Goal: Task Accomplishment & Management: Manage account settings

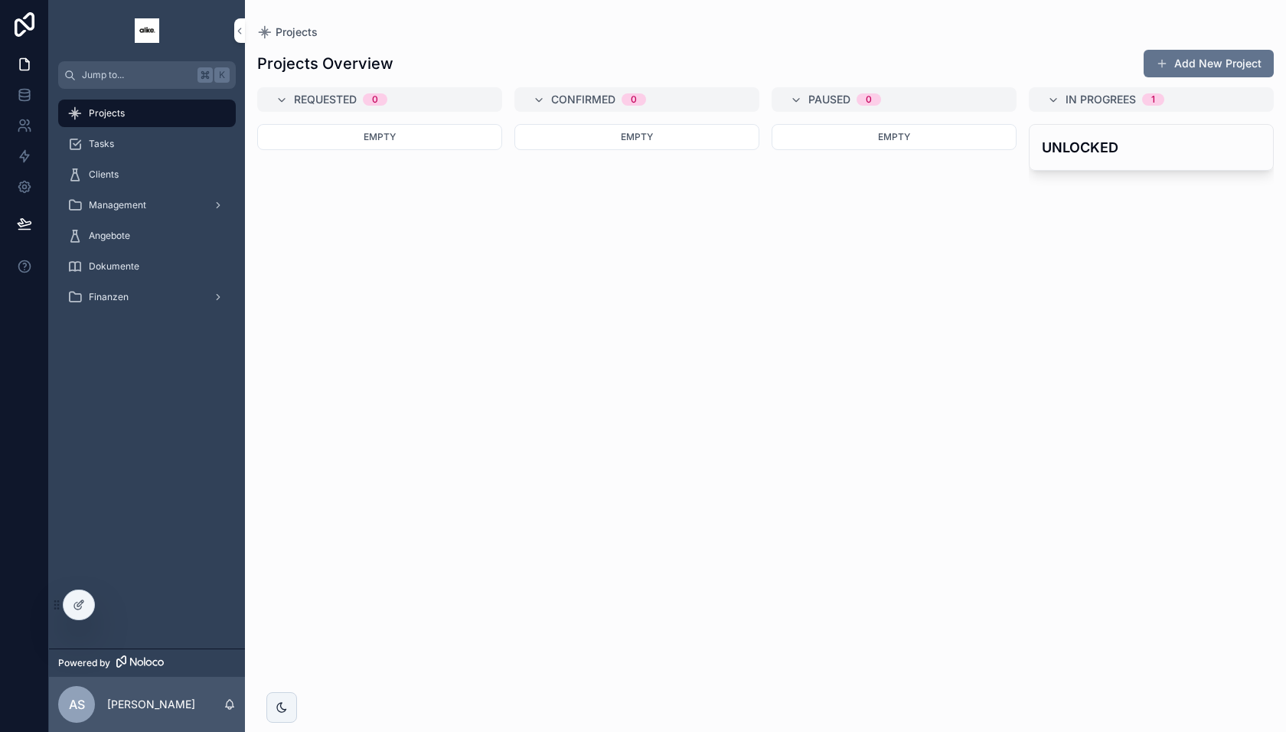
click at [103, 145] on span "Tasks" at bounding box center [101, 144] width 25 height 12
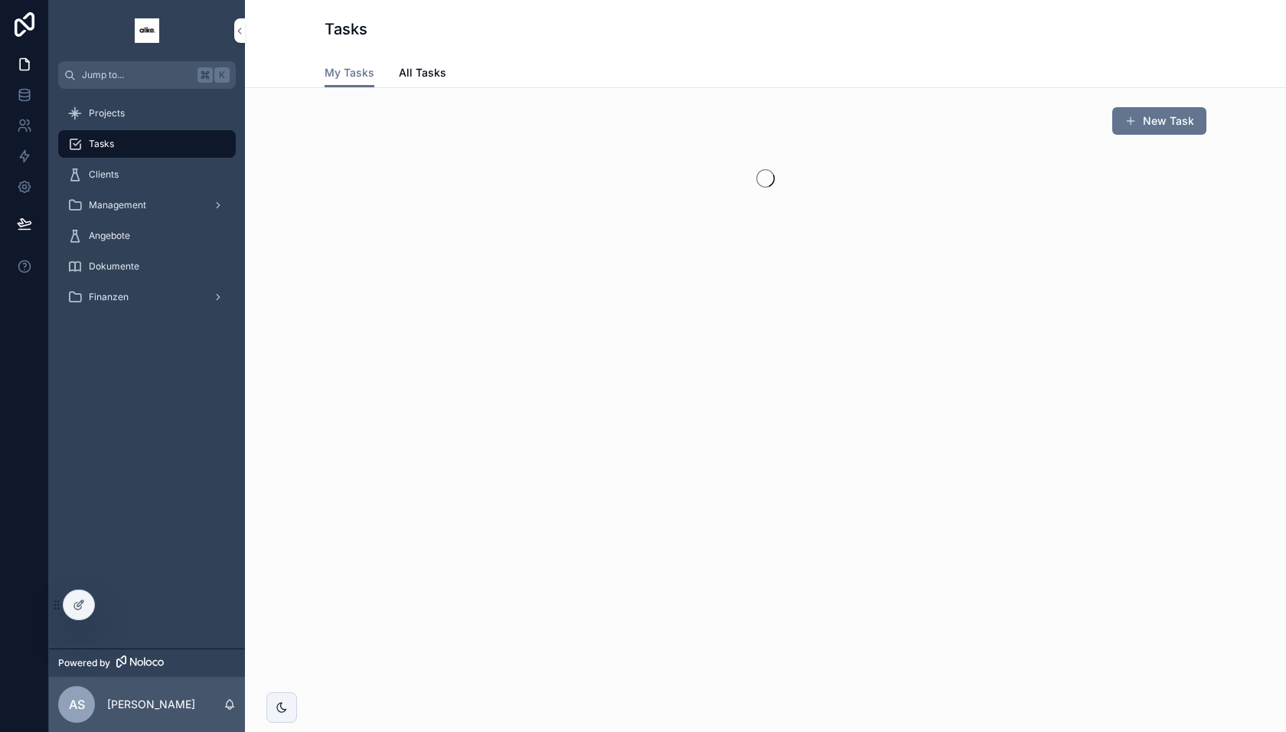
click at [132, 111] on div "Projects" at bounding box center [146, 113] width 159 height 24
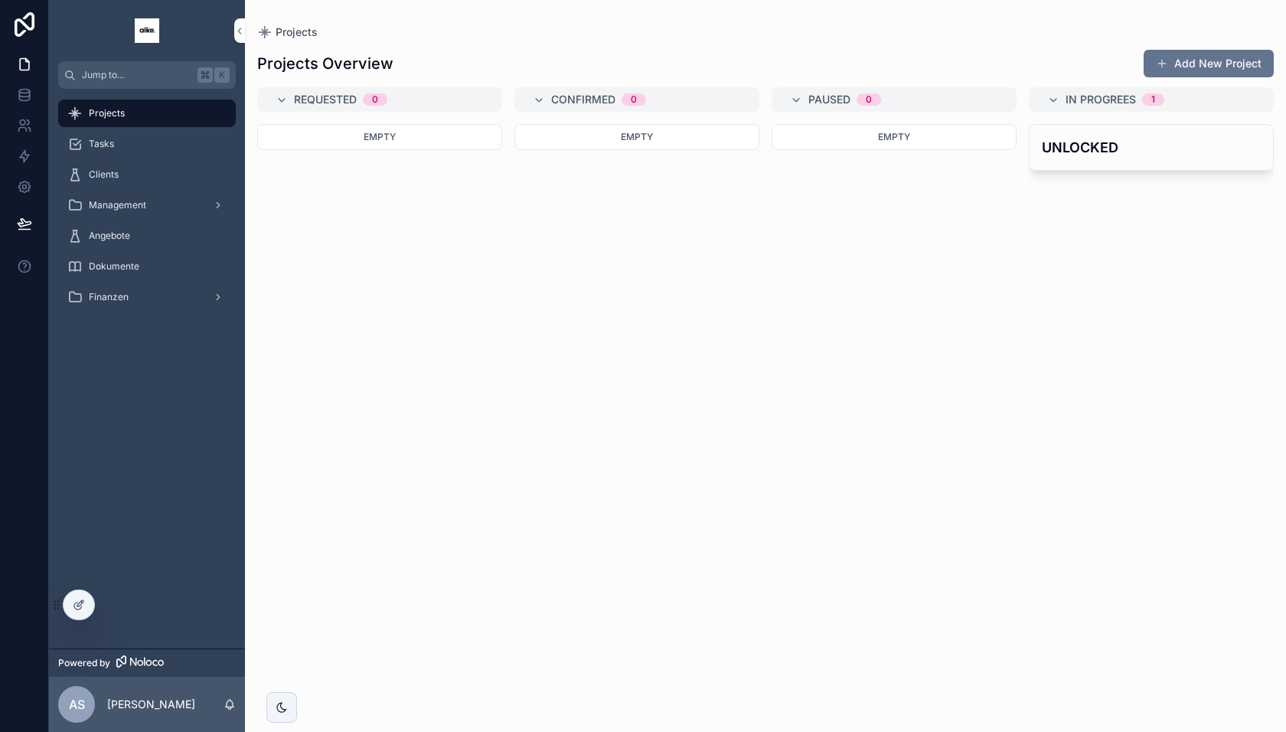
click at [108, 175] on span "Clients" at bounding box center [104, 174] width 30 height 12
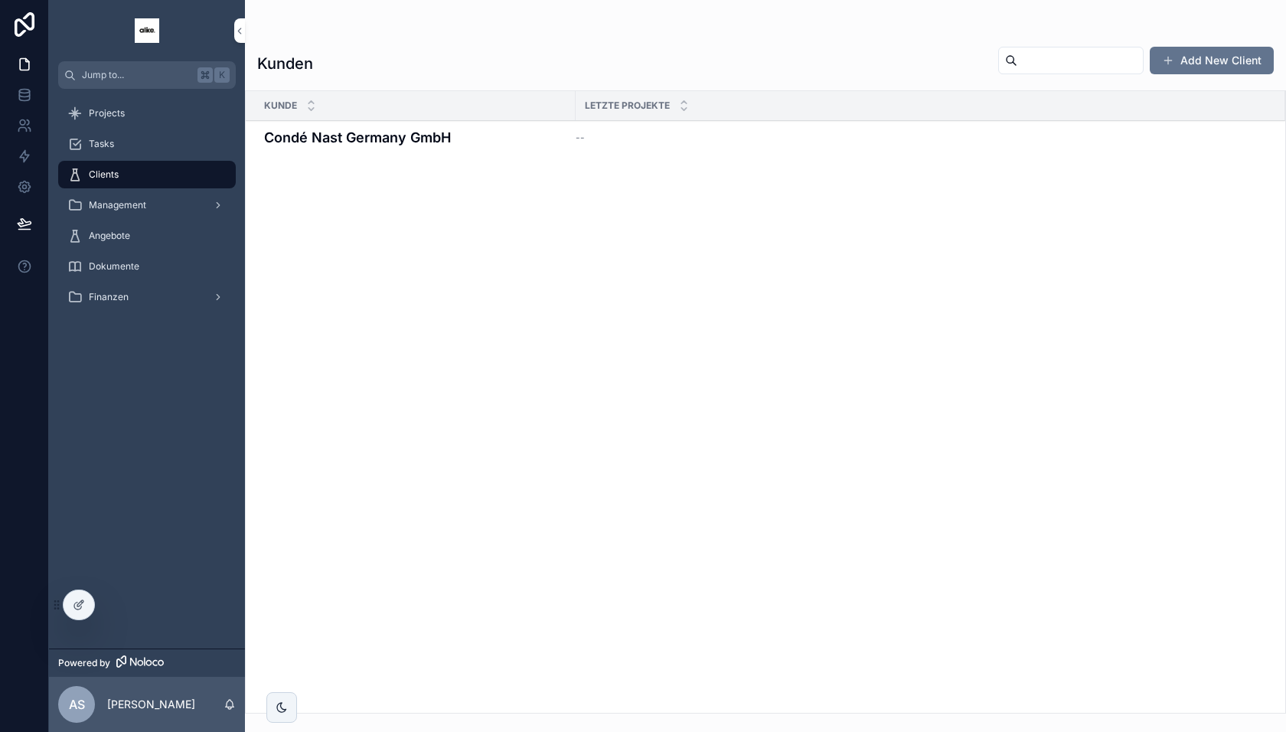
click at [149, 211] on div "Management" at bounding box center [146, 205] width 159 height 24
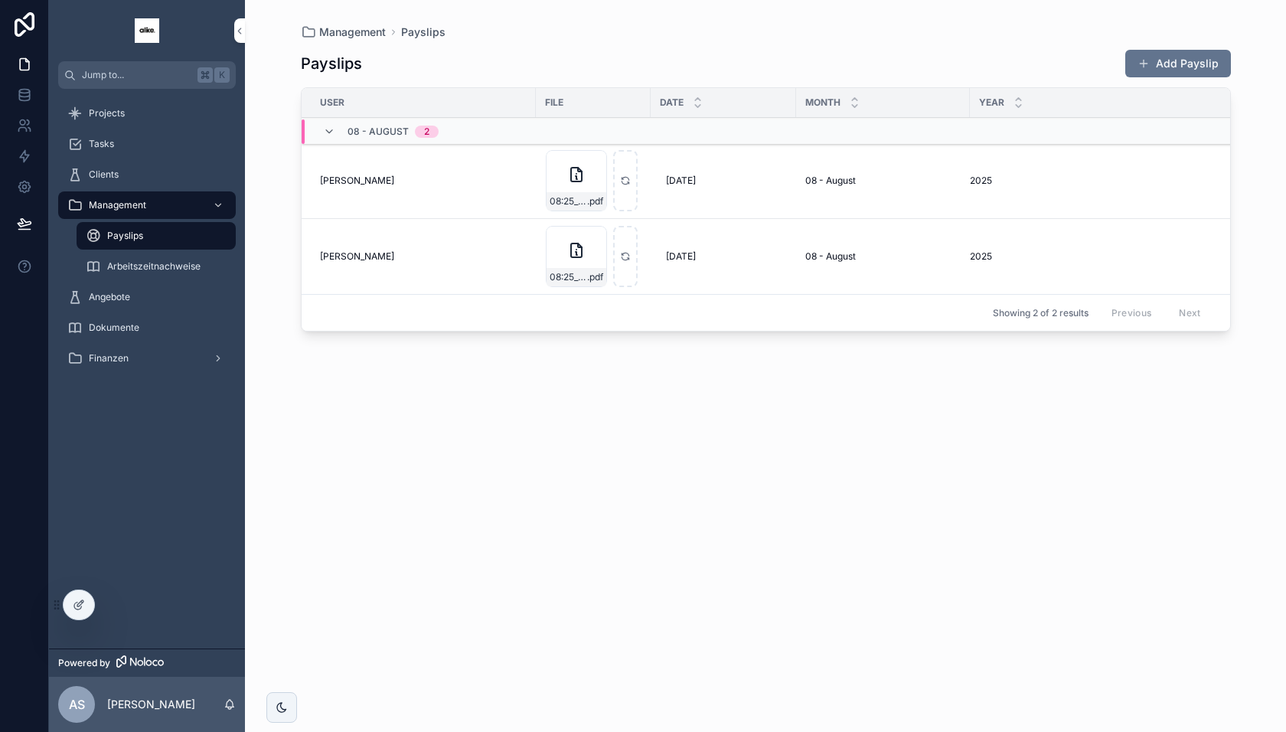
drag, startPoint x: 130, startPoint y: 266, endPoint x: 146, endPoint y: 240, distance: 31.2
click at [130, 266] on span "Arbeitszeitnachweise" at bounding box center [153, 266] width 93 height 12
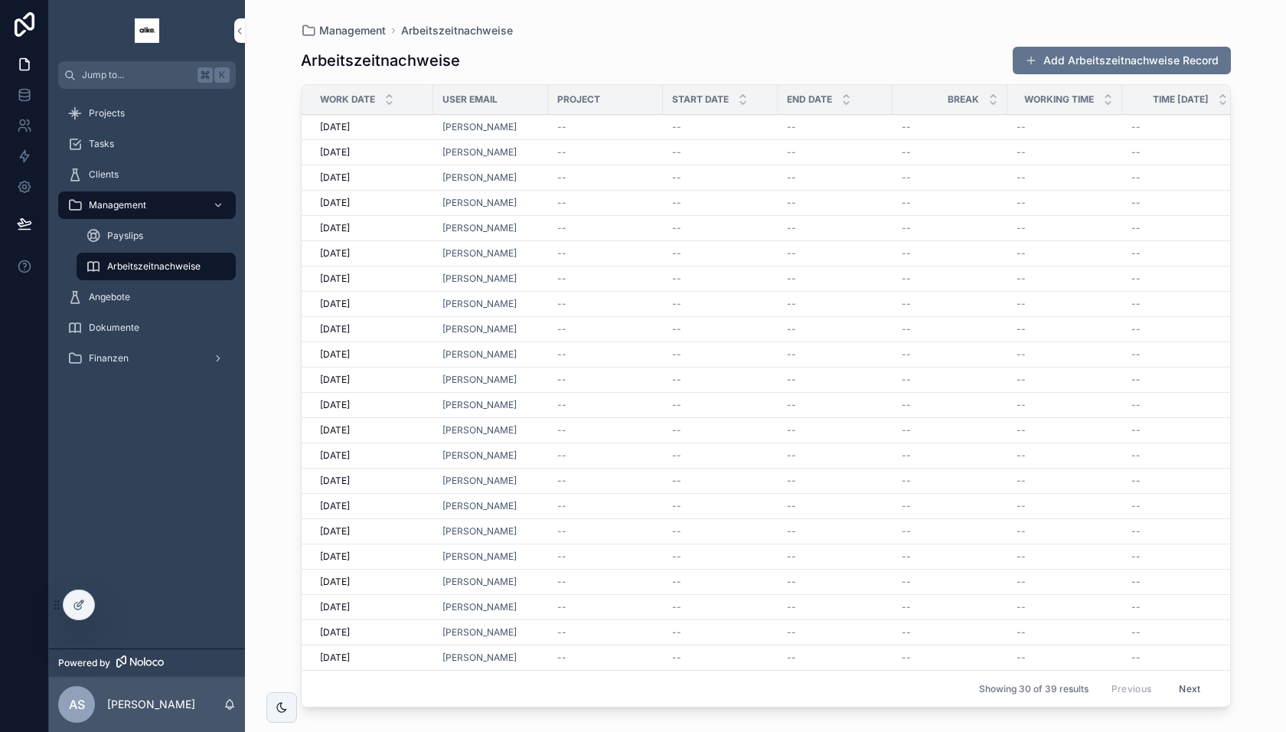
click at [127, 163] on div "Clients" at bounding box center [146, 174] width 159 height 24
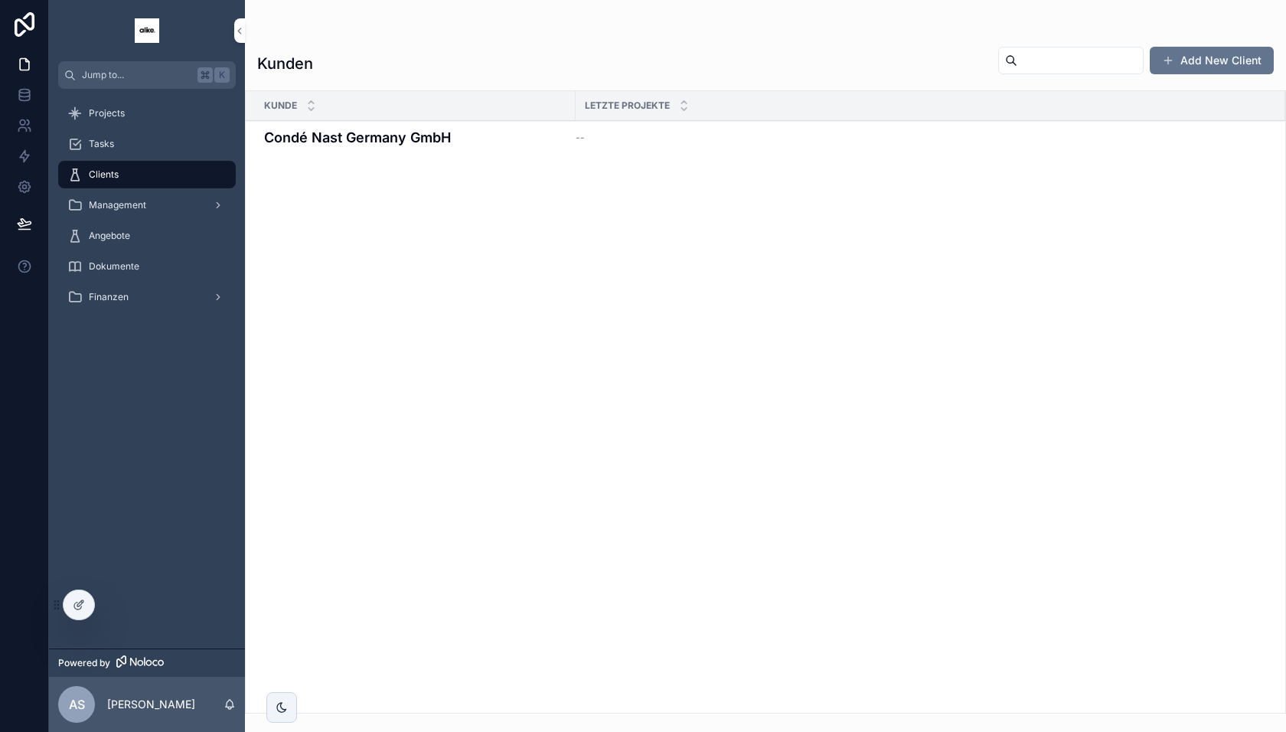
click at [493, 143] on h4 "Condé Nast Germany GmbH" at bounding box center [415, 137] width 302 height 21
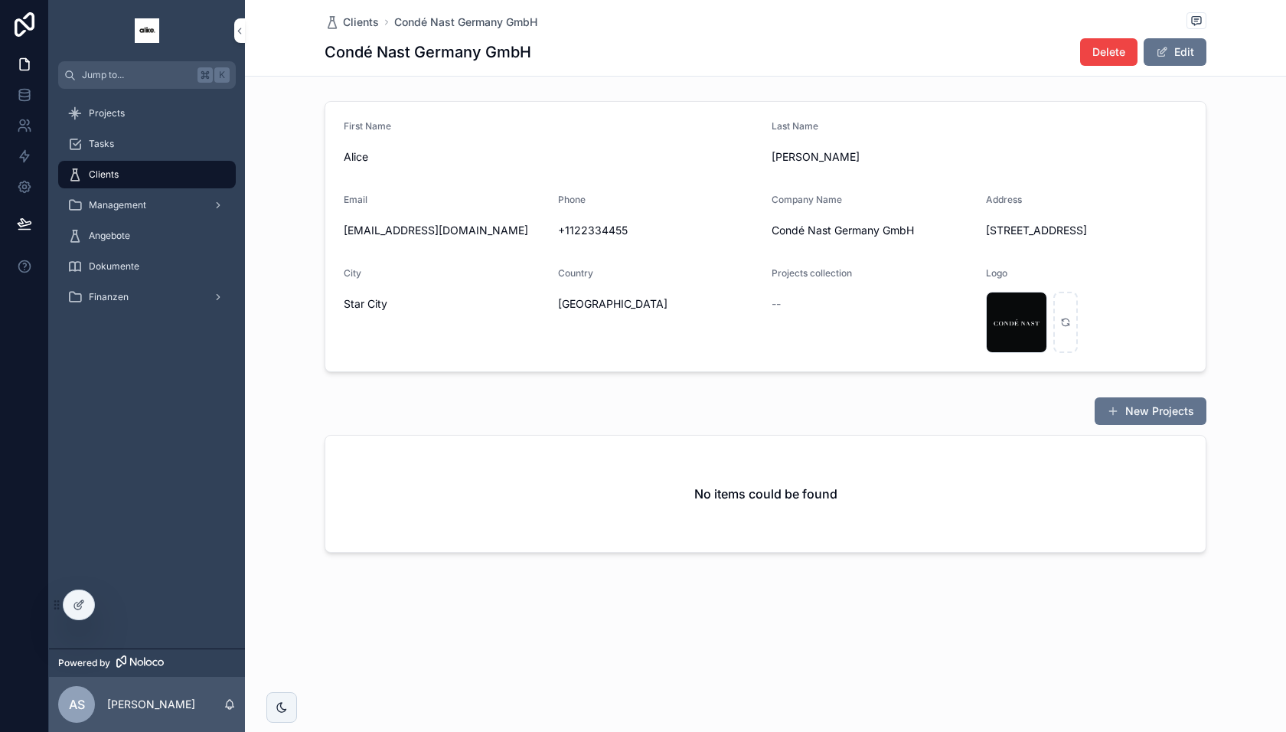
click at [347, 21] on span "Clients" at bounding box center [361, 22] width 36 height 15
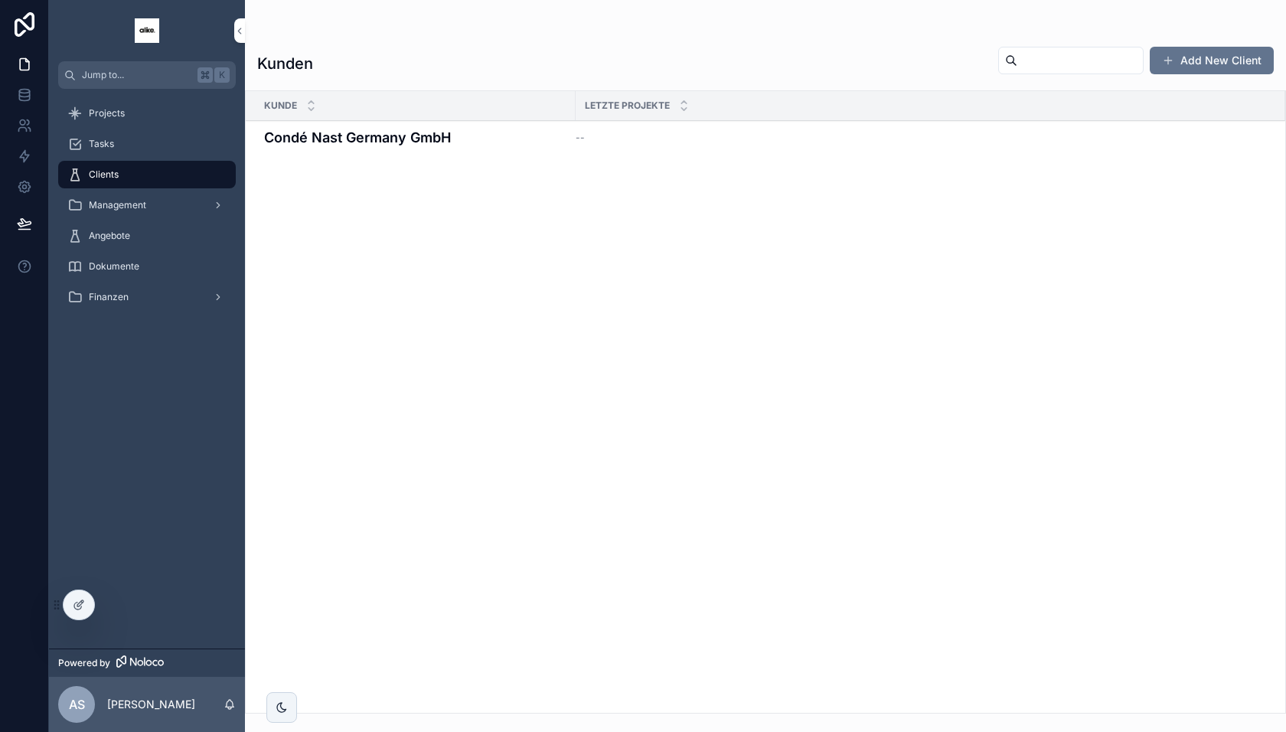
click at [131, 244] on div "Angebote" at bounding box center [146, 236] width 159 height 24
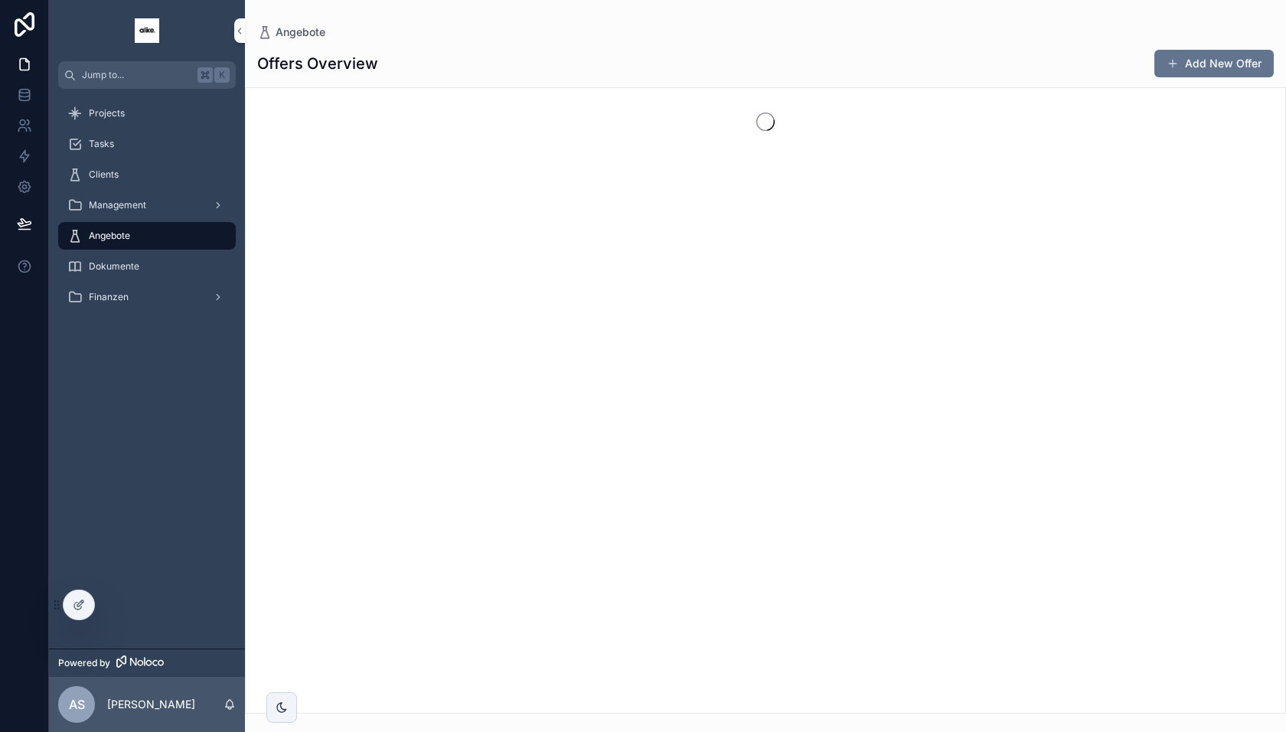
click at [128, 264] on span "Dokumente" at bounding box center [114, 266] width 51 height 12
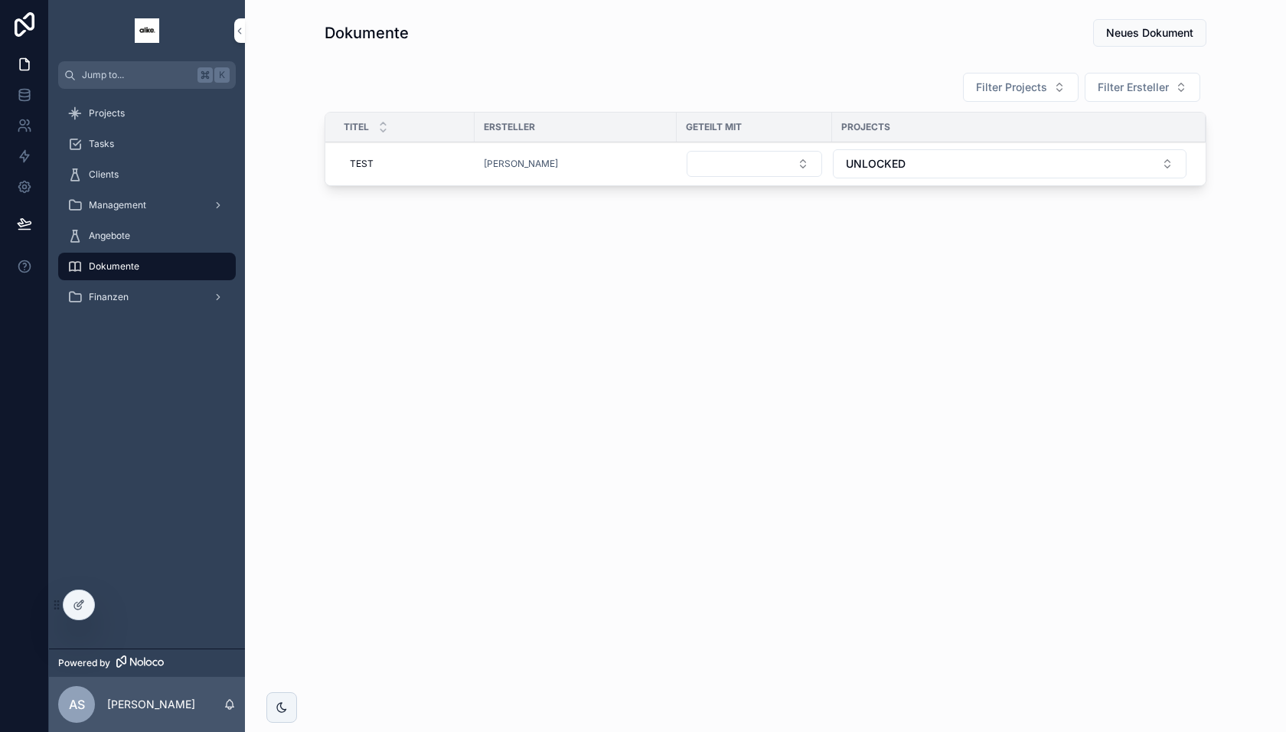
click at [139, 111] on div "Projects" at bounding box center [146, 113] width 159 height 24
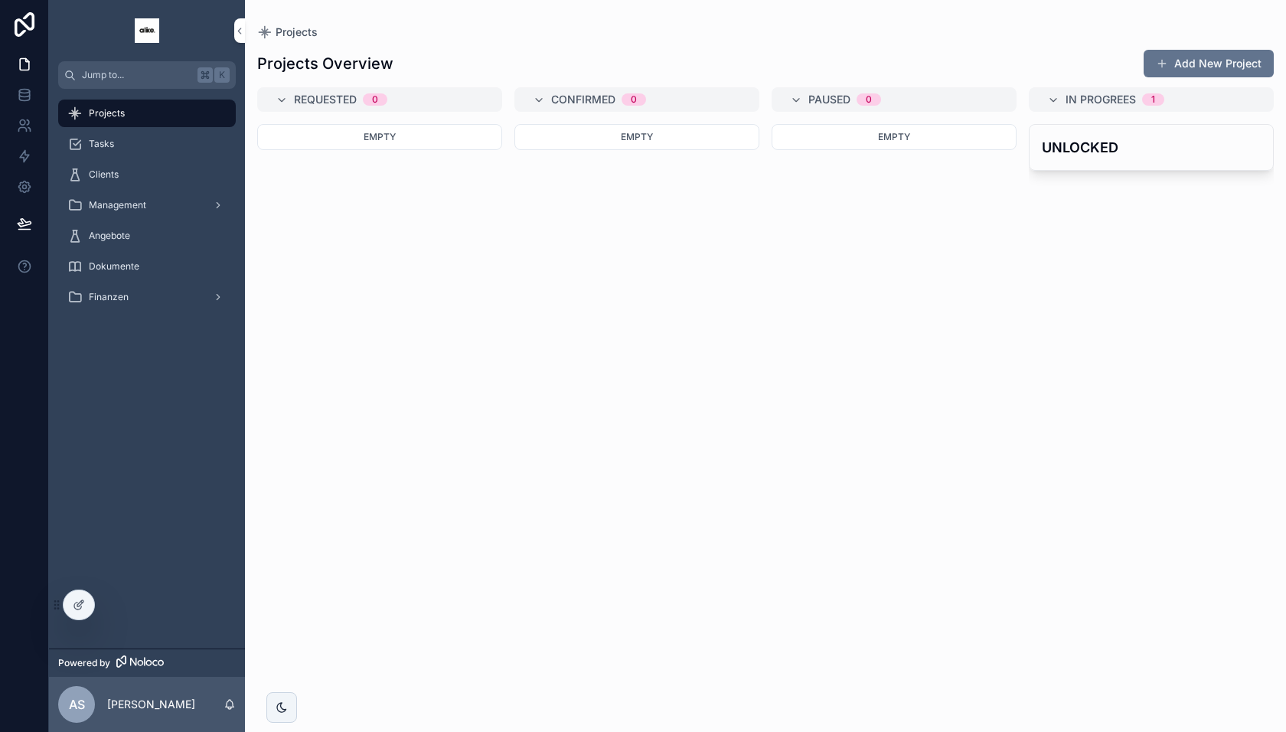
click at [1141, 154] on h4 "UNLOCKED" at bounding box center [1151, 147] width 219 height 21
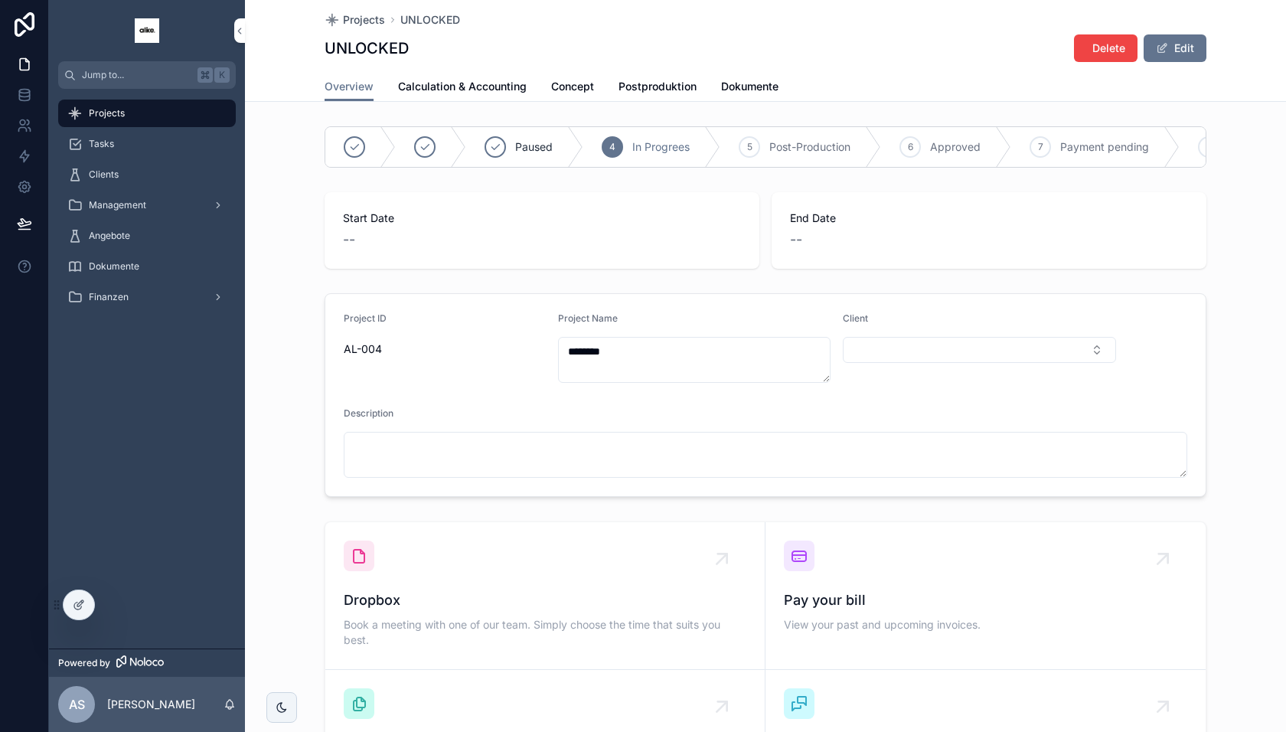
click at [83, 606] on icon at bounding box center [79, 605] width 12 height 12
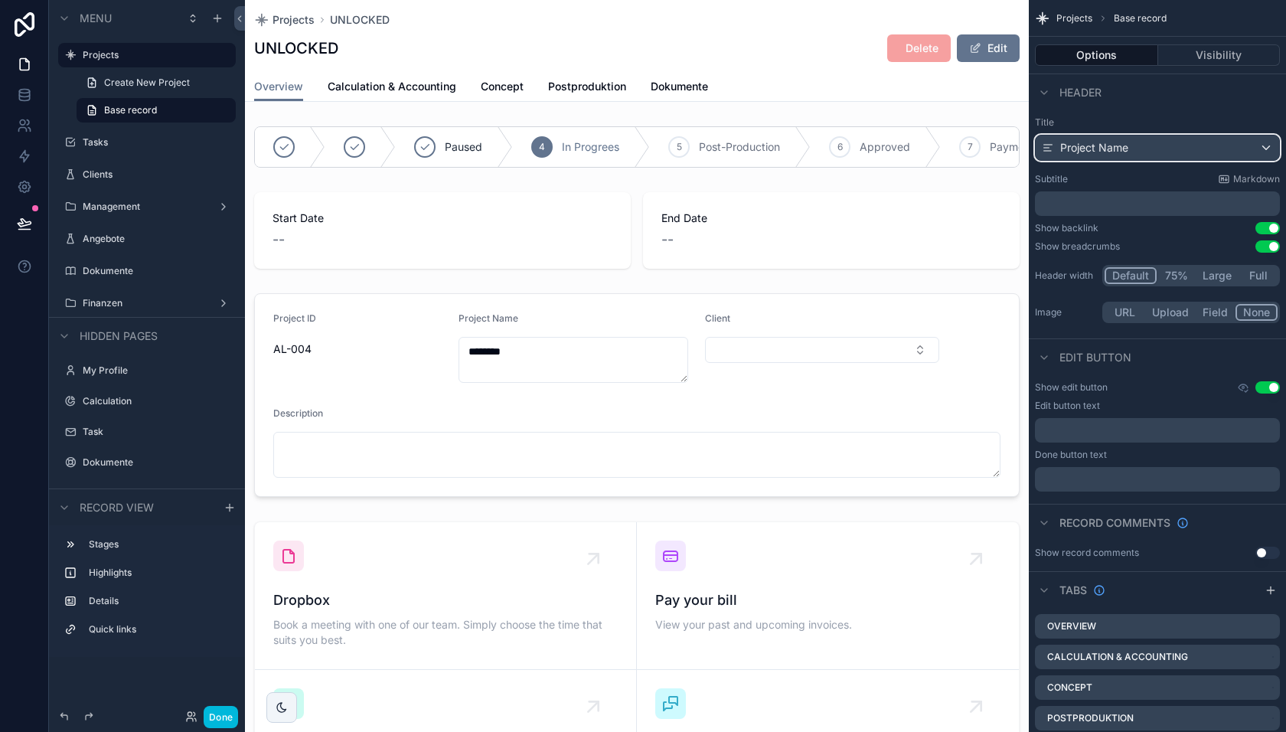
click at [1255, 146] on div "Project Name" at bounding box center [1157, 147] width 243 height 24
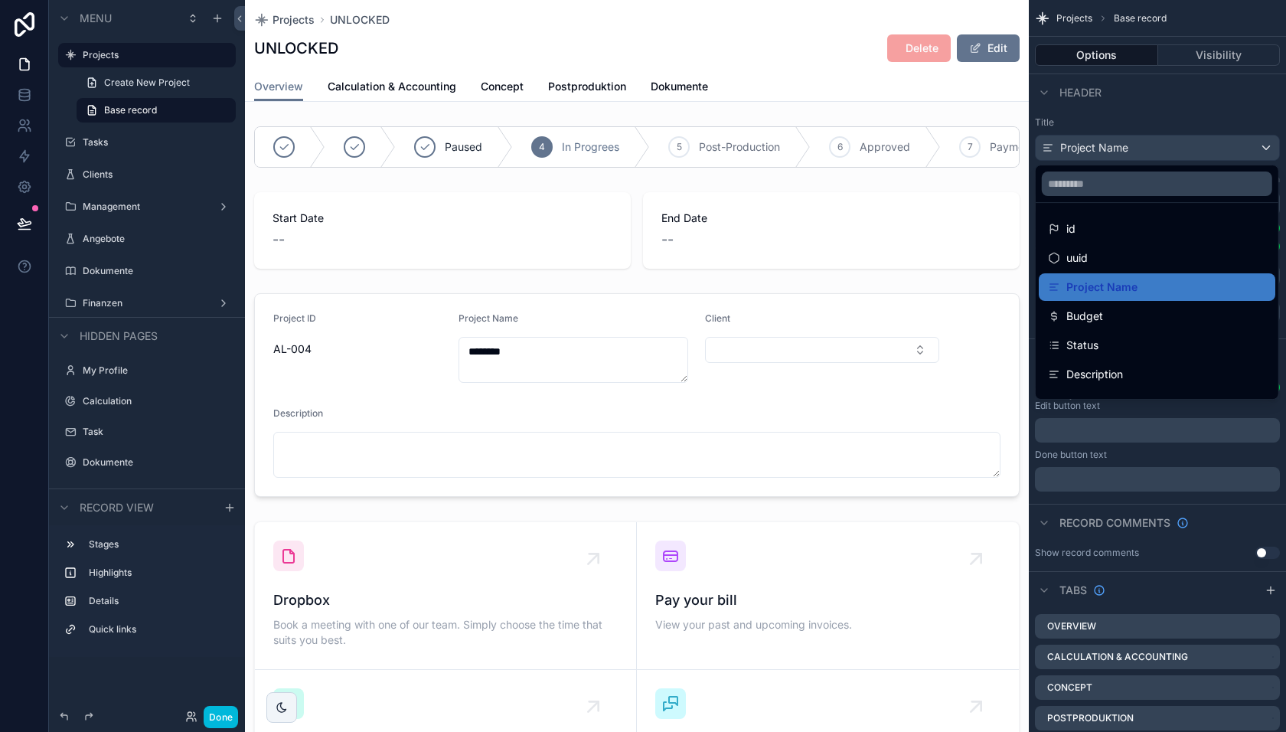
drag, startPoint x: 1216, startPoint y: 121, endPoint x: 1174, endPoint y: 197, distance: 87.4
click at [1216, 122] on div "scrollable content" at bounding box center [643, 366] width 1286 height 732
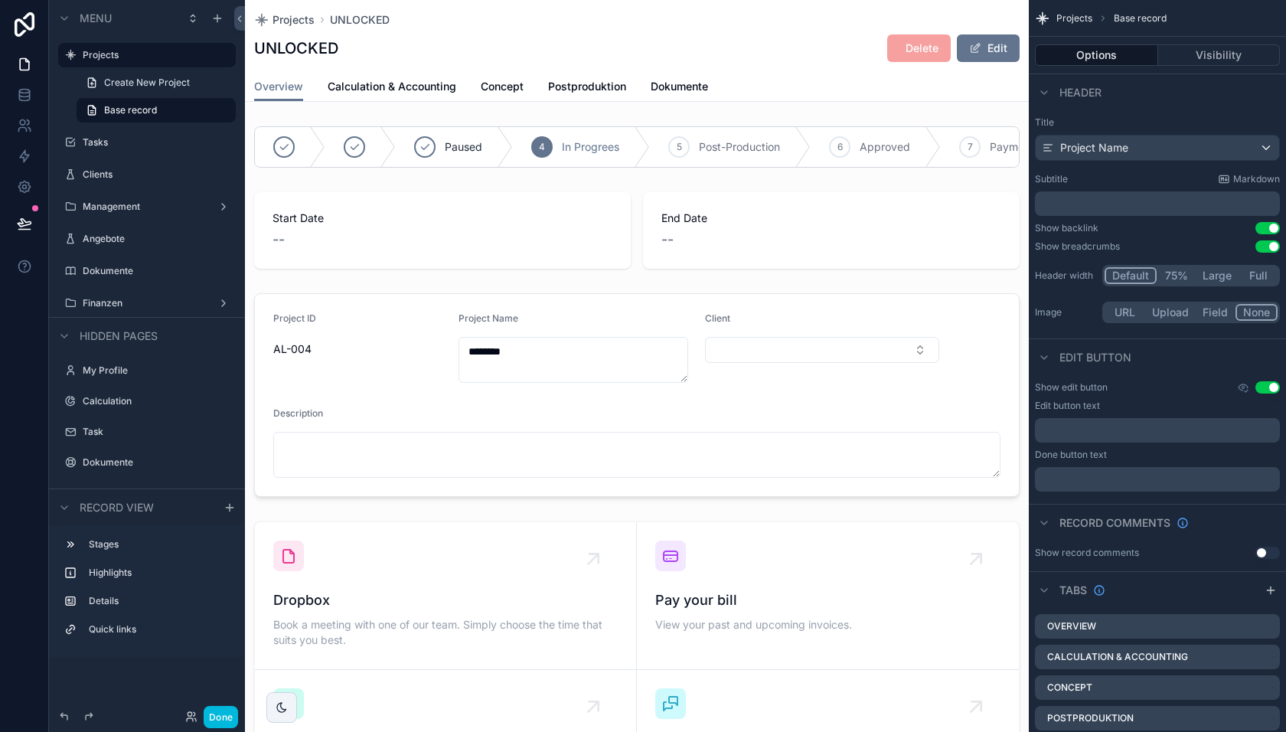
click at [1265, 227] on button "Use setting" at bounding box center [1267, 228] width 24 height 12
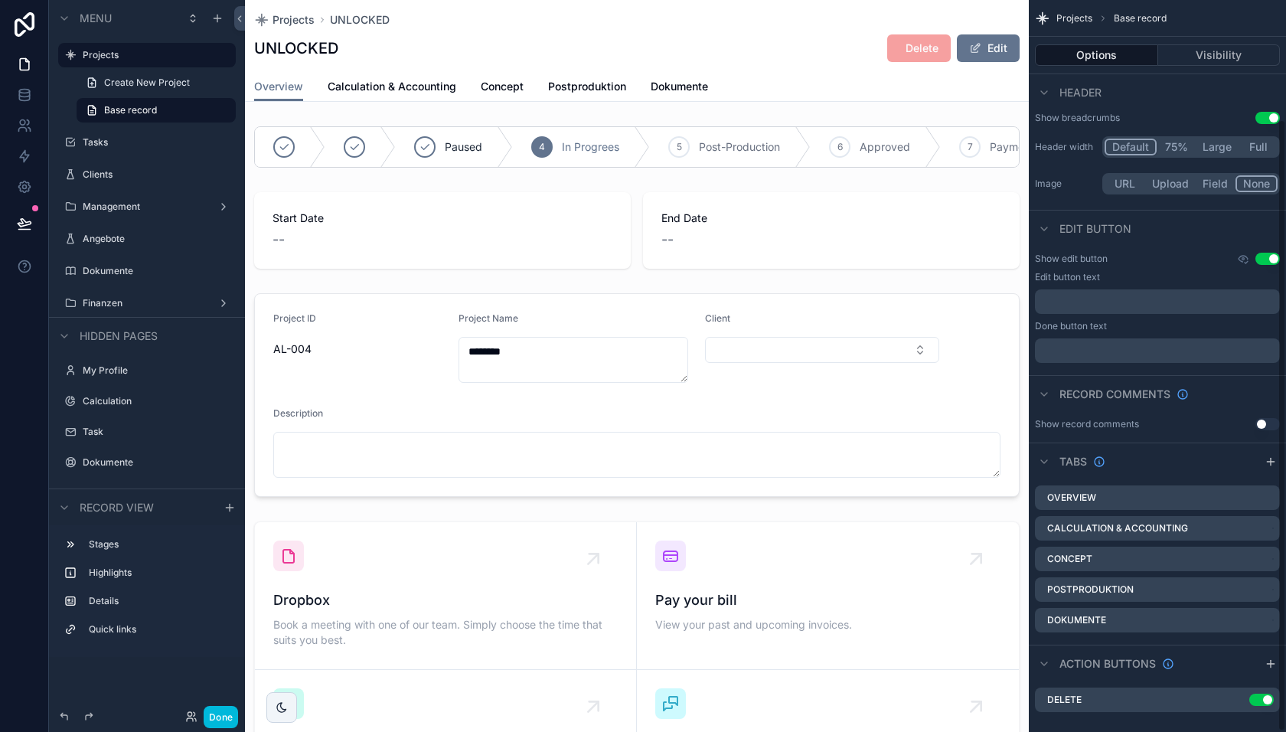
scroll to position [143, 0]
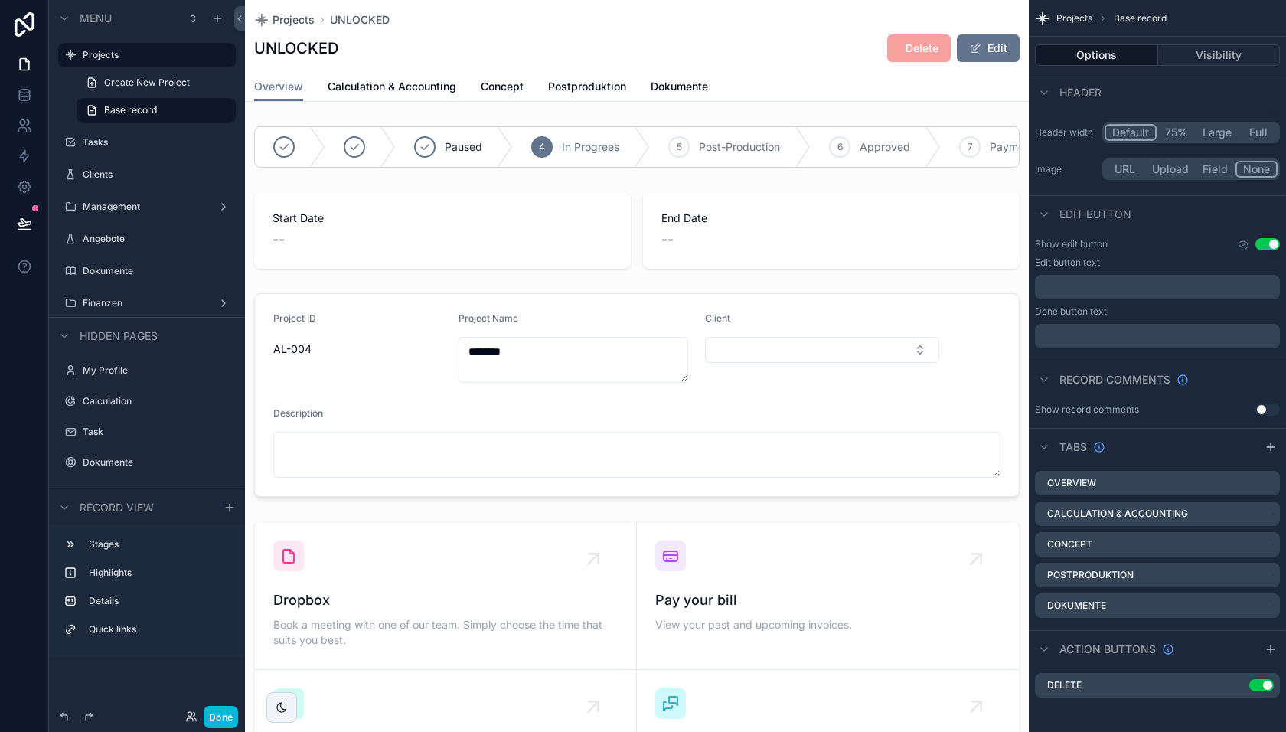
click at [224, 714] on button "Done" at bounding box center [221, 717] width 34 height 22
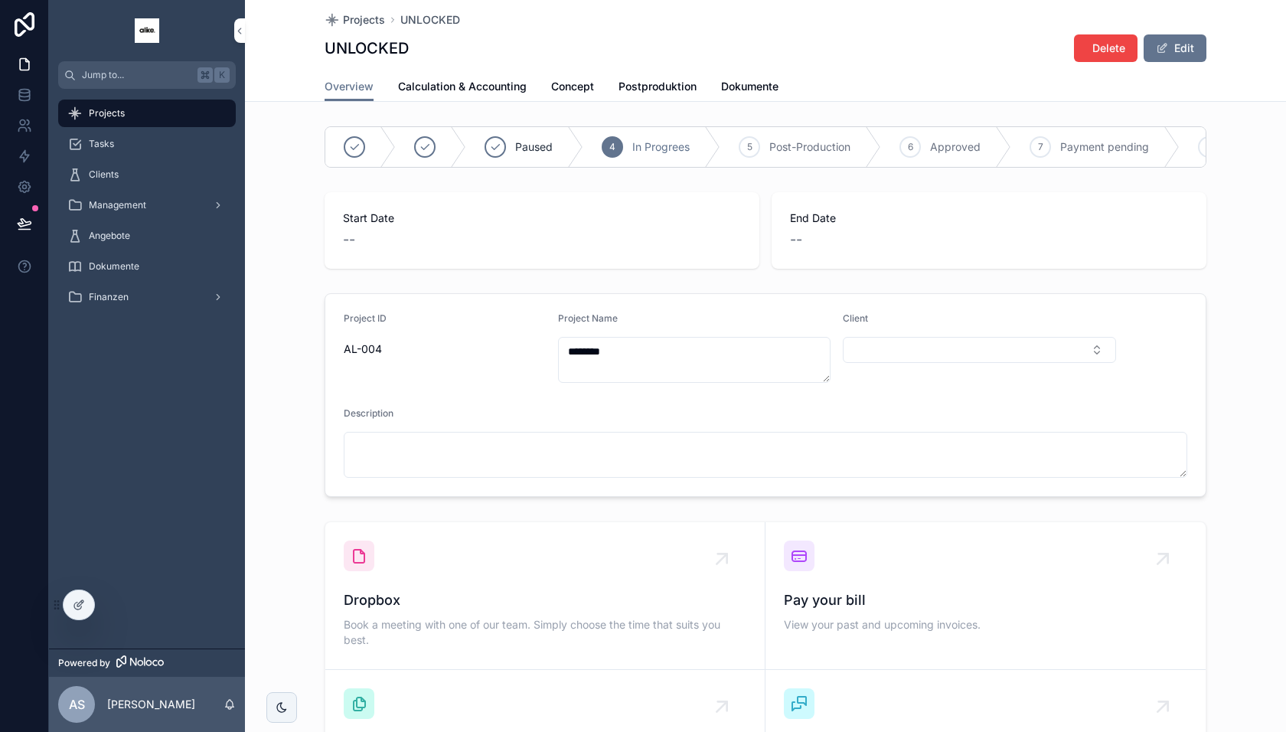
click at [1170, 54] on button "Edit" at bounding box center [1175, 48] width 63 height 28
click at [380, 48] on h1 "UNLOCKED" at bounding box center [367, 48] width 84 height 21
click at [1159, 48] on button "Done" at bounding box center [1171, 48] width 70 height 28
click at [488, 90] on span "Calculation & Accounting" at bounding box center [462, 86] width 129 height 15
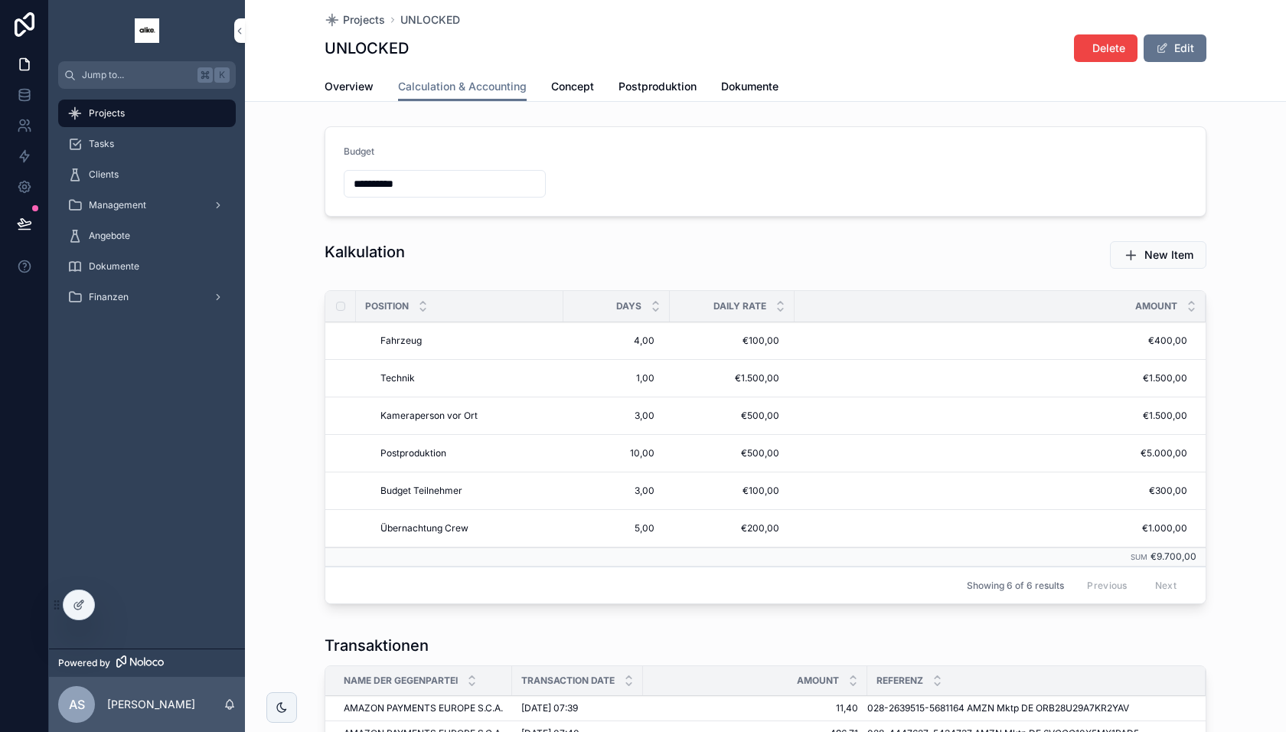
drag, startPoint x: 109, startPoint y: 607, endPoint x: 109, endPoint y: 638, distance: 30.6
click at [0, 0] on icon at bounding box center [0, 0] width 0 height 0
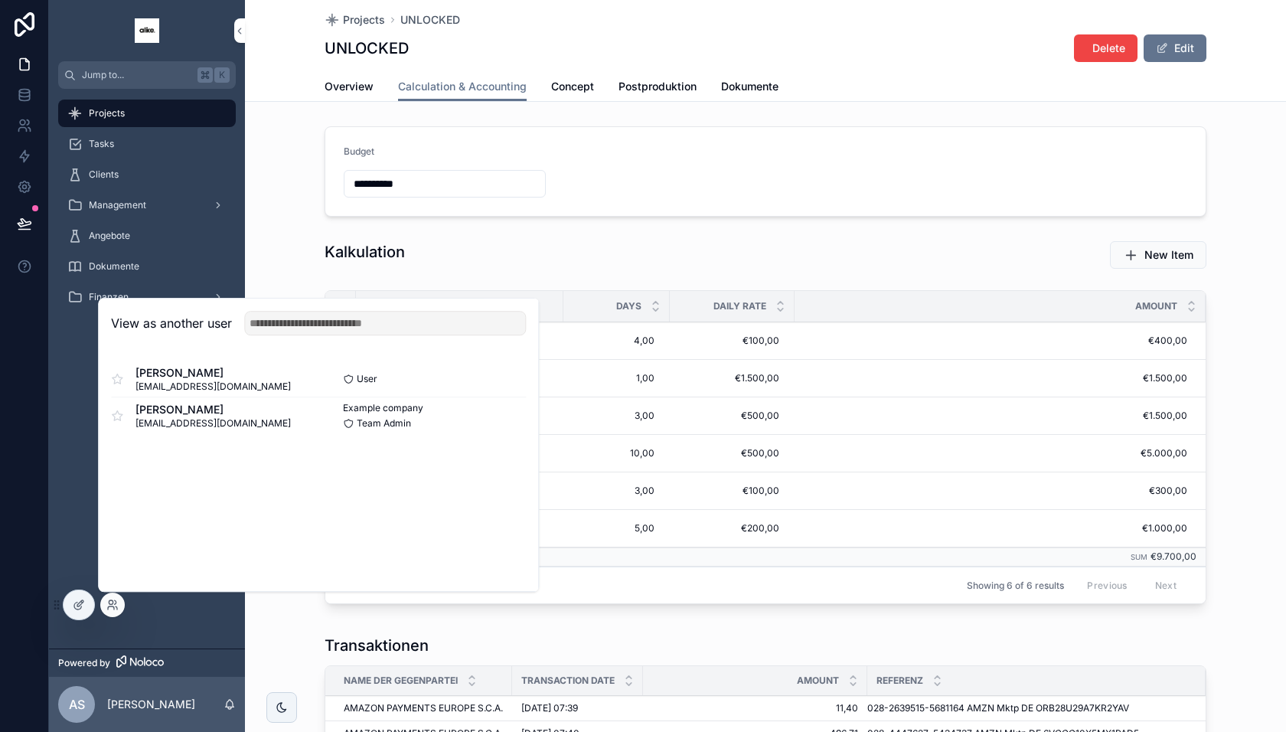
click at [79, 532] on div "Projects Tasks Clients Management Angebote Dokumente Finanzen" at bounding box center [147, 369] width 196 height 560
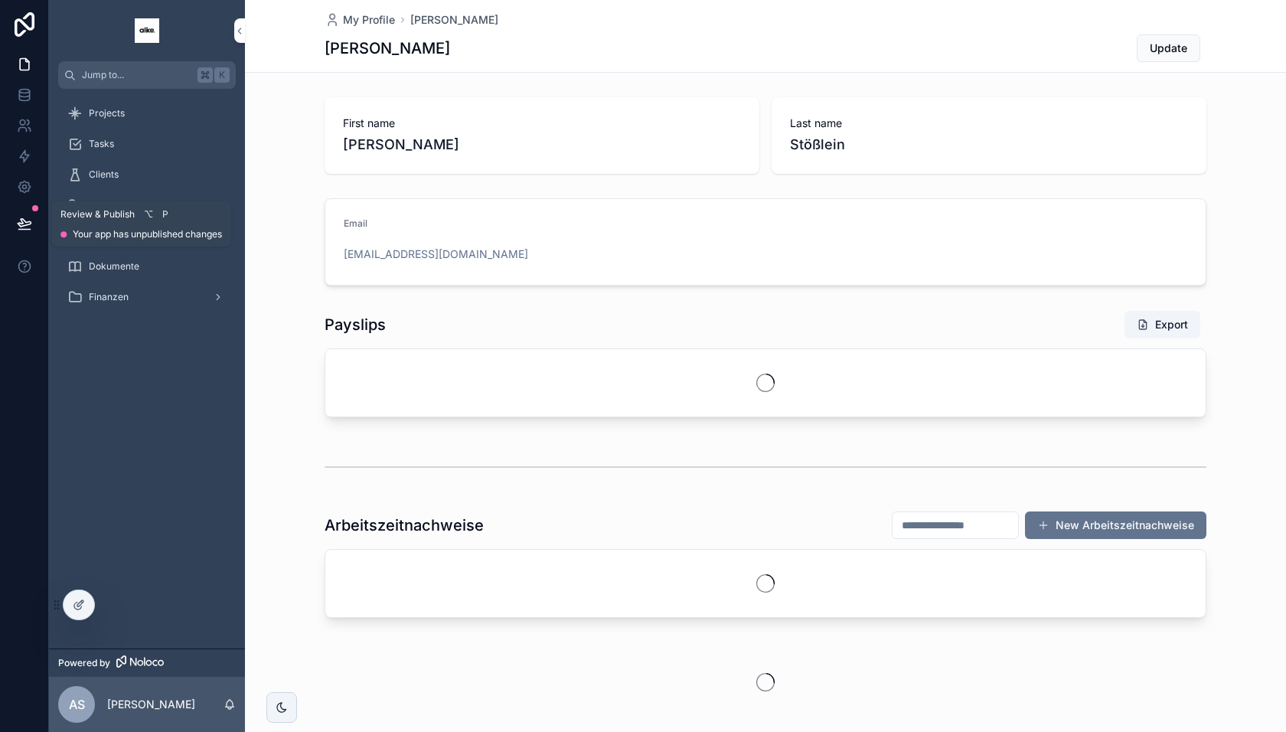
click at [20, 222] on icon at bounding box center [24, 223] width 13 height 8
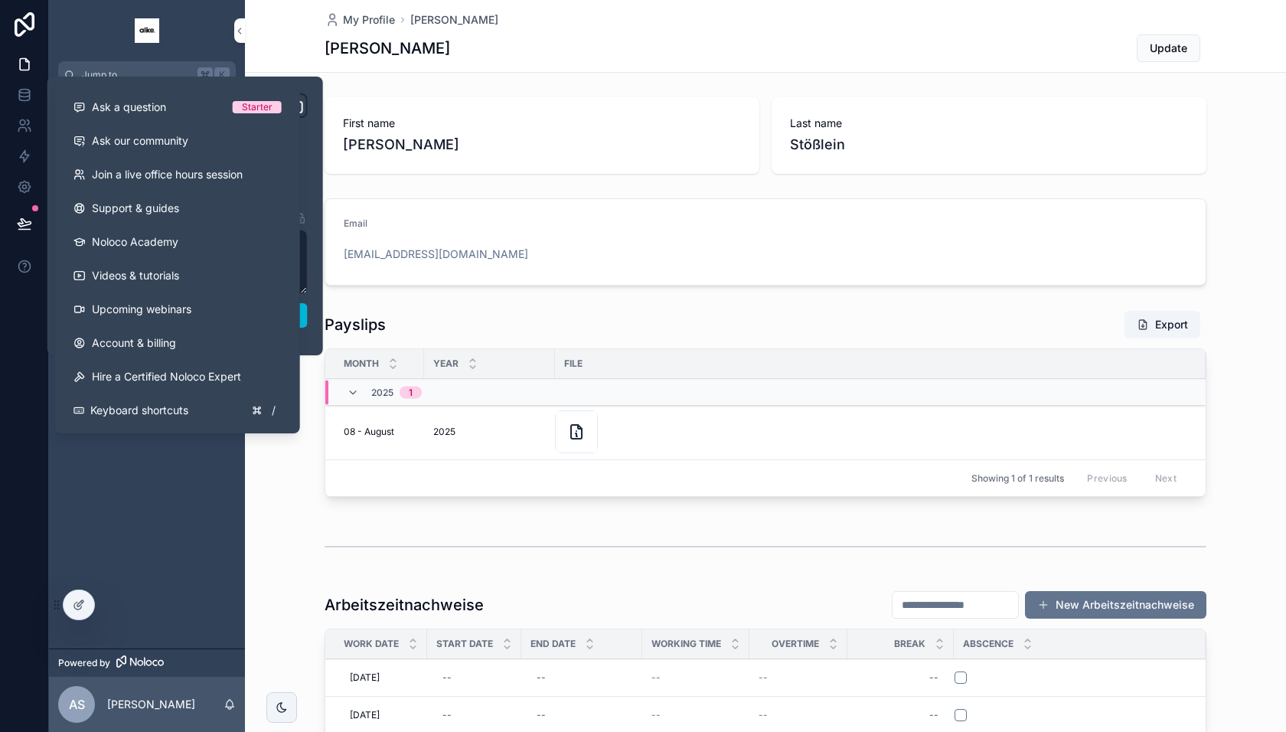
click at [131, 481] on div "Projects Tasks Clients Management Angebote Dokumente Finanzen" at bounding box center [147, 369] width 196 height 560
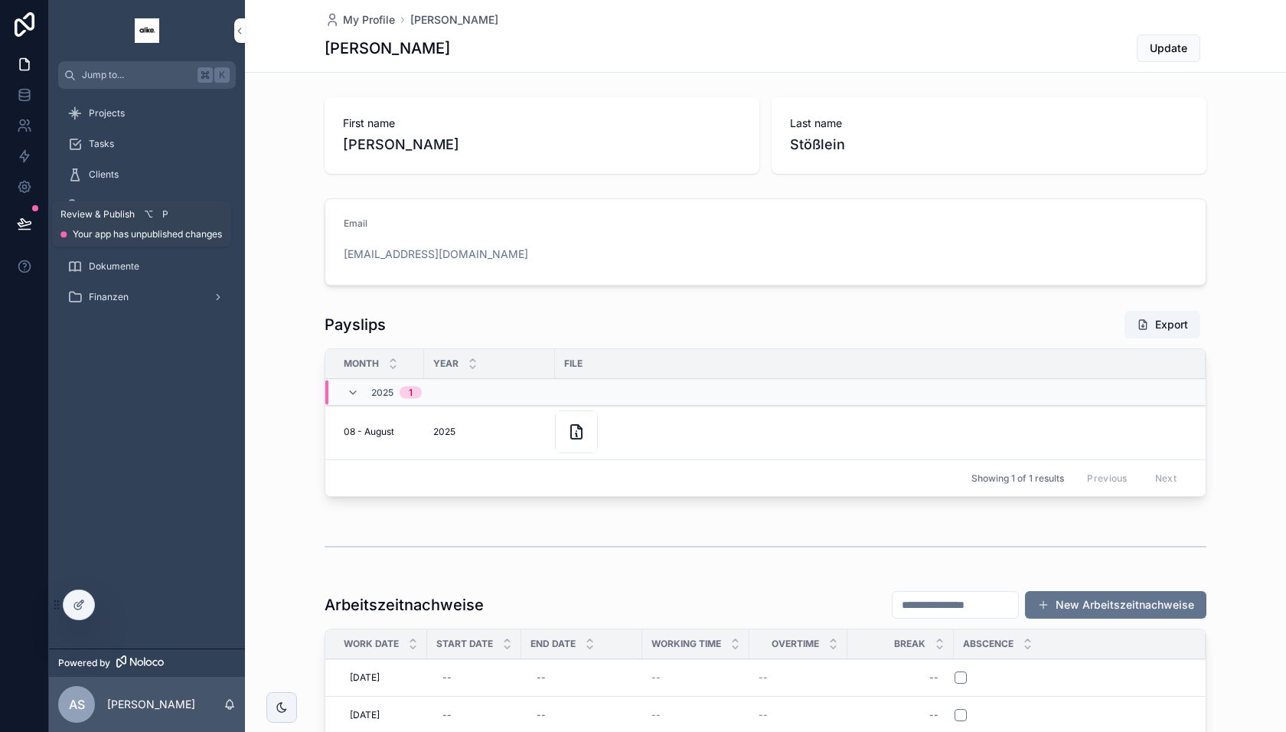
click at [14, 219] on button at bounding box center [25, 223] width 34 height 43
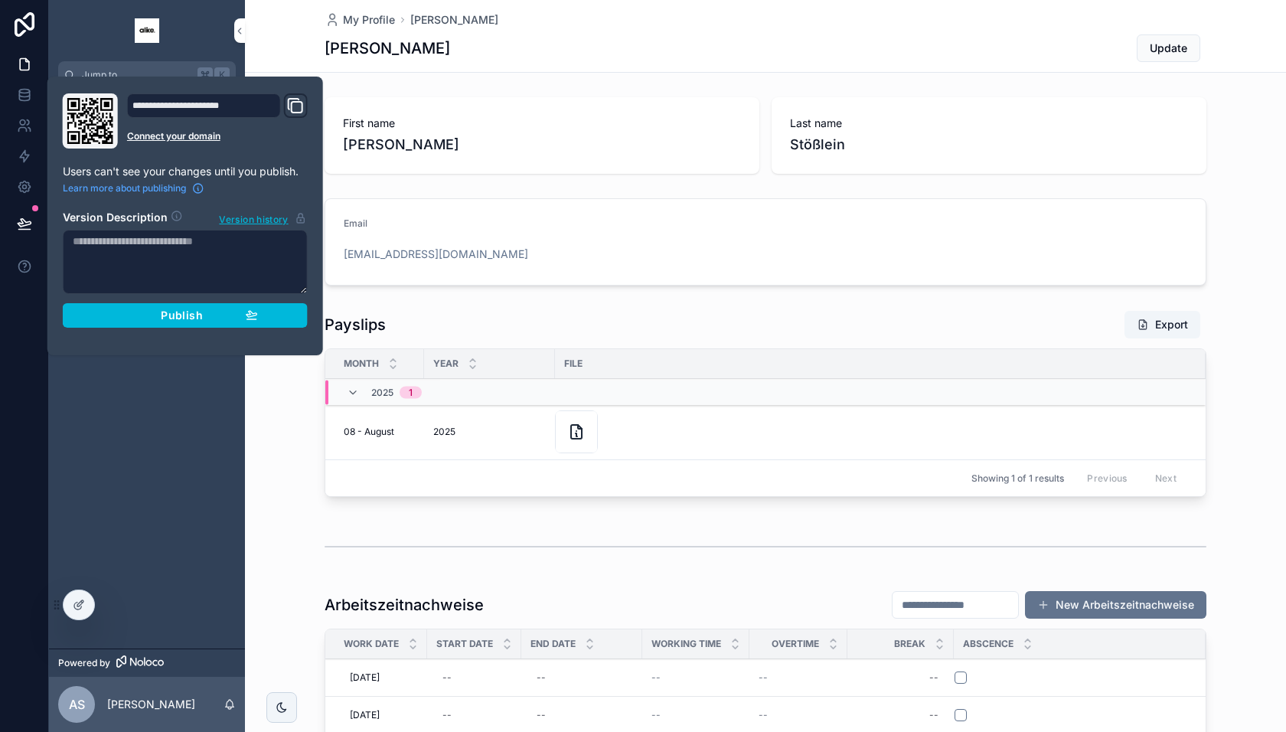
click at [114, 308] on div "Publish" at bounding box center [185, 315] width 145 height 14
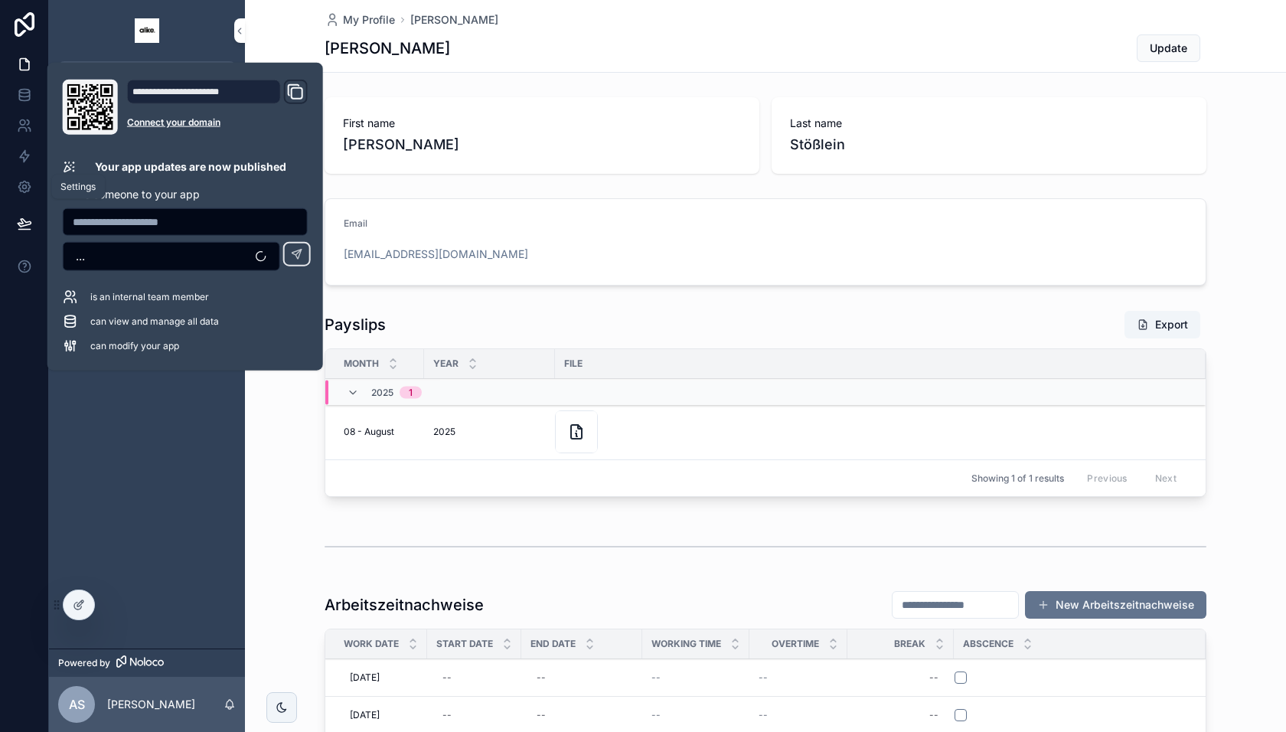
click at [20, 182] on icon at bounding box center [23, 186] width 11 height 11
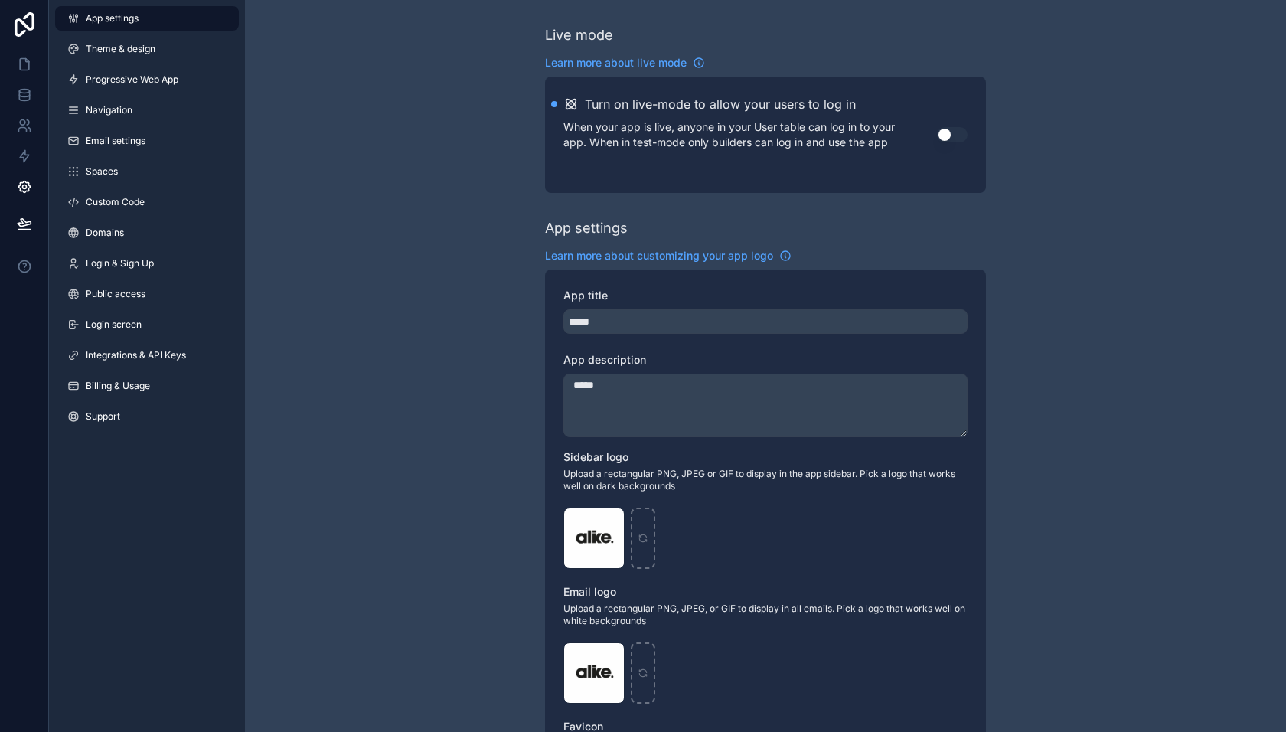
click at [117, 319] on span "Login screen" at bounding box center [114, 324] width 56 height 12
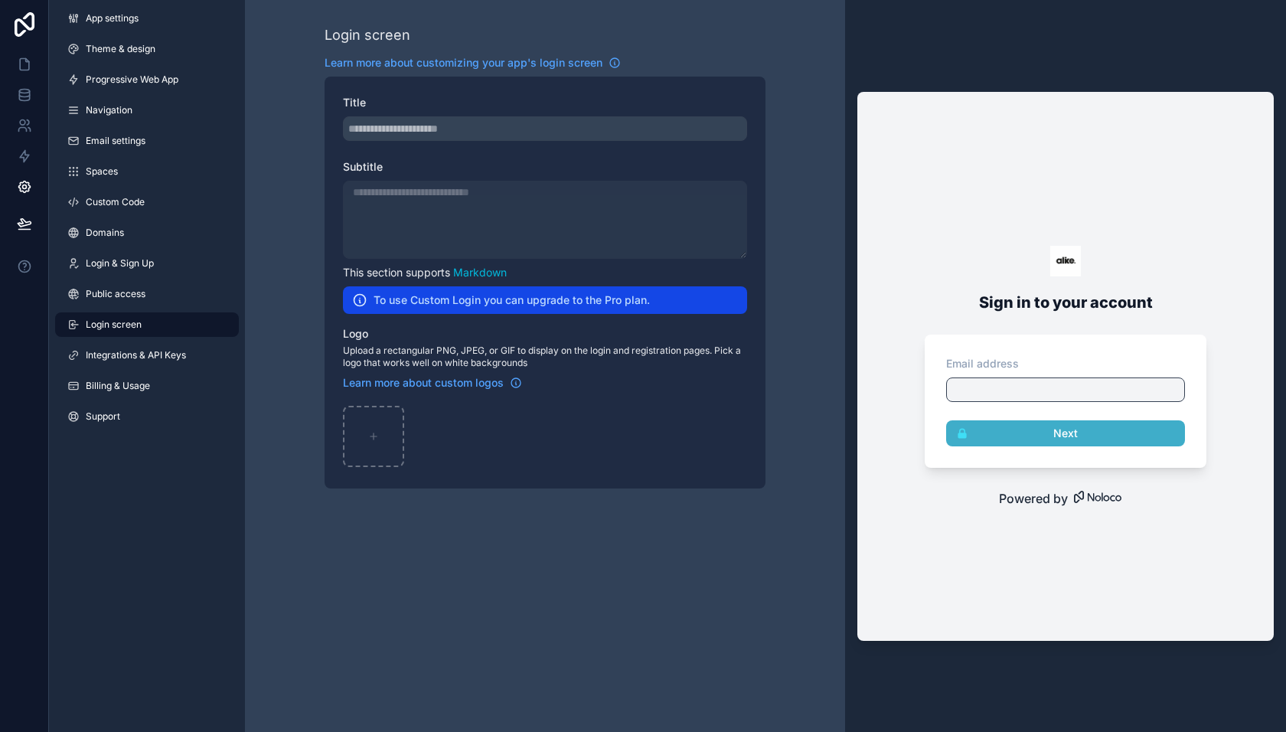
click at [113, 162] on link "Spaces" at bounding box center [147, 171] width 184 height 24
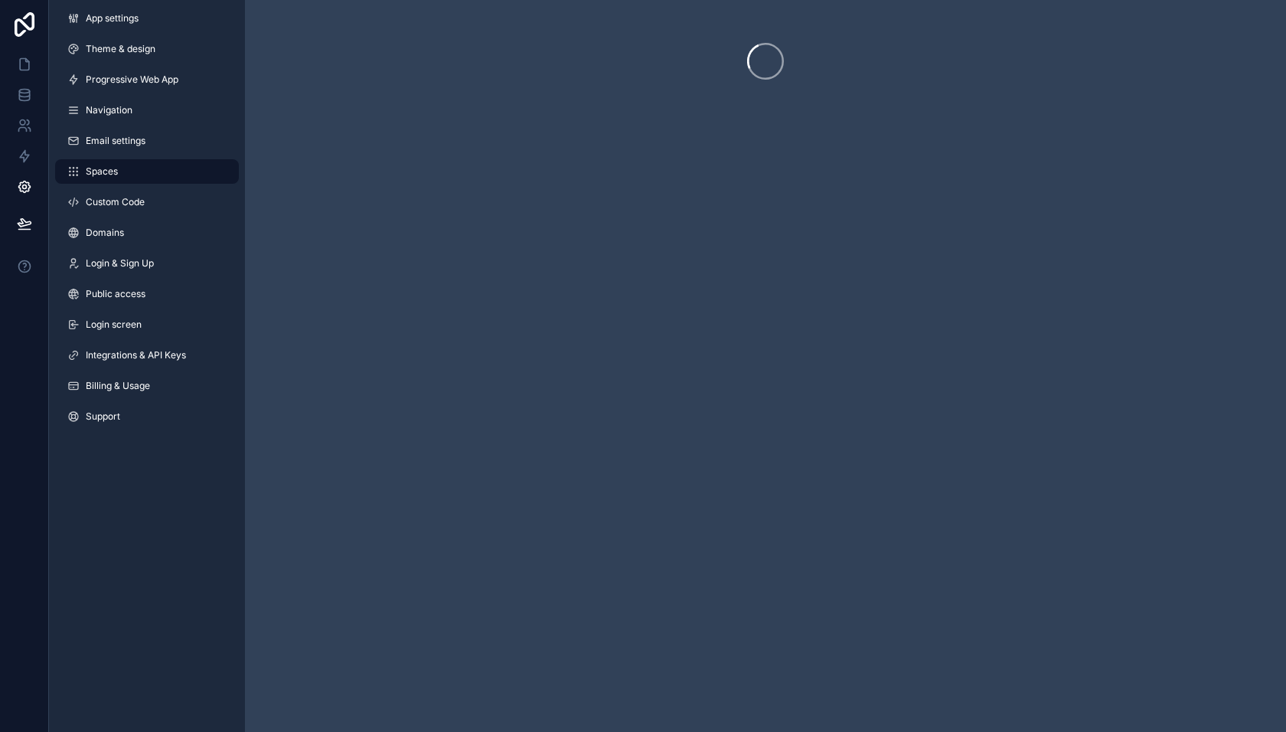
click at [122, 136] on span "Email settings" at bounding box center [116, 141] width 60 height 12
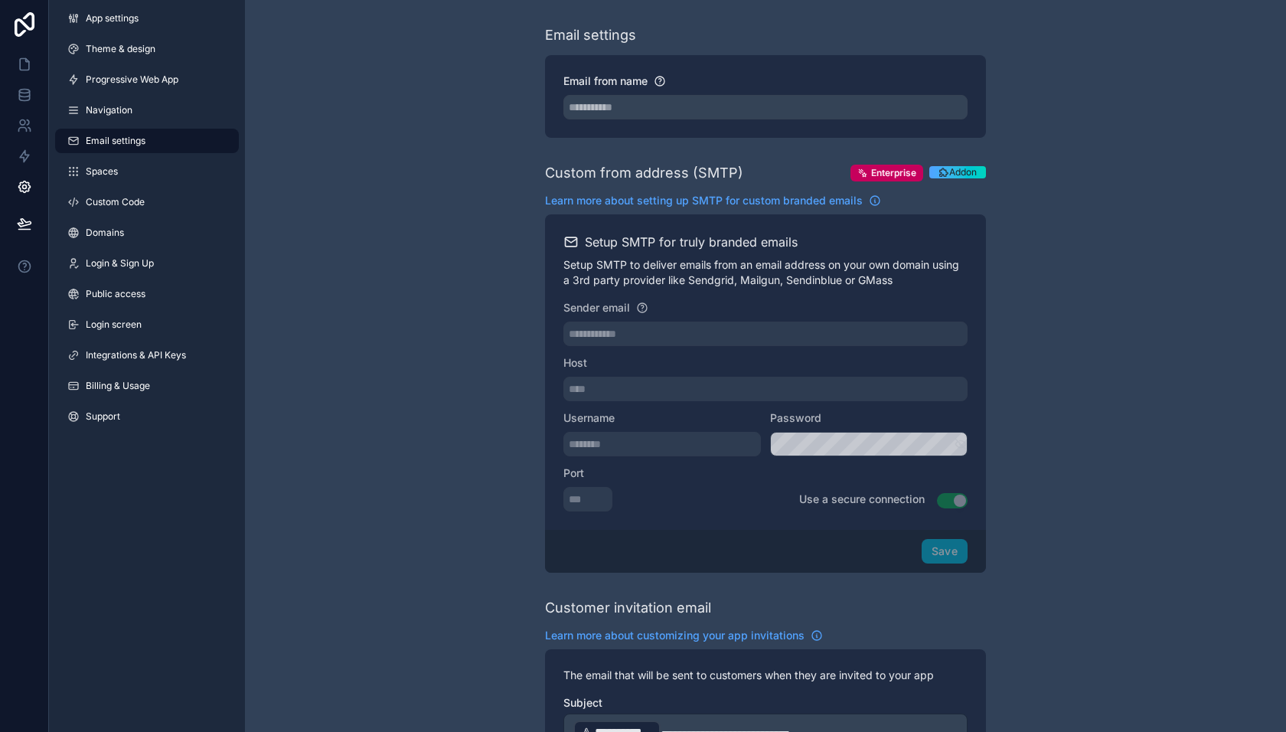
click at [125, 116] on link "Navigation" at bounding box center [147, 110] width 184 height 24
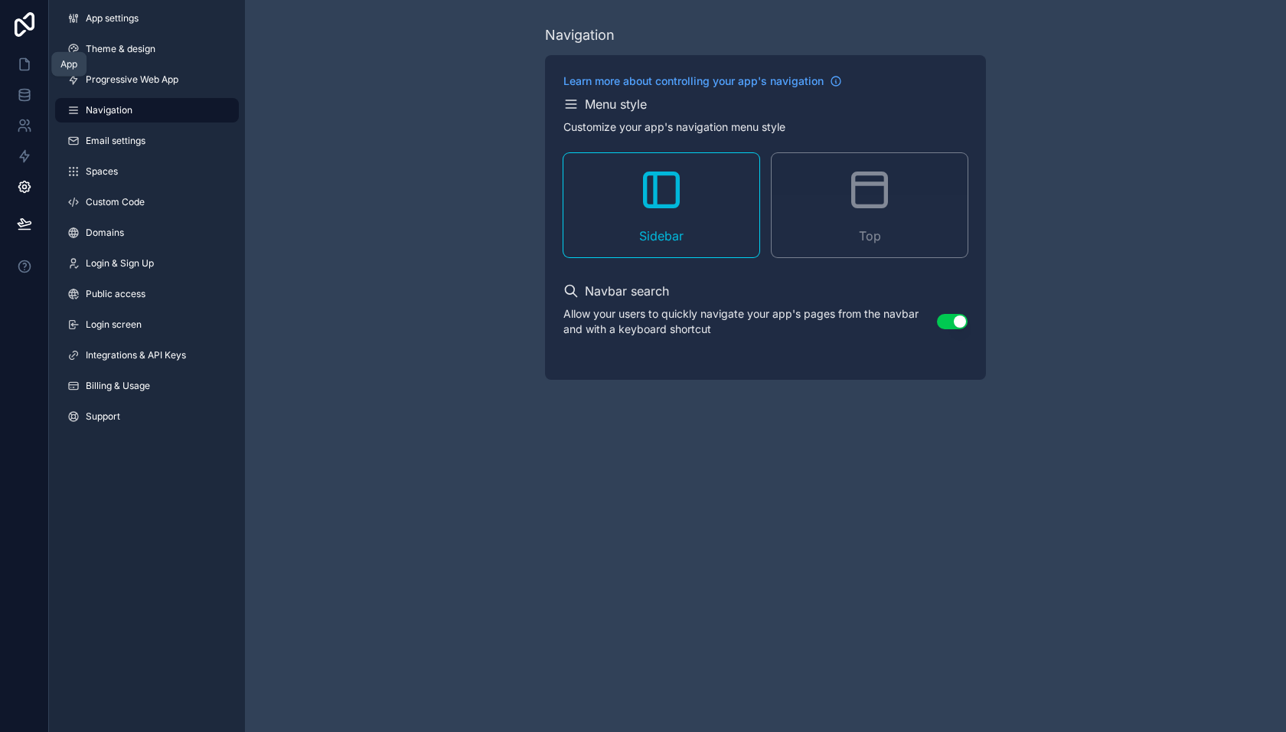
click at [30, 61] on icon at bounding box center [24, 64] width 15 height 15
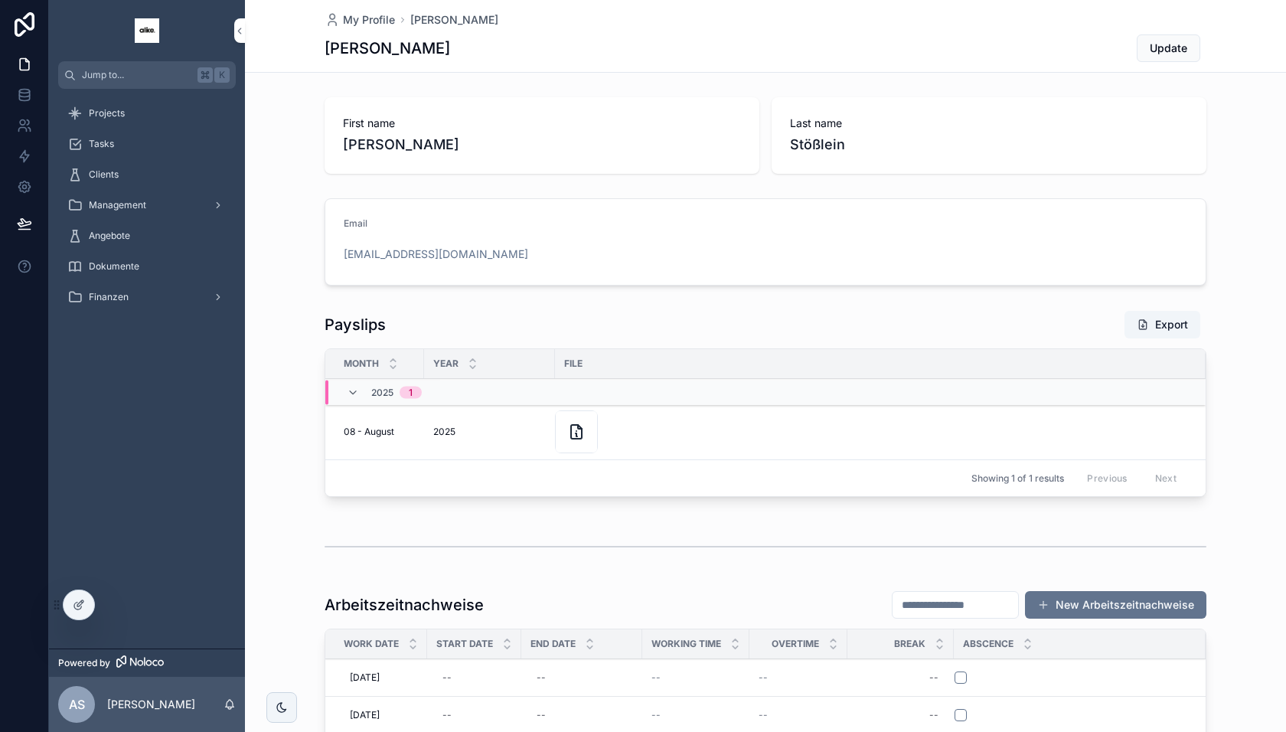
click at [124, 299] on span "Finanzen" at bounding box center [109, 297] width 40 height 12
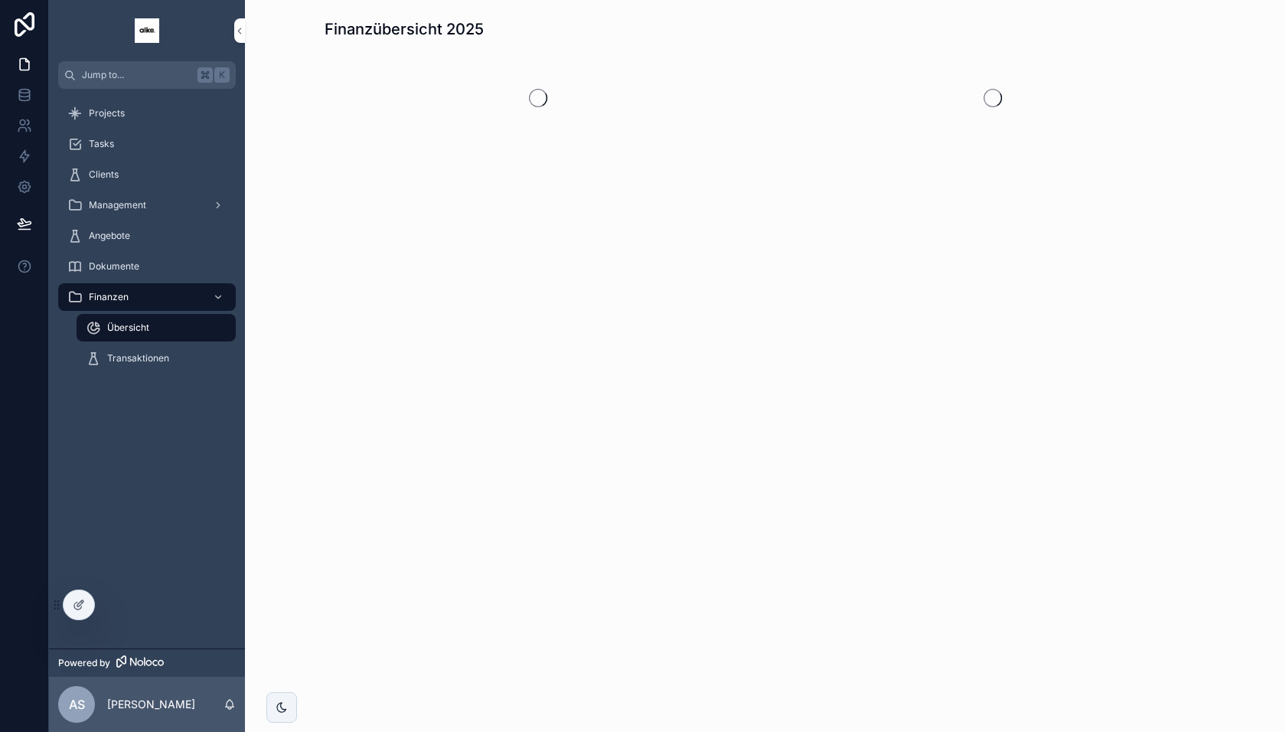
click at [131, 349] on div "Transaktionen" at bounding box center [156, 358] width 141 height 24
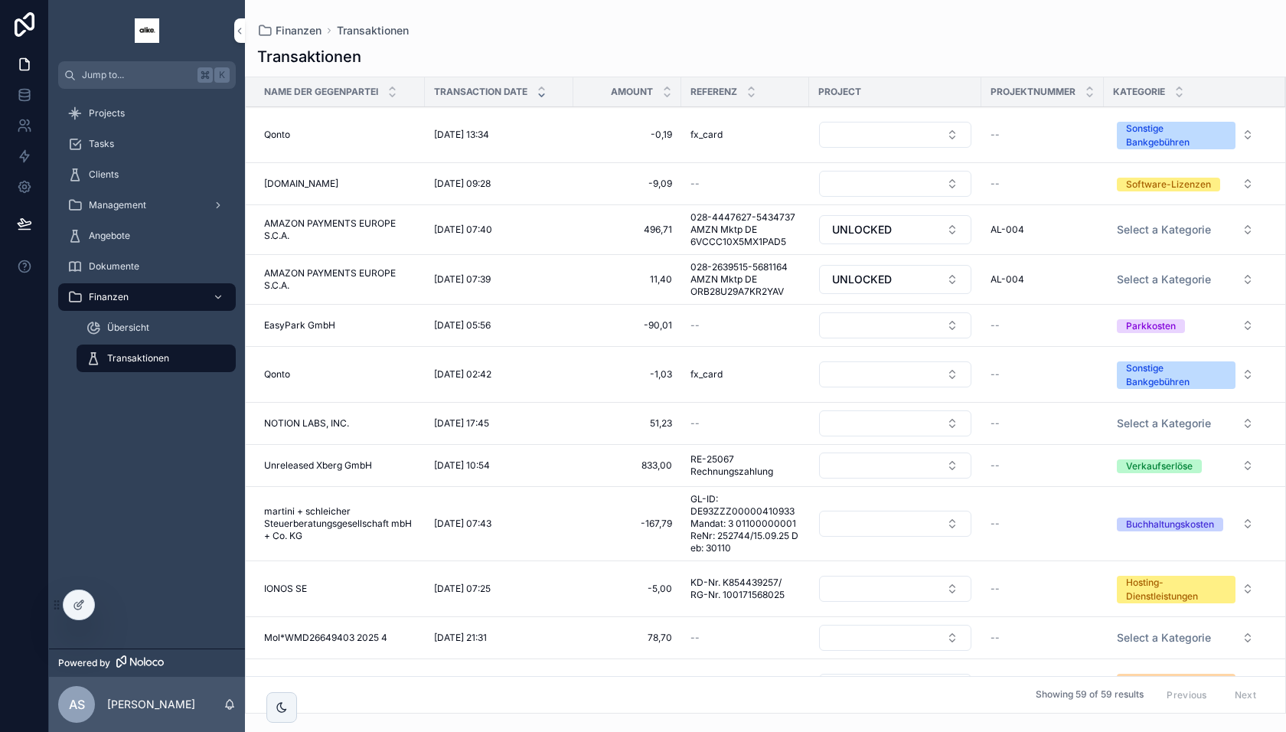
click at [77, 615] on div at bounding box center [79, 604] width 31 height 29
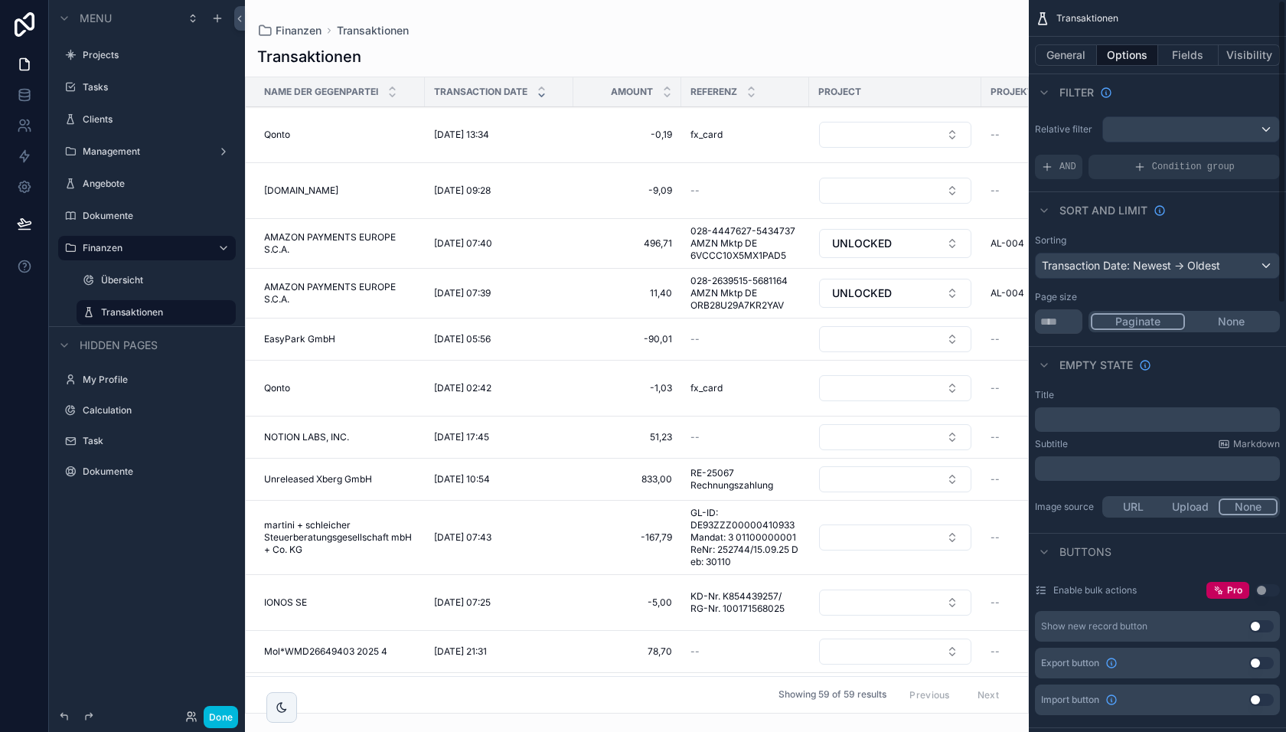
click at [1200, 210] on div "Sort And Limit" at bounding box center [1157, 209] width 257 height 37
click at [1200, 54] on button "Fields" at bounding box center [1188, 54] width 61 height 21
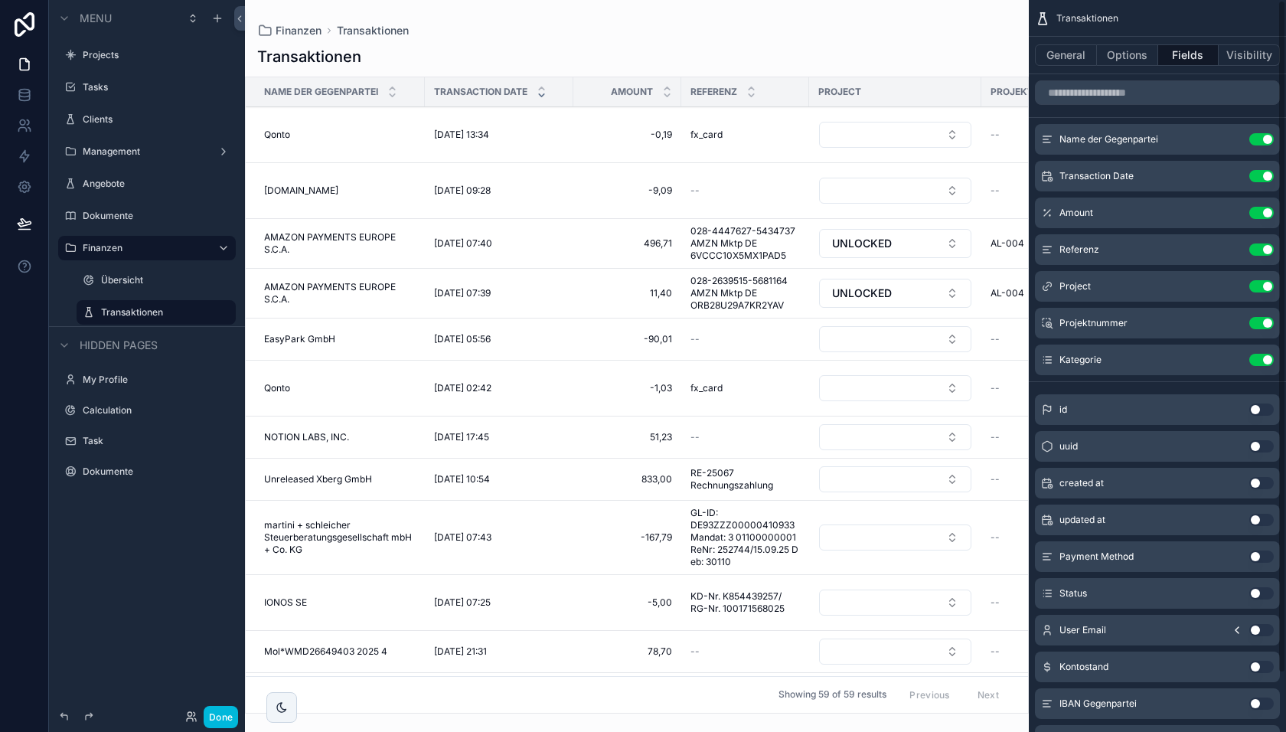
click at [1115, 64] on button "Options" at bounding box center [1127, 54] width 61 height 21
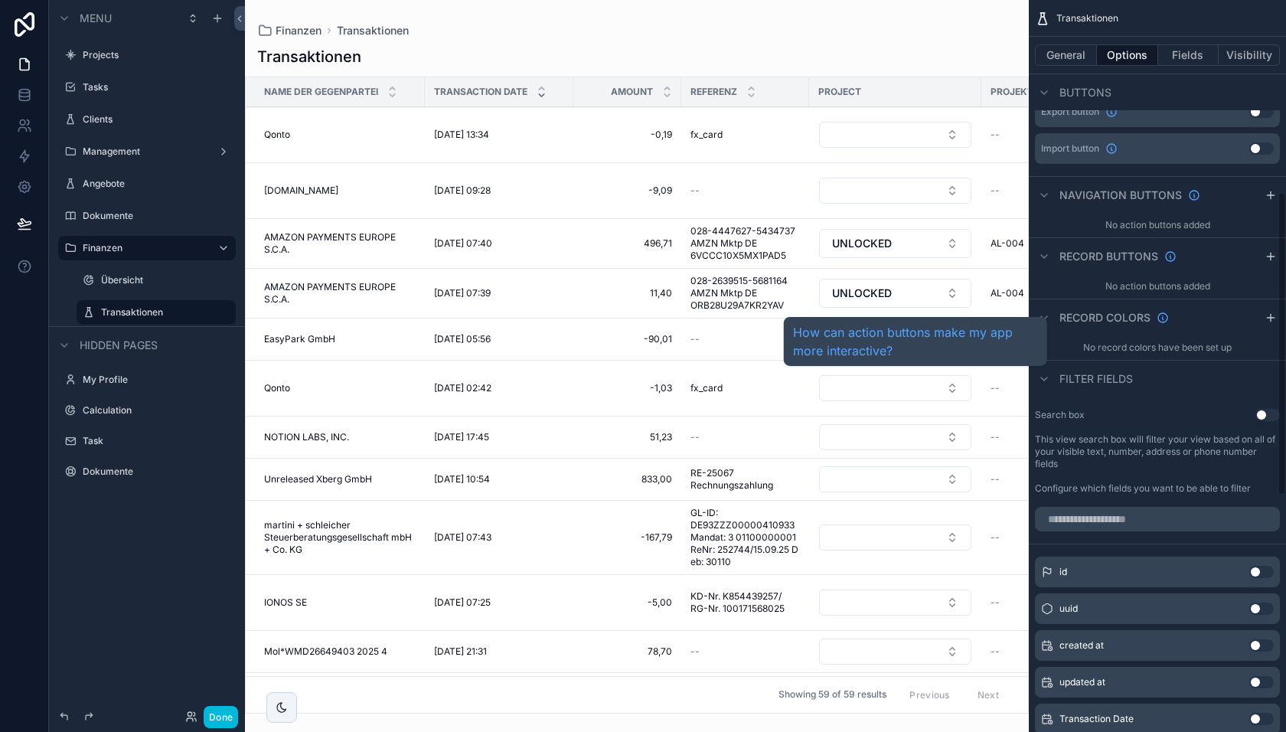
scroll to position [649, 0]
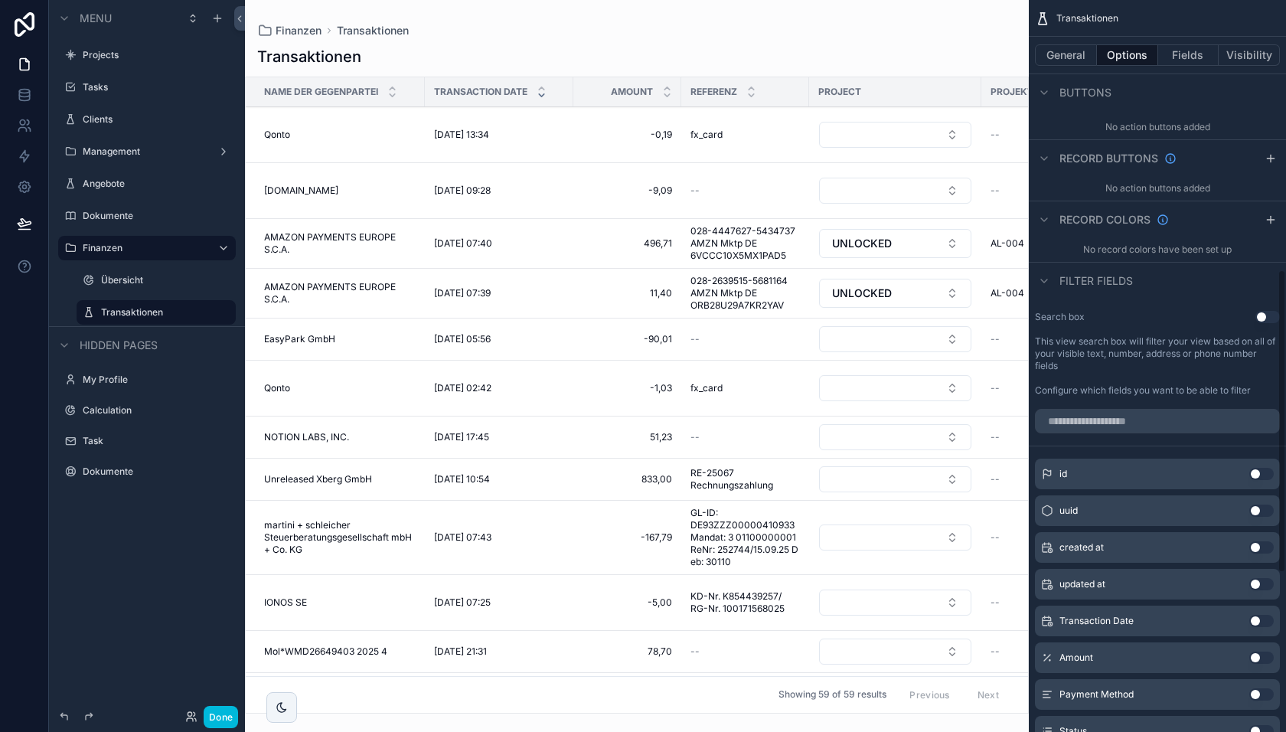
click at [1268, 311] on button "Use setting" at bounding box center [1267, 317] width 24 height 12
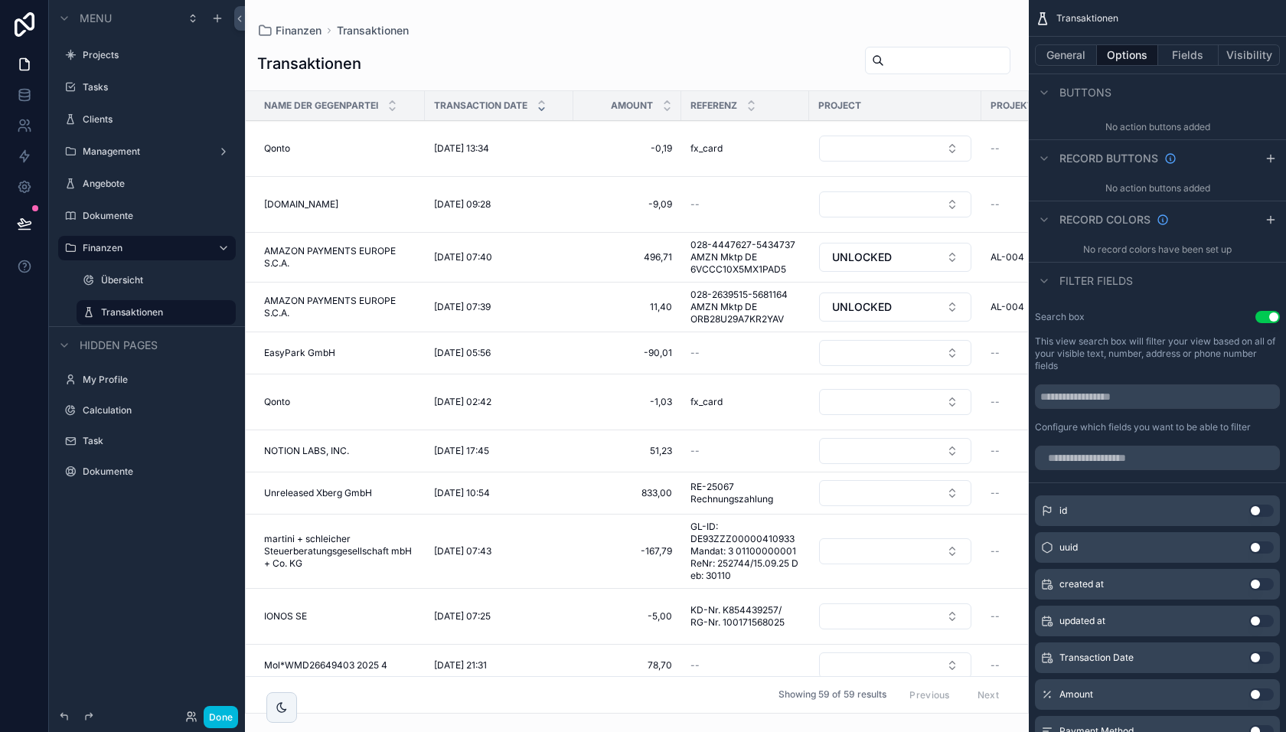
click at [952, 67] on div "scrollable content" at bounding box center [637, 366] width 784 height 732
click at [215, 720] on button "Done" at bounding box center [221, 717] width 34 height 22
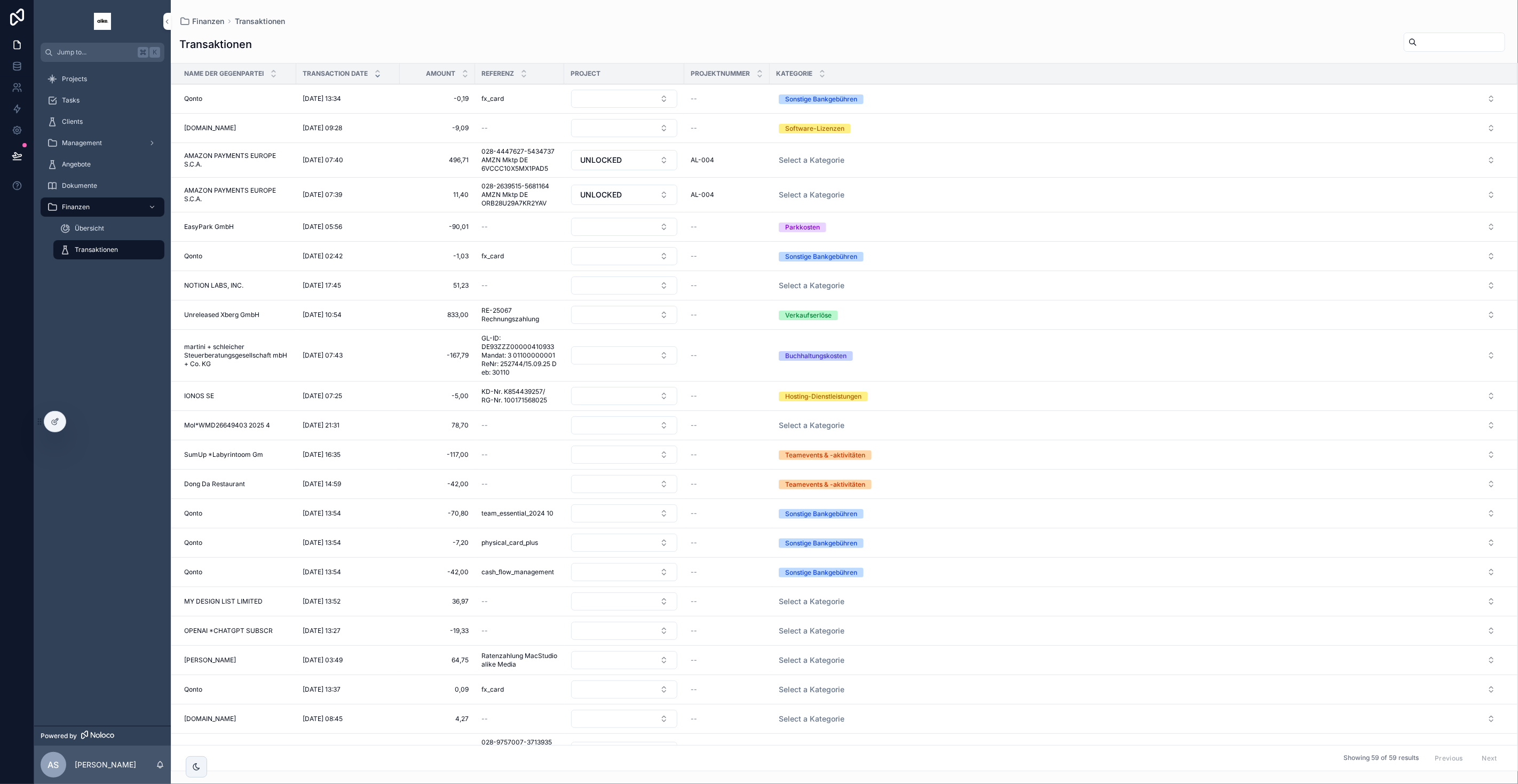
click at [896, 37] on input "scrollable content" at bounding box center [1461, 42] width 88 height 15
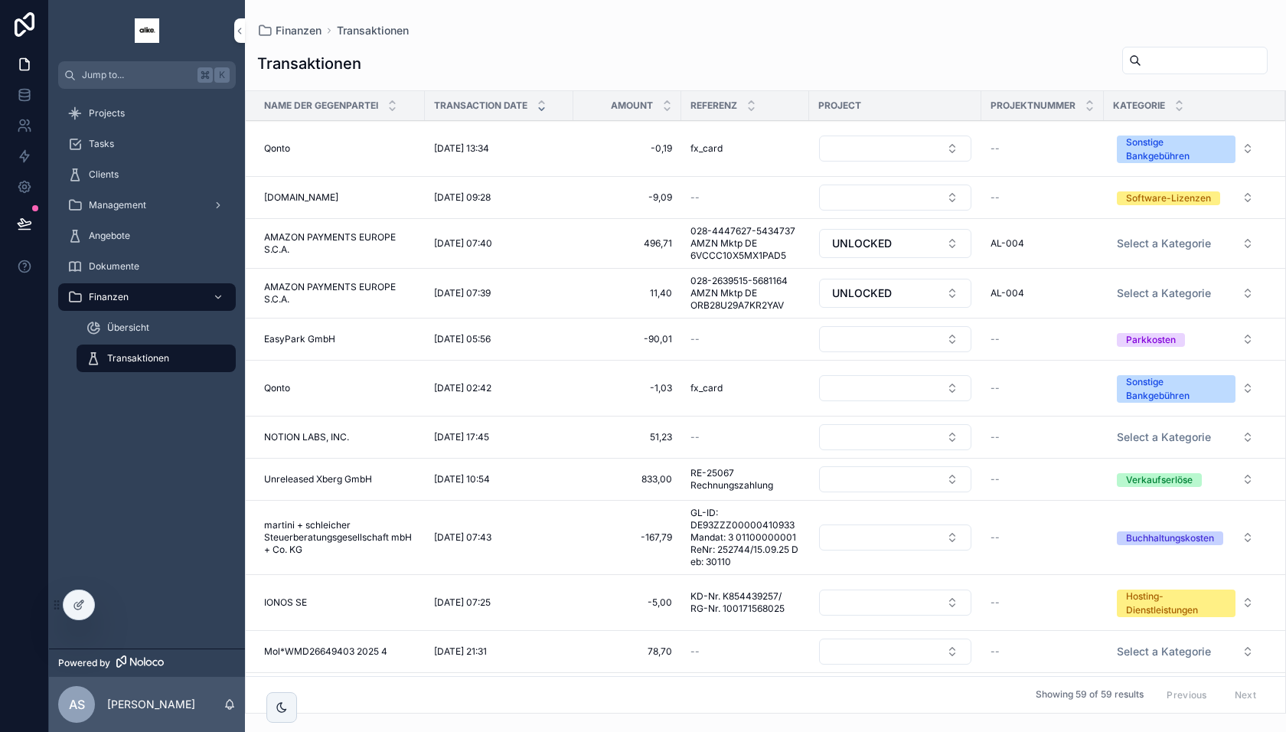
click at [87, 606] on div at bounding box center [79, 604] width 31 height 29
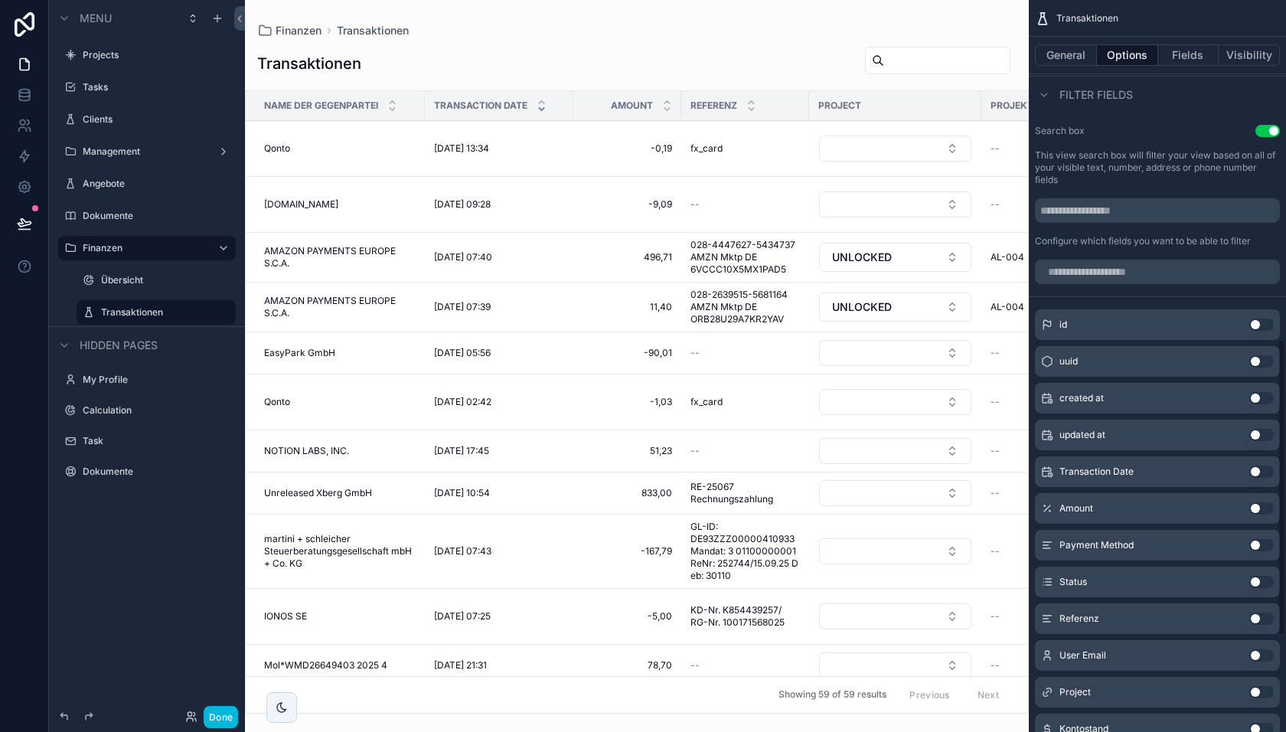
scroll to position [857, 0]
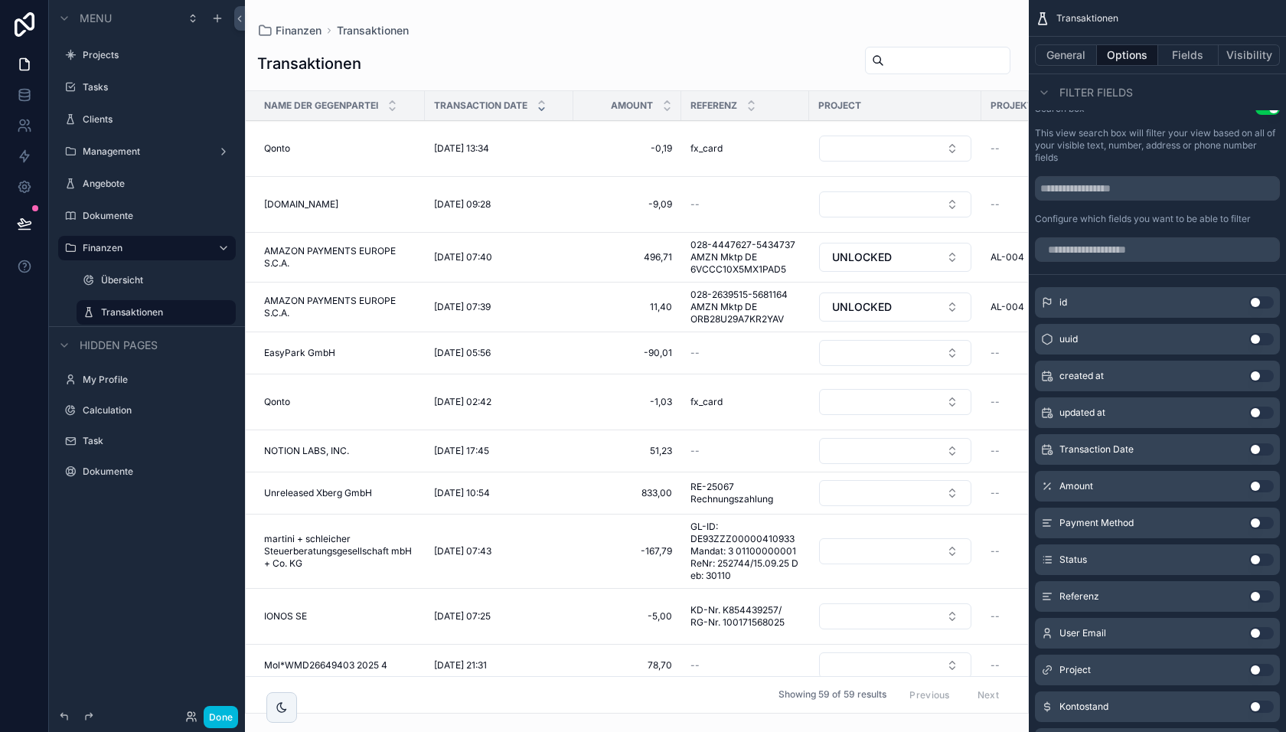
click at [1253, 449] on button "Use setting" at bounding box center [1261, 449] width 24 height 12
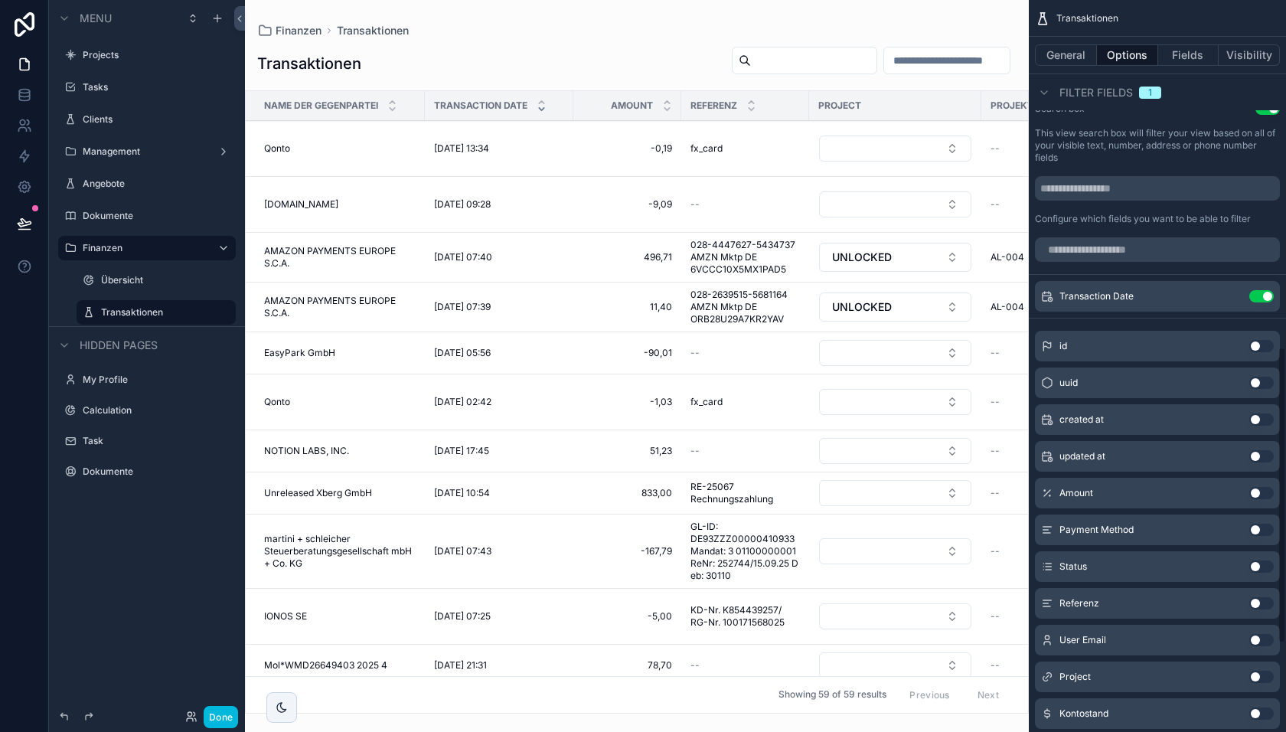
click at [930, 62] on div "scrollable content" at bounding box center [637, 366] width 784 height 732
click at [929, 61] on input "scrollable content" at bounding box center [947, 60] width 126 height 21
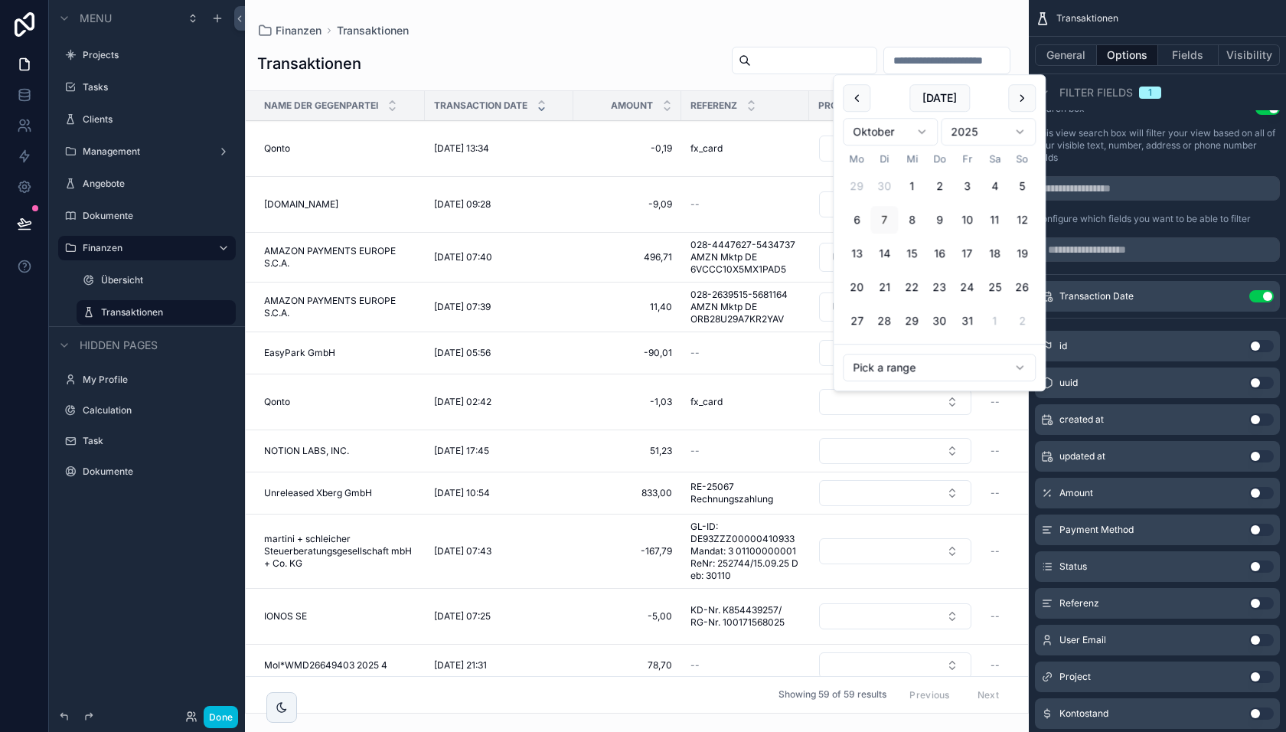
click at [929, 61] on input "scrollable content" at bounding box center [947, 60] width 126 height 21
click at [935, 28] on div "Finanzen Transaktionen" at bounding box center [636, 30] width 759 height 12
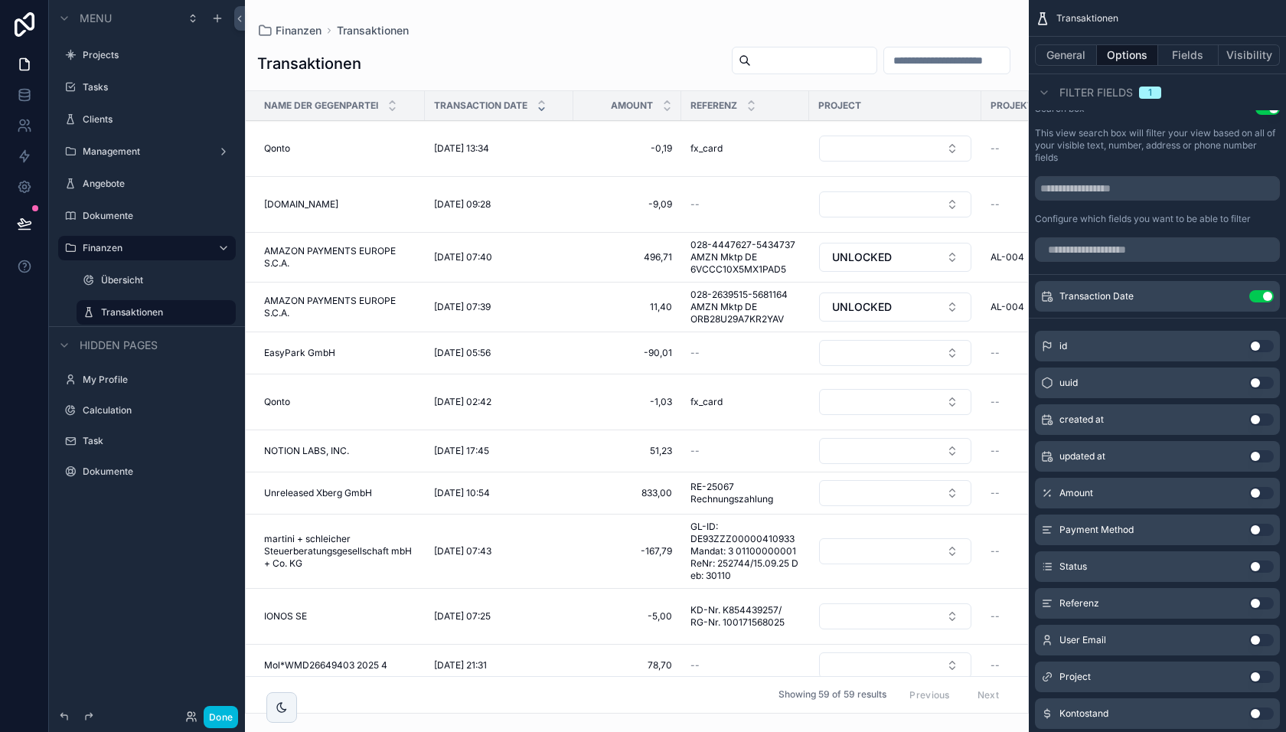
click at [932, 64] on input "scrollable content" at bounding box center [947, 60] width 126 height 21
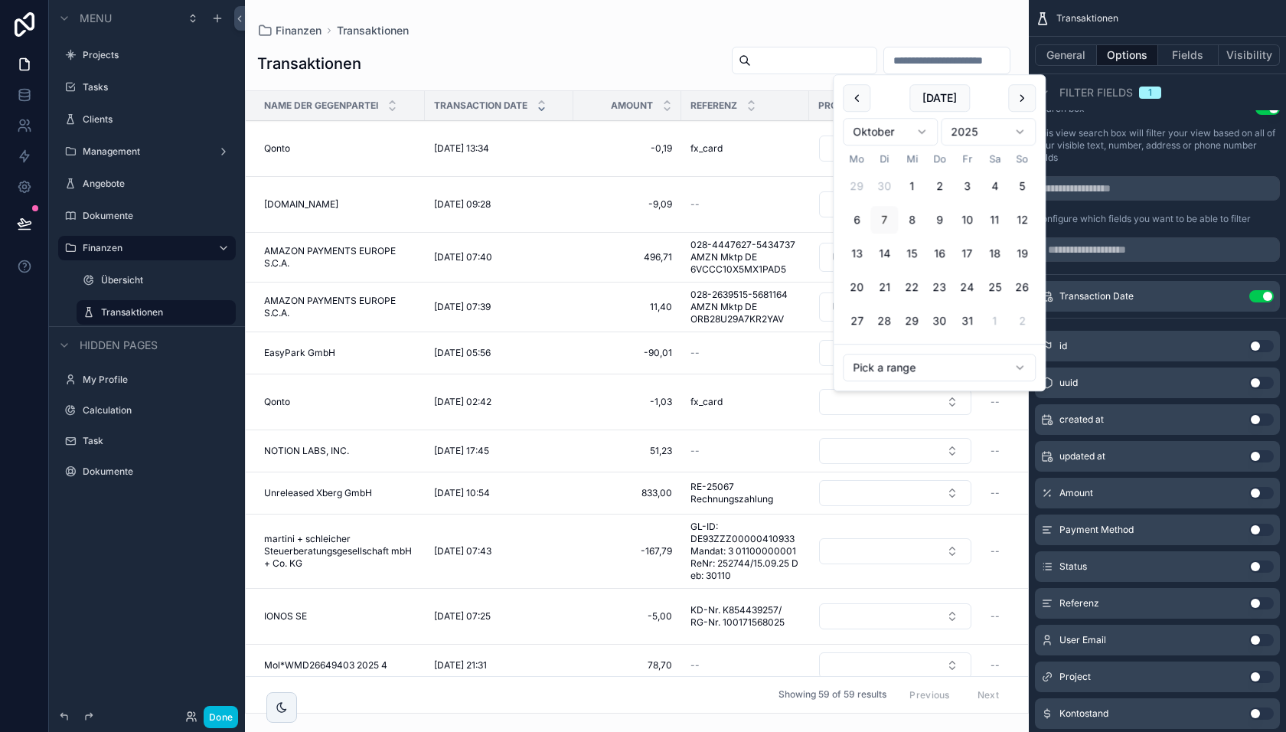
click at [927, 38] on div "Transaktionen Name der Gegenpartei Transaction Date Amount Referenz Project Pro…" at bounding box center [637, 375] width 784 height 677
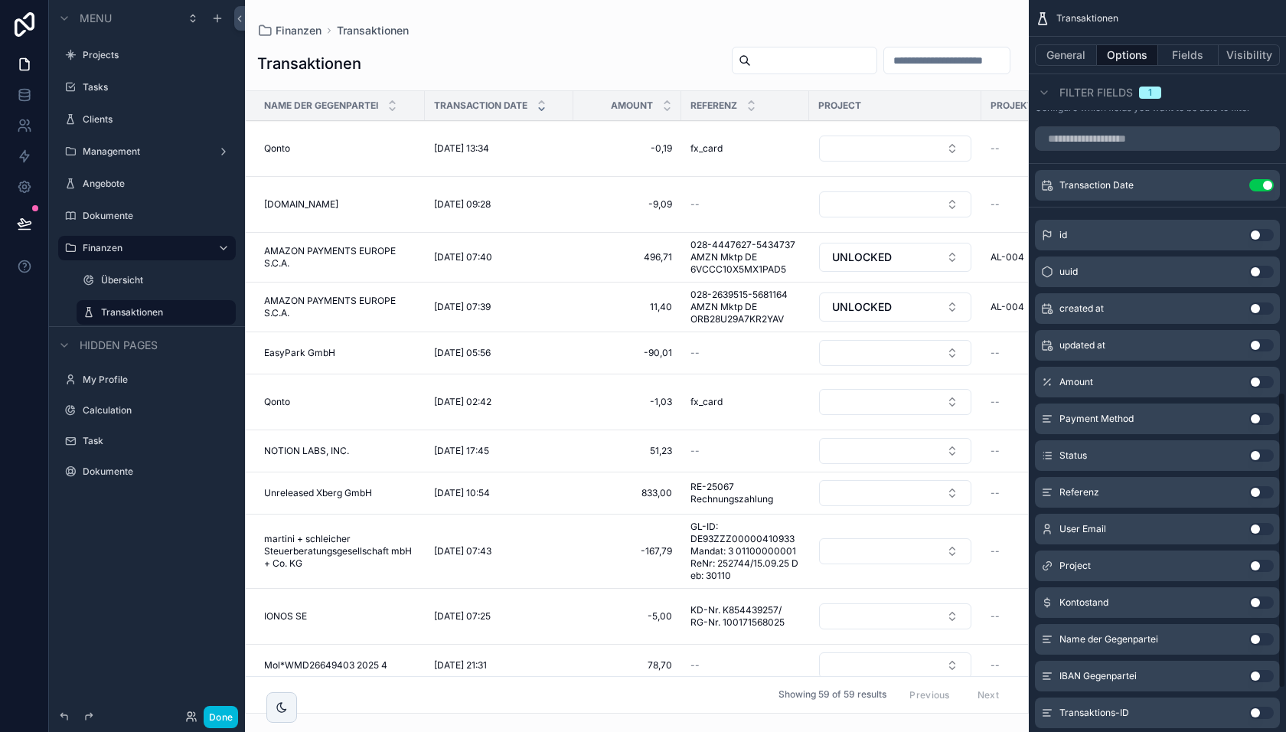
scroll to position [1072, 0]
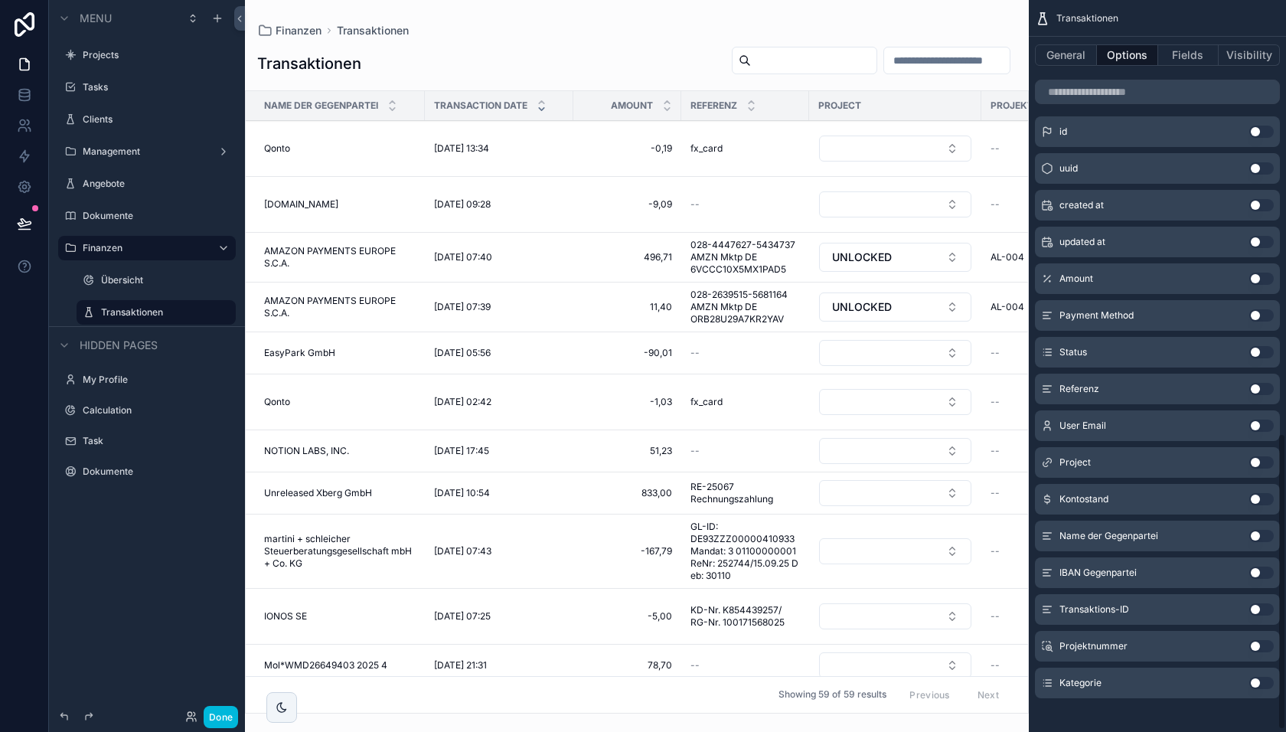
click at [1258, 681] on button "Use setting" at bounding box center [1261, 683] width 24 height 12
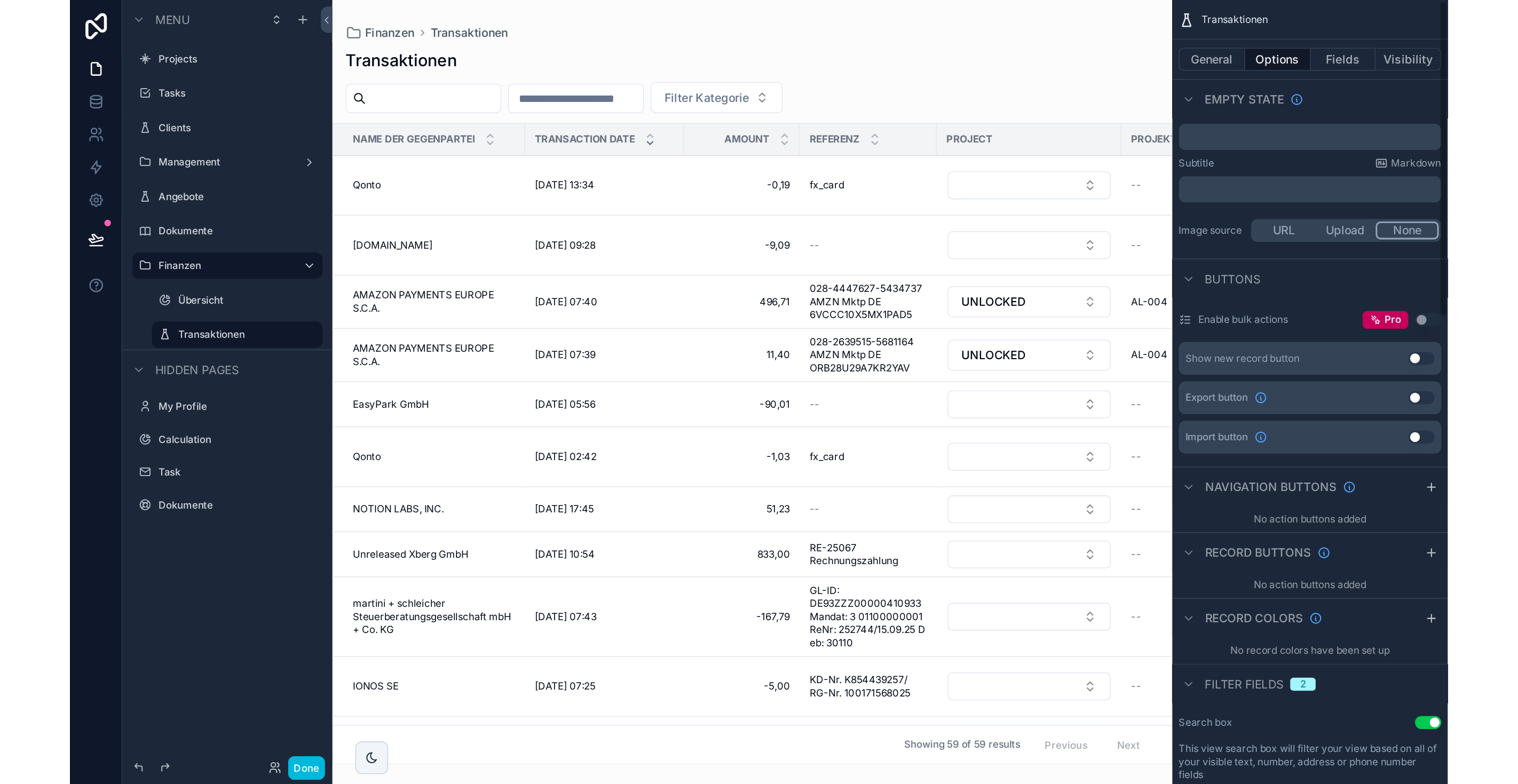
scroll to position [0, 0]
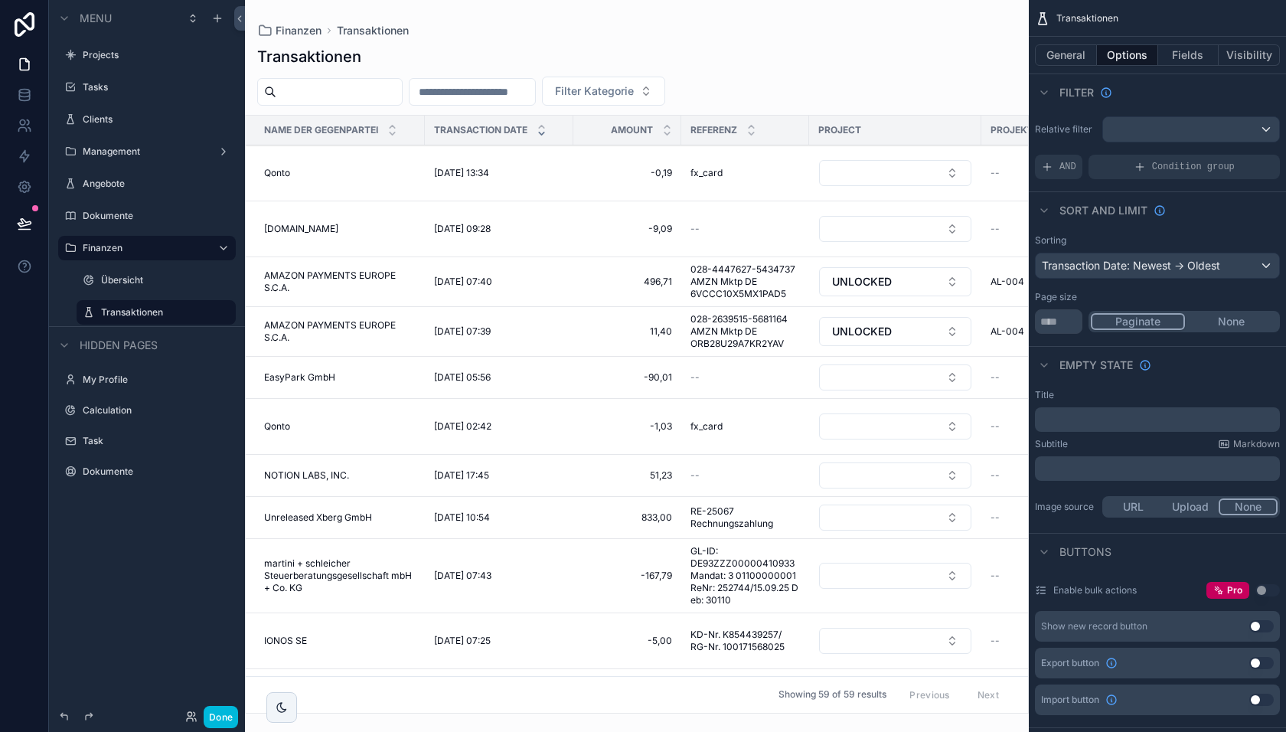
click at [230, 708] on button "Done" at bounding box center [221, 717] width 34 height 22
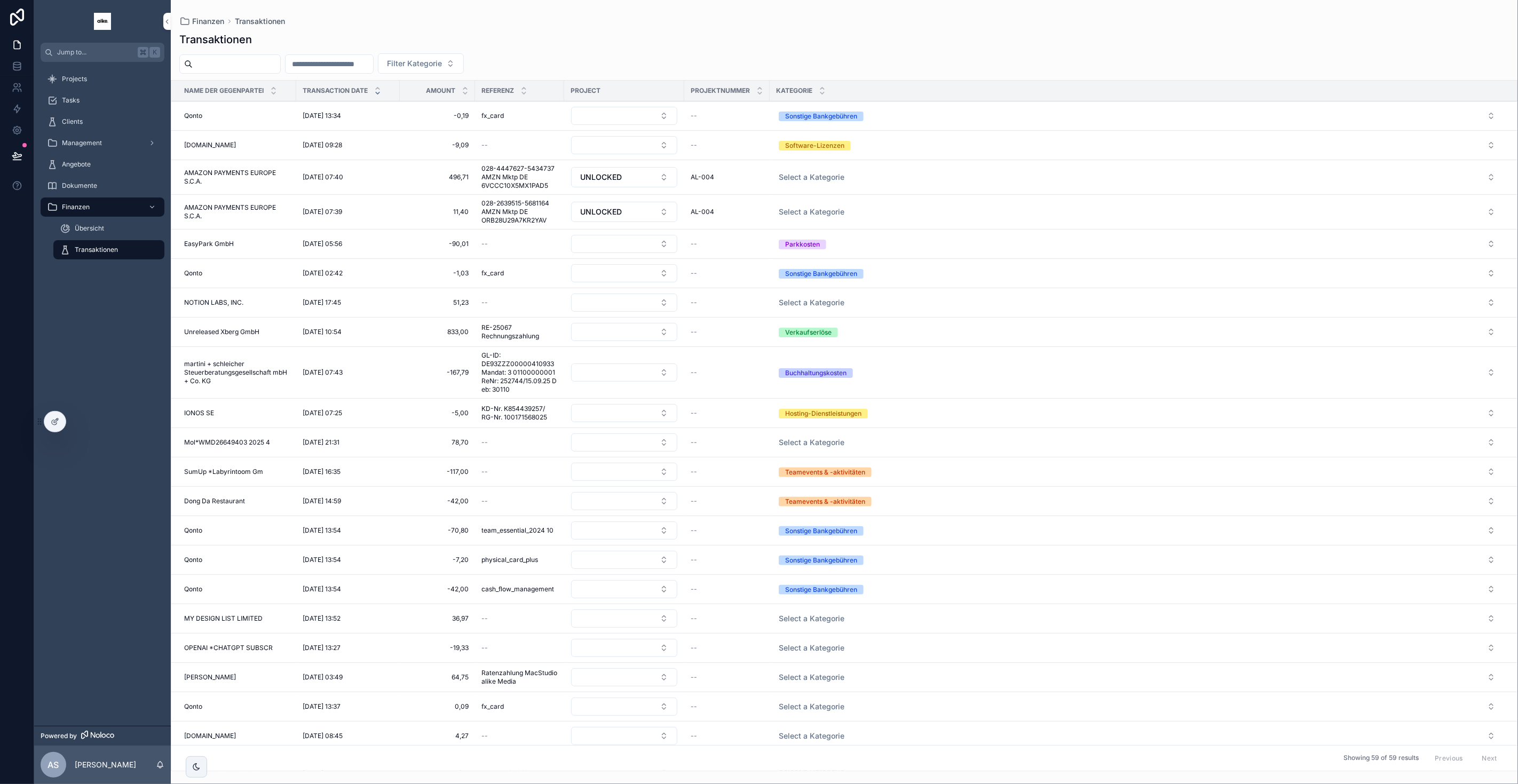
click at [359, 65] on input "scrollable content" at bounding box center [330, 63] width 88 height 15
click at [442, 63] on span "Filter Kategorie" at bounding box center [414, 63] width 55 height 10
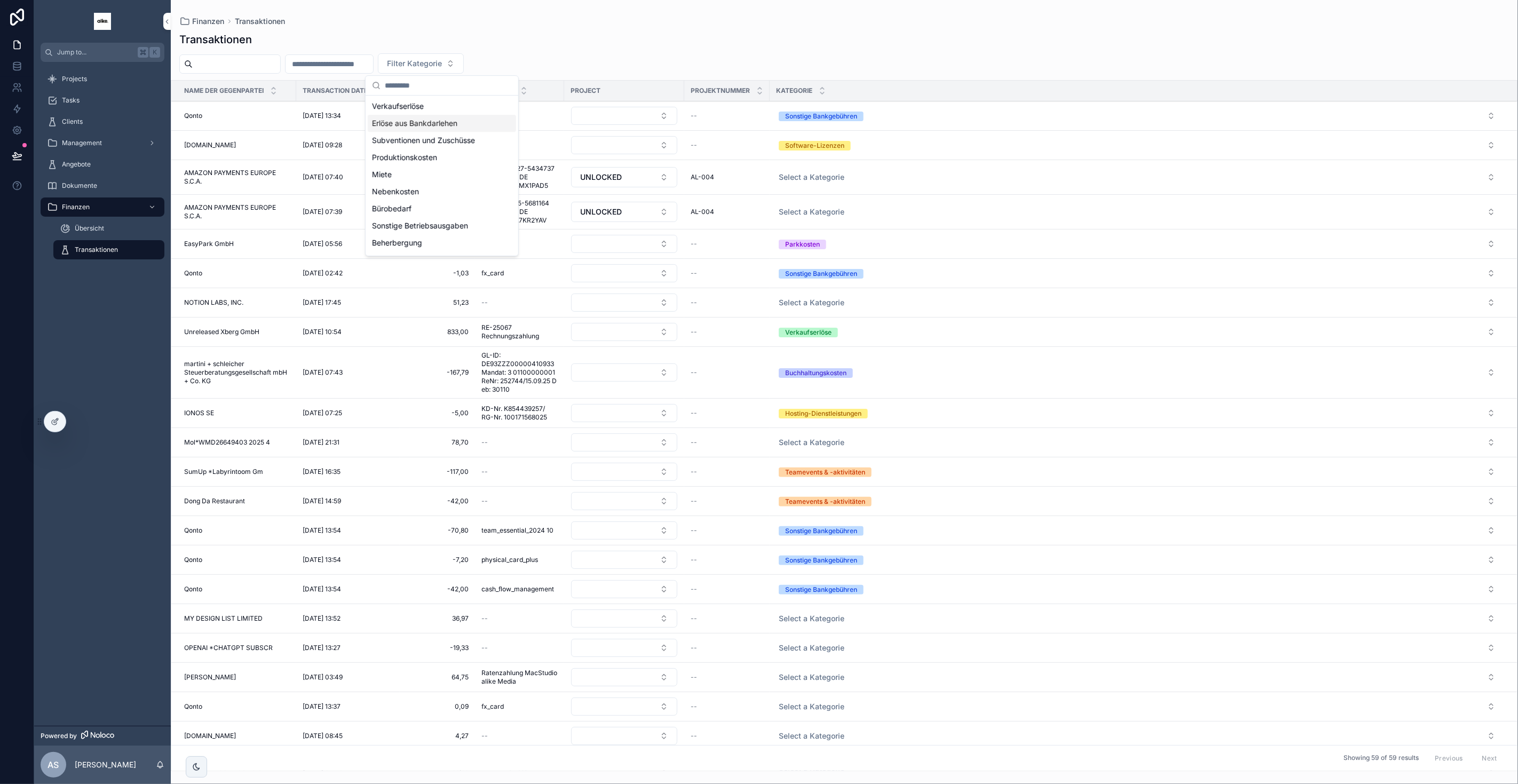
click at [561, 49] on div "Transaktionen Filter Kategorie Name der Gegenpartei Transaction Date Amount Ref…" at bounding box center [844, 398] width 1347 height 745
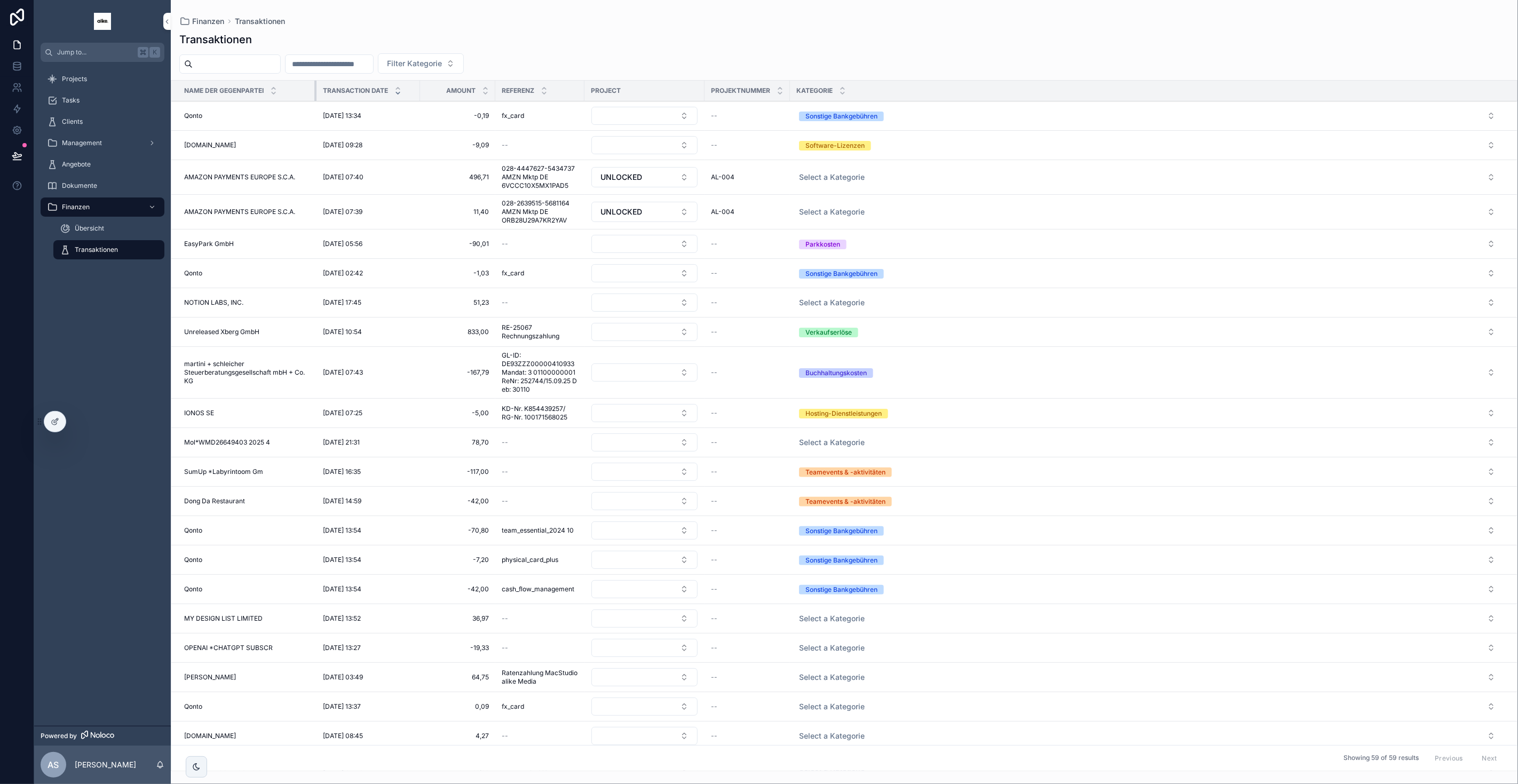
drag, startPoint x: 295, startPoint y: 91, endPoint x: 315, endPoint y: 90, distance: 20.0
click at [315, 90] on div "scrollable content" at bounding box center [317, 91] width 4 height 20
click at [10, 151] on button at bounding box center [17, 155] width 24 height 30
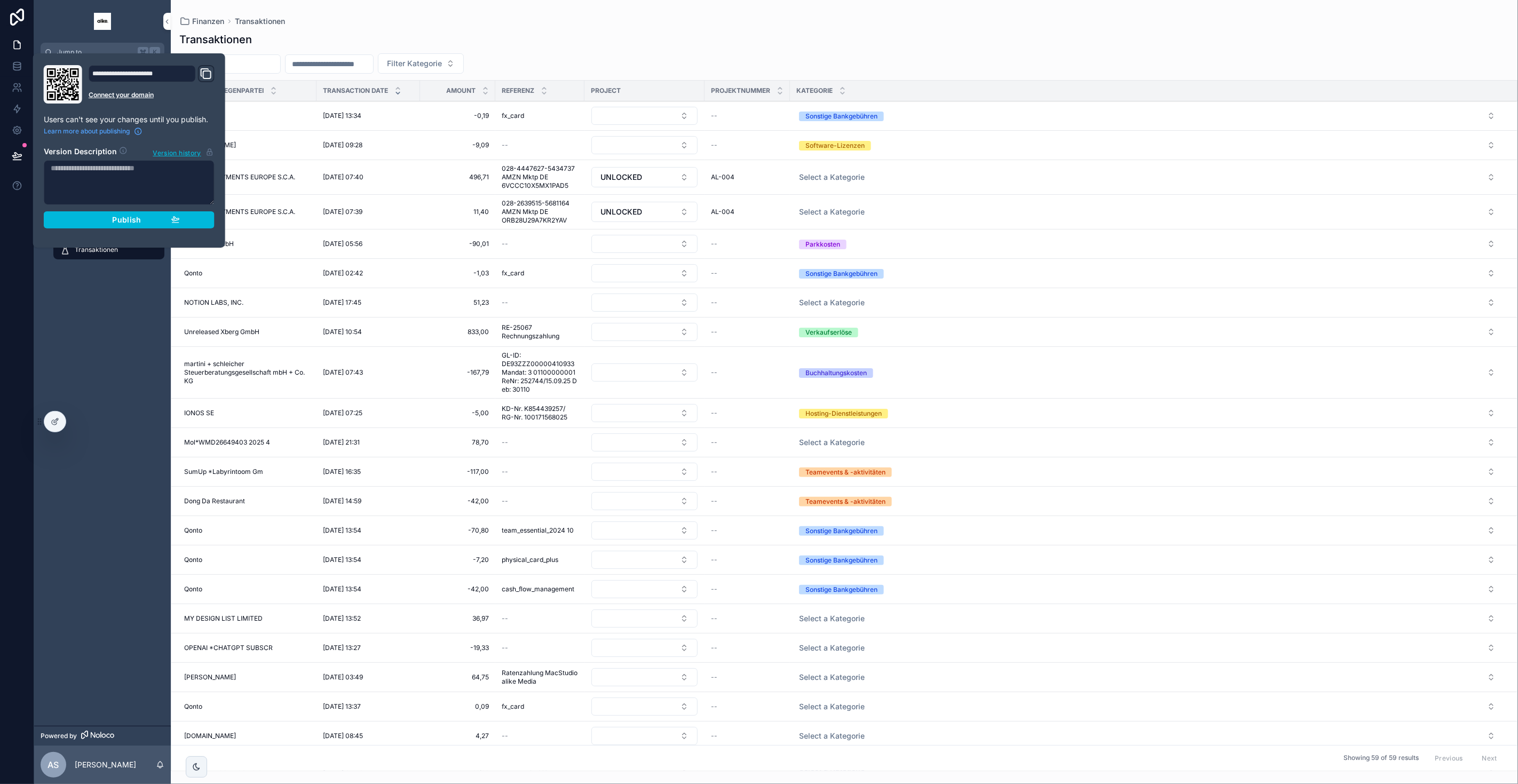
click at [106, 220] on div "Publish" at bounding box center [129, 220] width 101 height 10
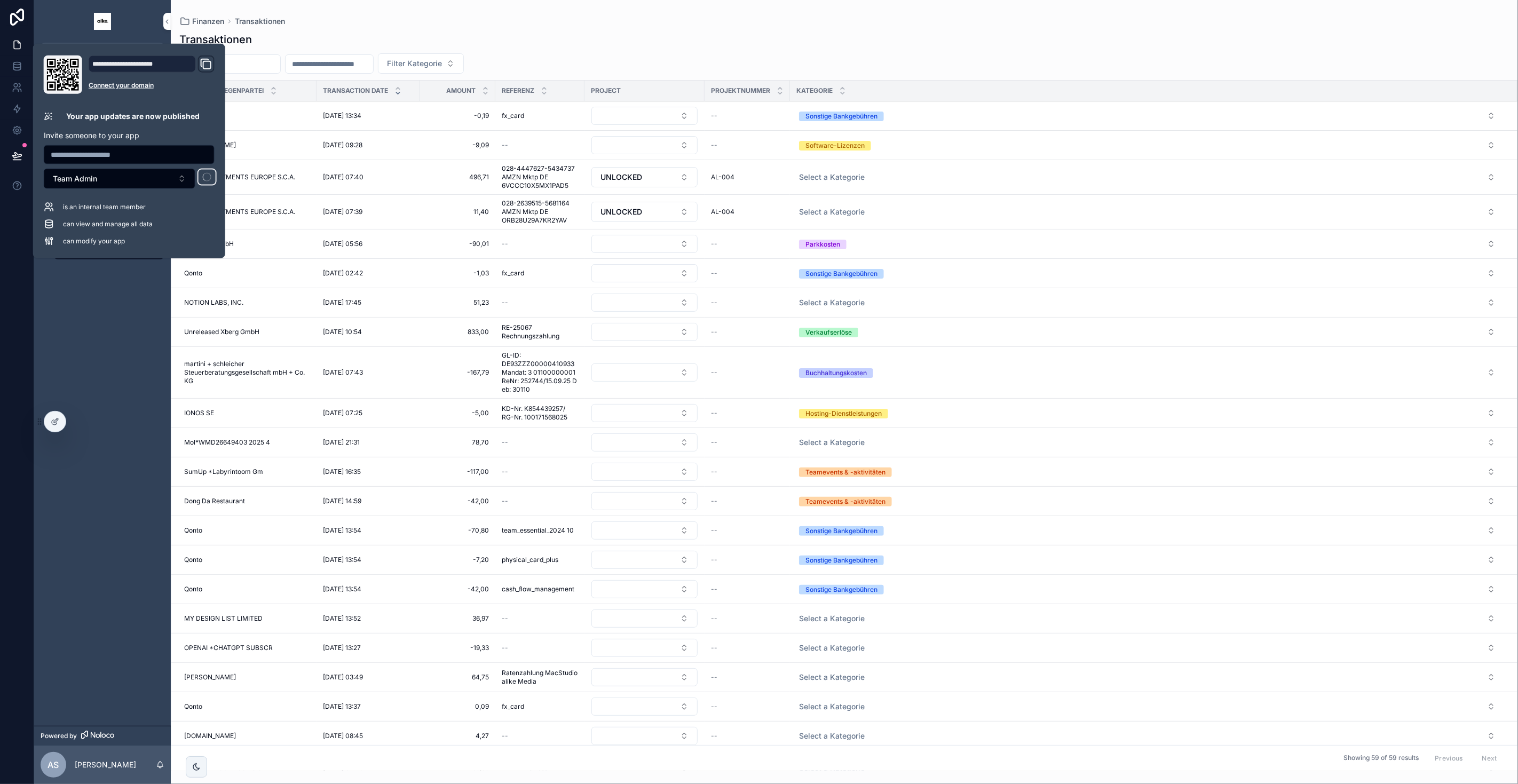
click at [626, 55] on div "Filter Kategorie" at bounding box center [844, 63] width 1347 height 20
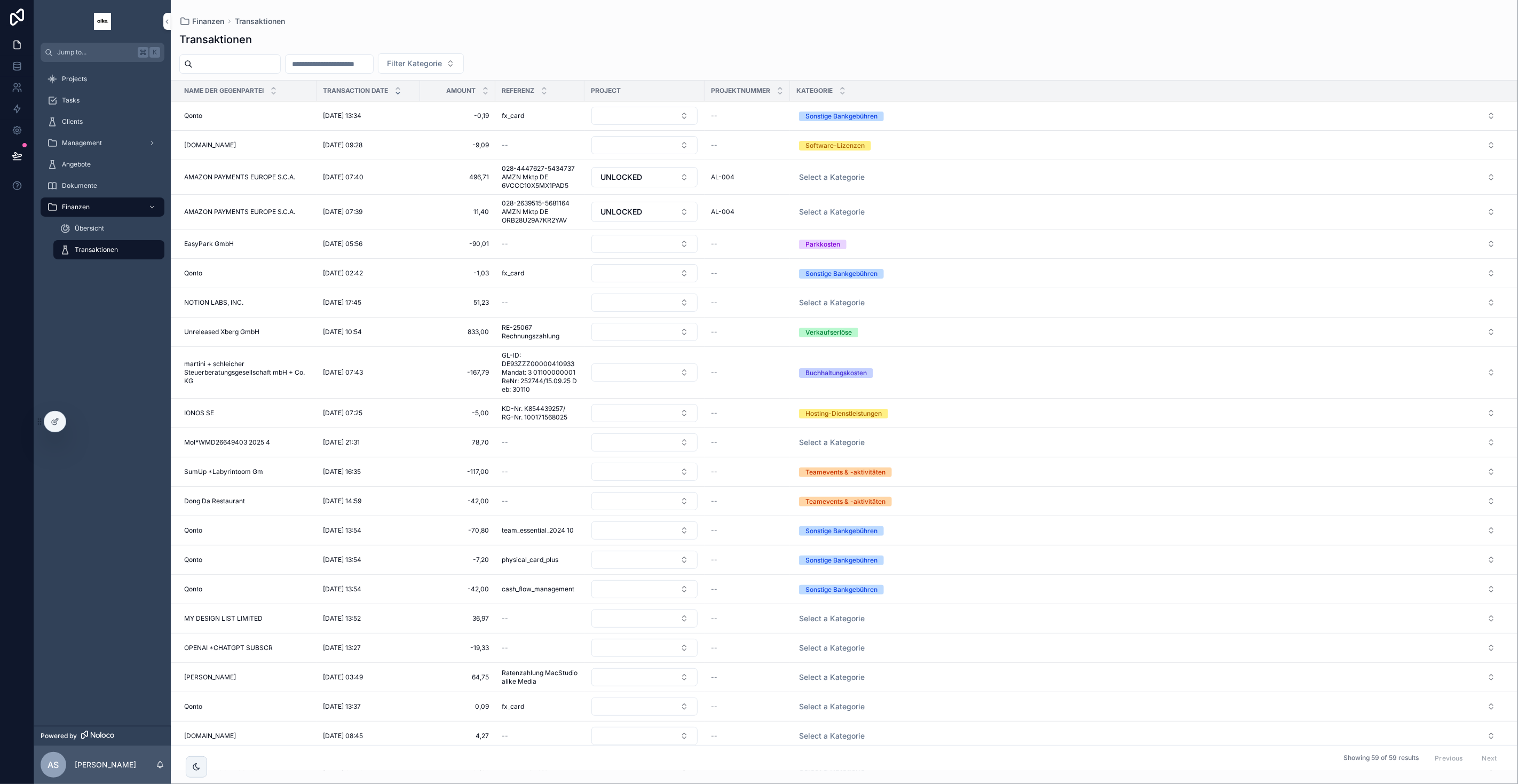
click at [823, 176] on span "Select a Kategorie" at bounding box center [832, 176] width 66 height 10
click at [844, 169] on button "Select a Kategorie" at bounding box center [1147, 177] width 713 height 20
type input "****"
click at [823, 208] on span "Select a Kategorie" at bounding box center [832, 211] width 66 height 10
type input "****"
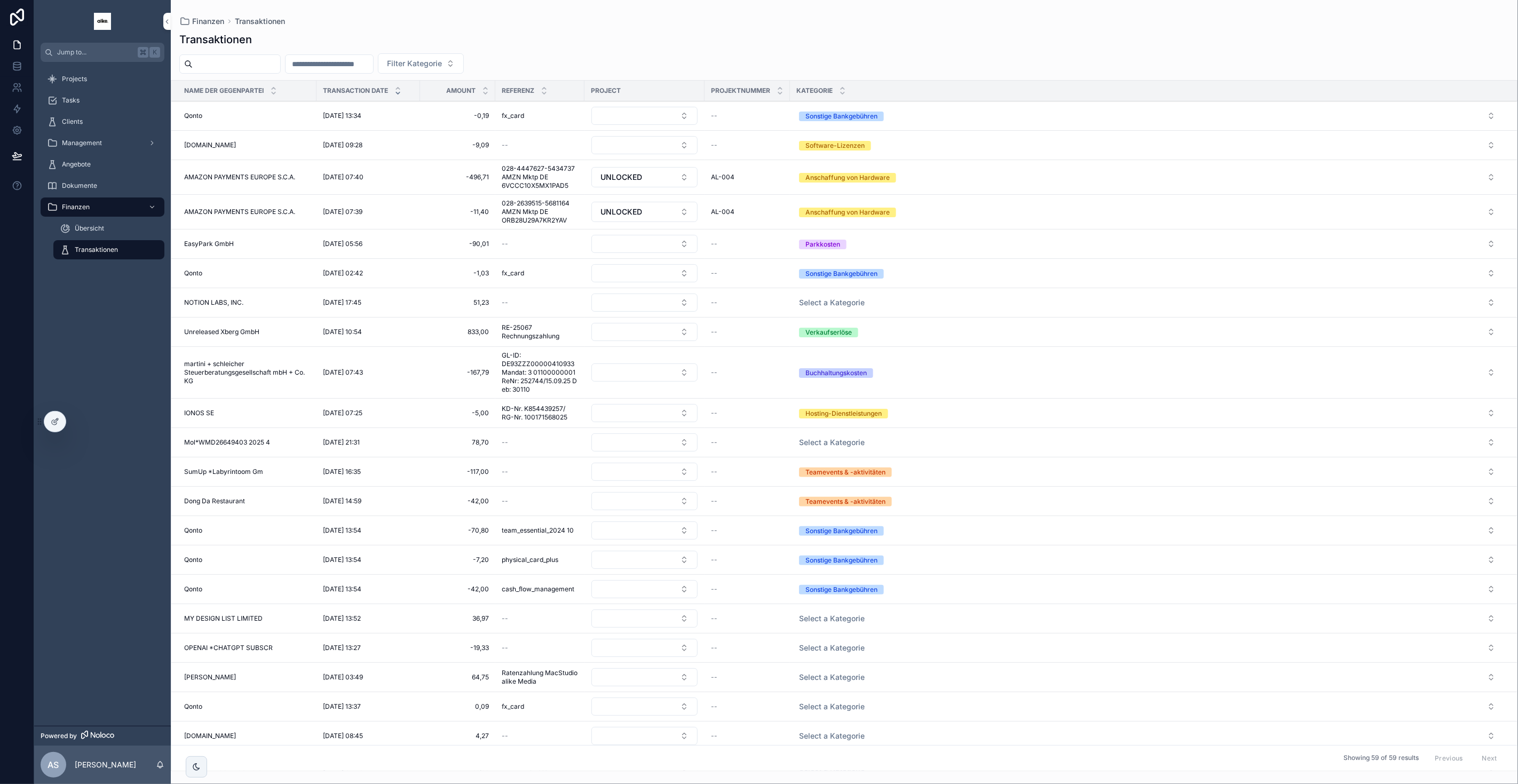
click at [846, 299] on span "Select a Kategorie" at bounding box center [832, 302] width 66 height 10
type input "******"
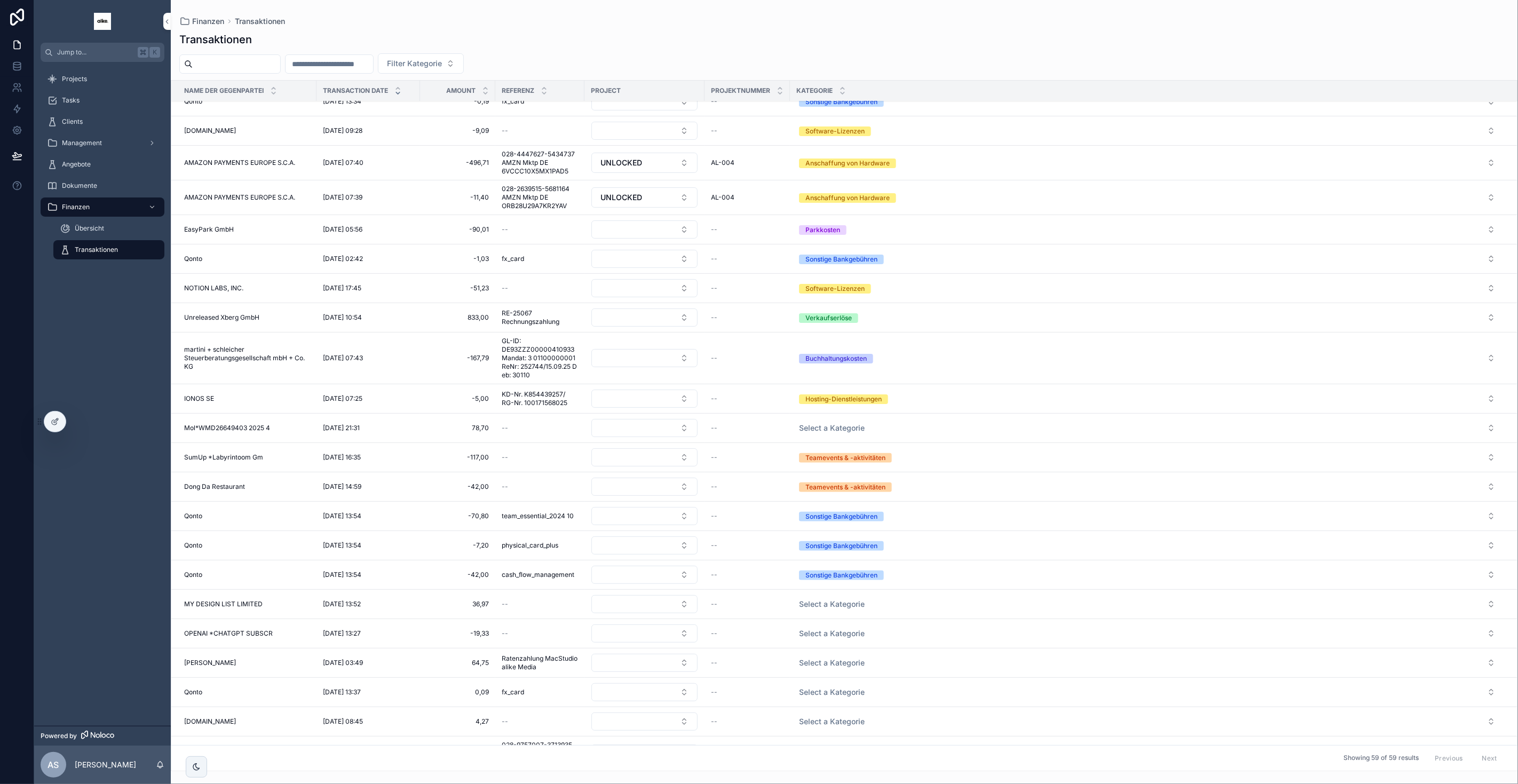
scroll to position [140, 0]
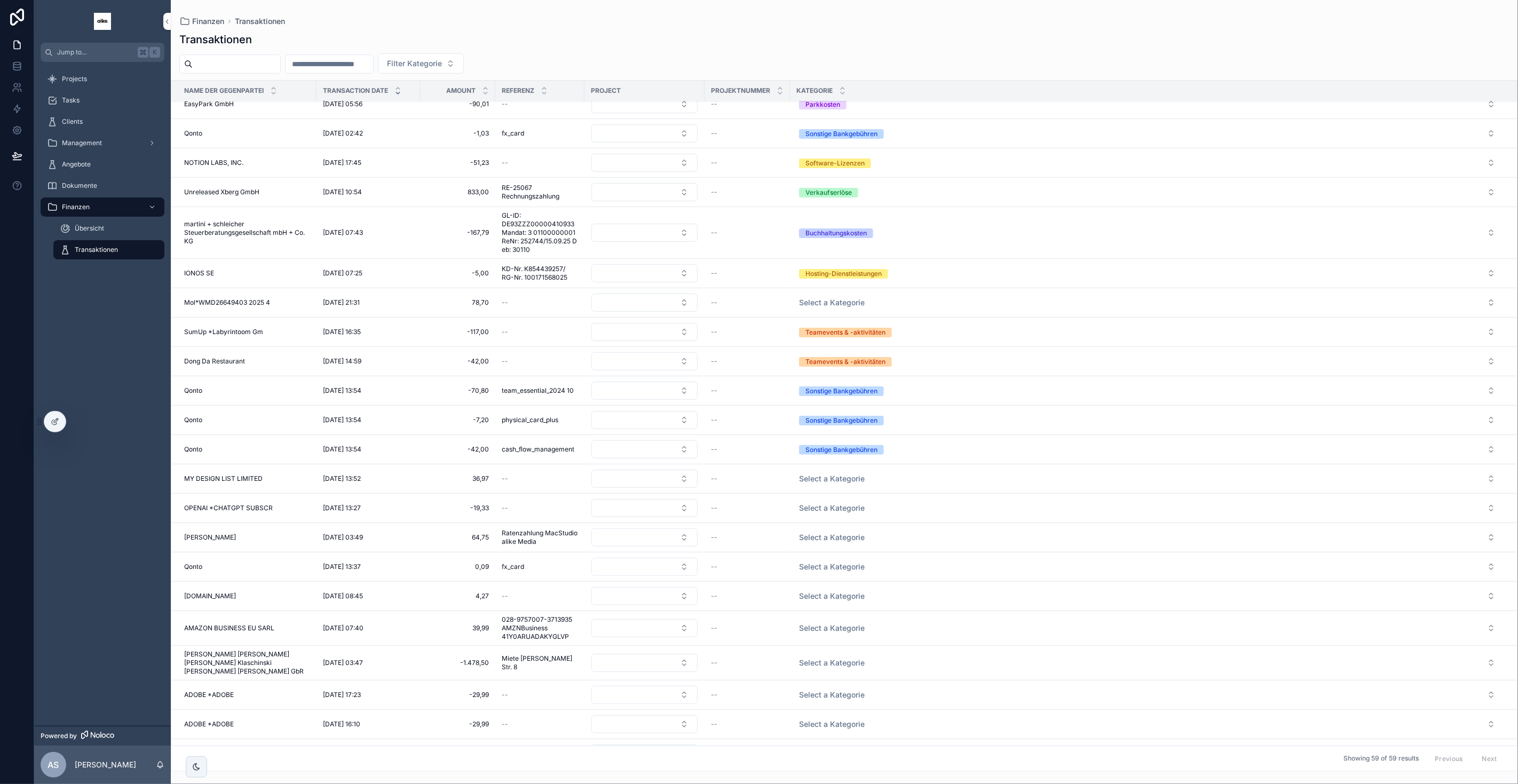
click at [837, 505] on span "Select a Kategorie" at bounding box center [832, 507] width 66 height 10
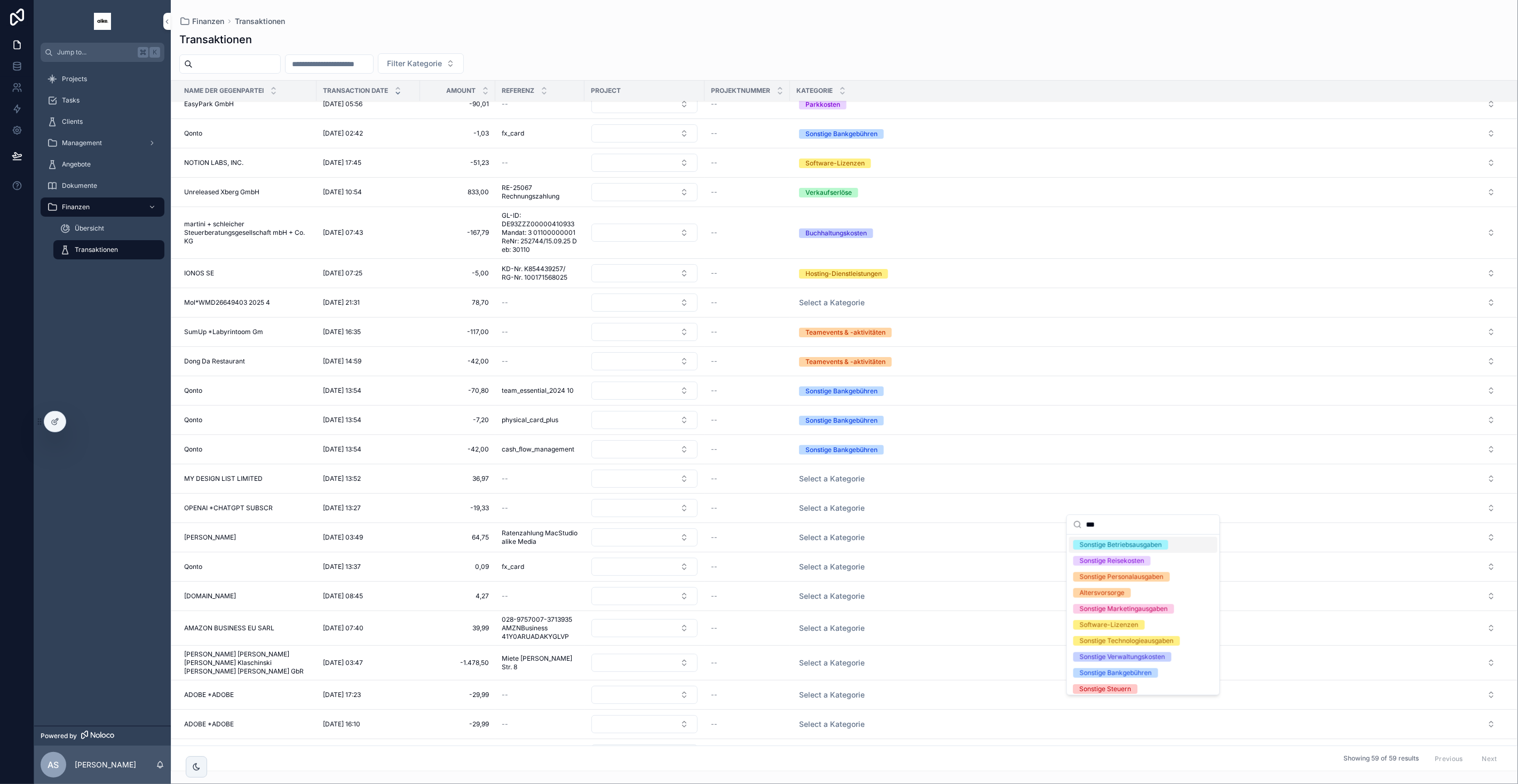
type input "****"
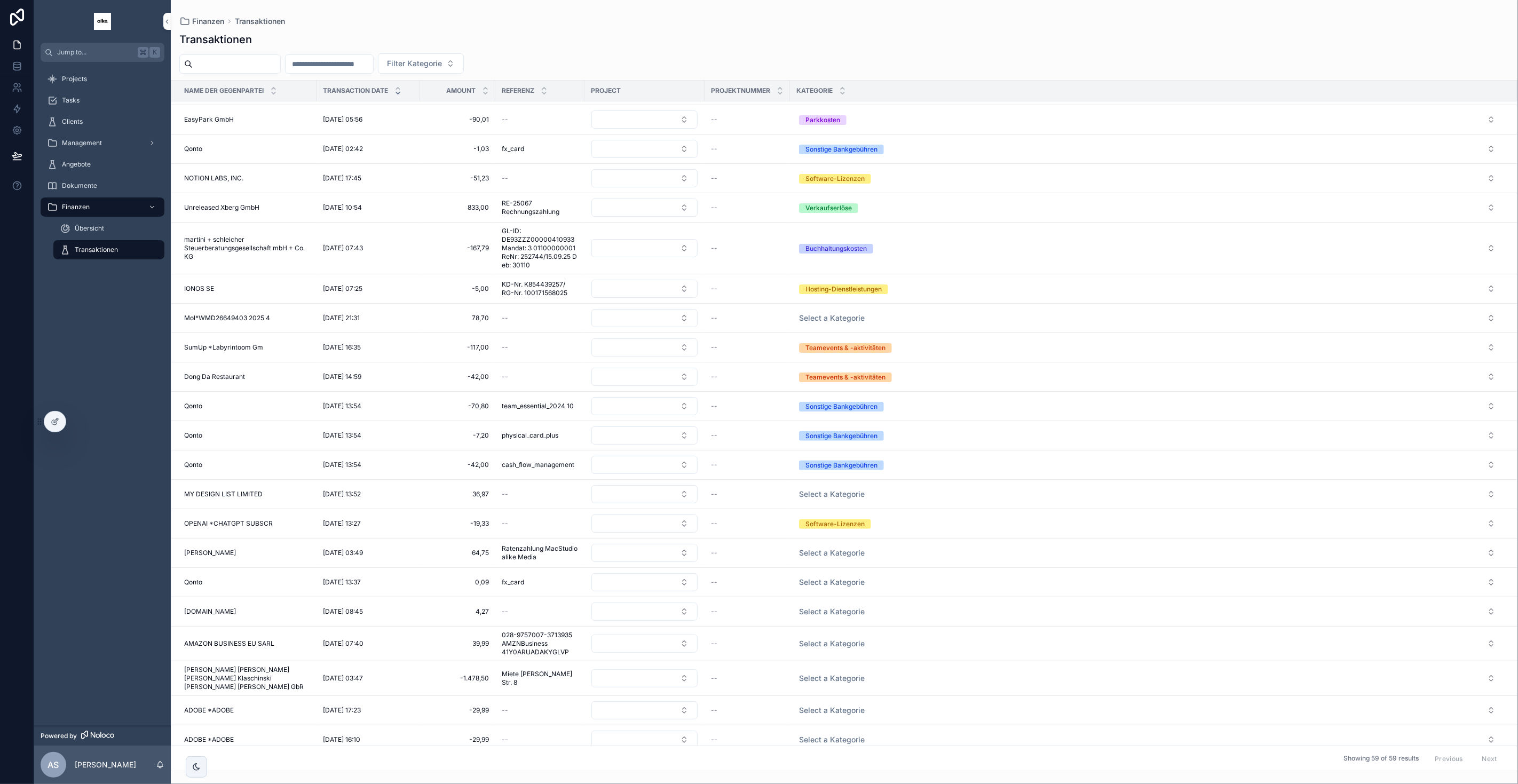
scroll to position [157, 0]
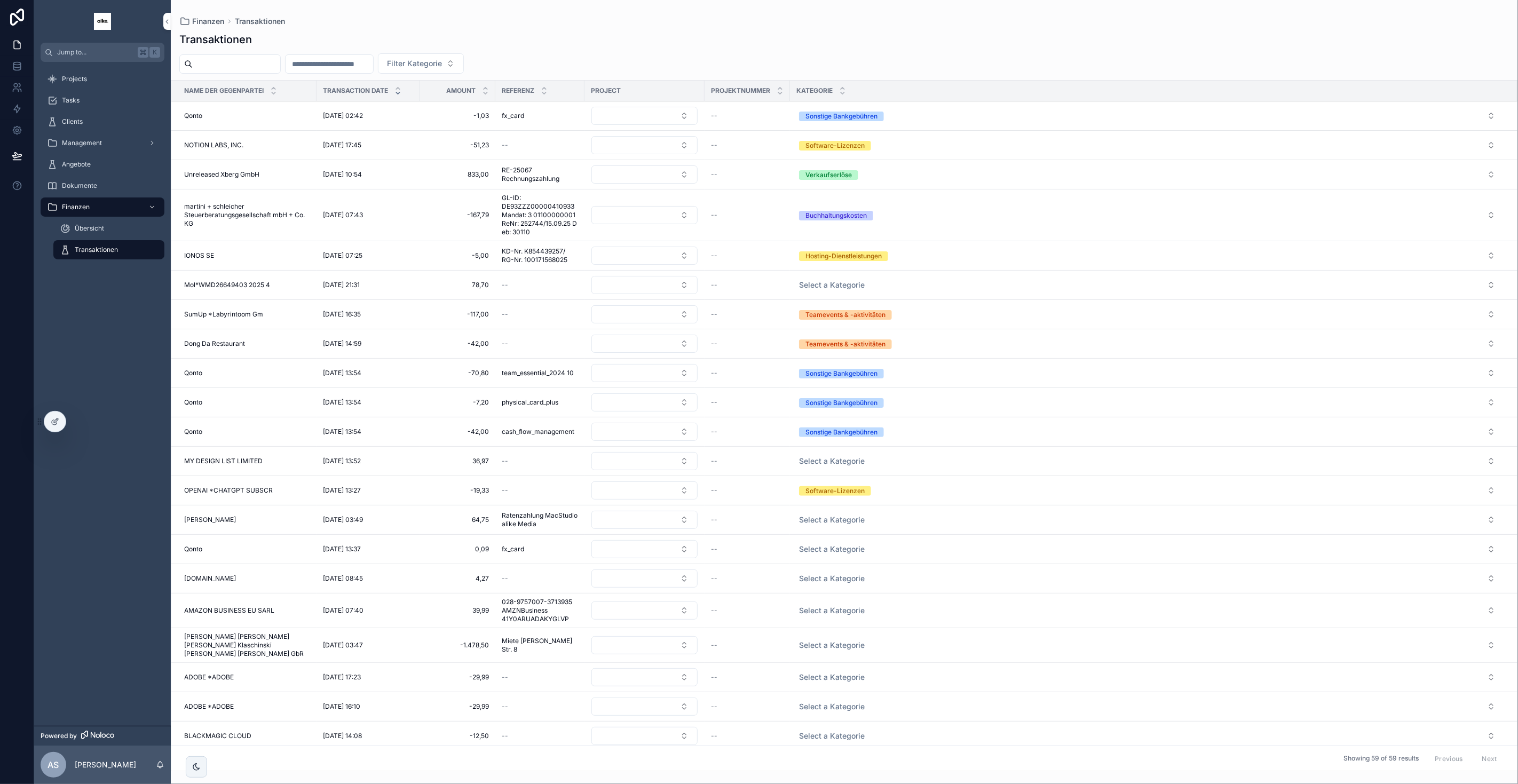
click at [839, 509] on span "Select a Kategorie" at bounding box center [832, 519] width 66 height 10
type input "****"
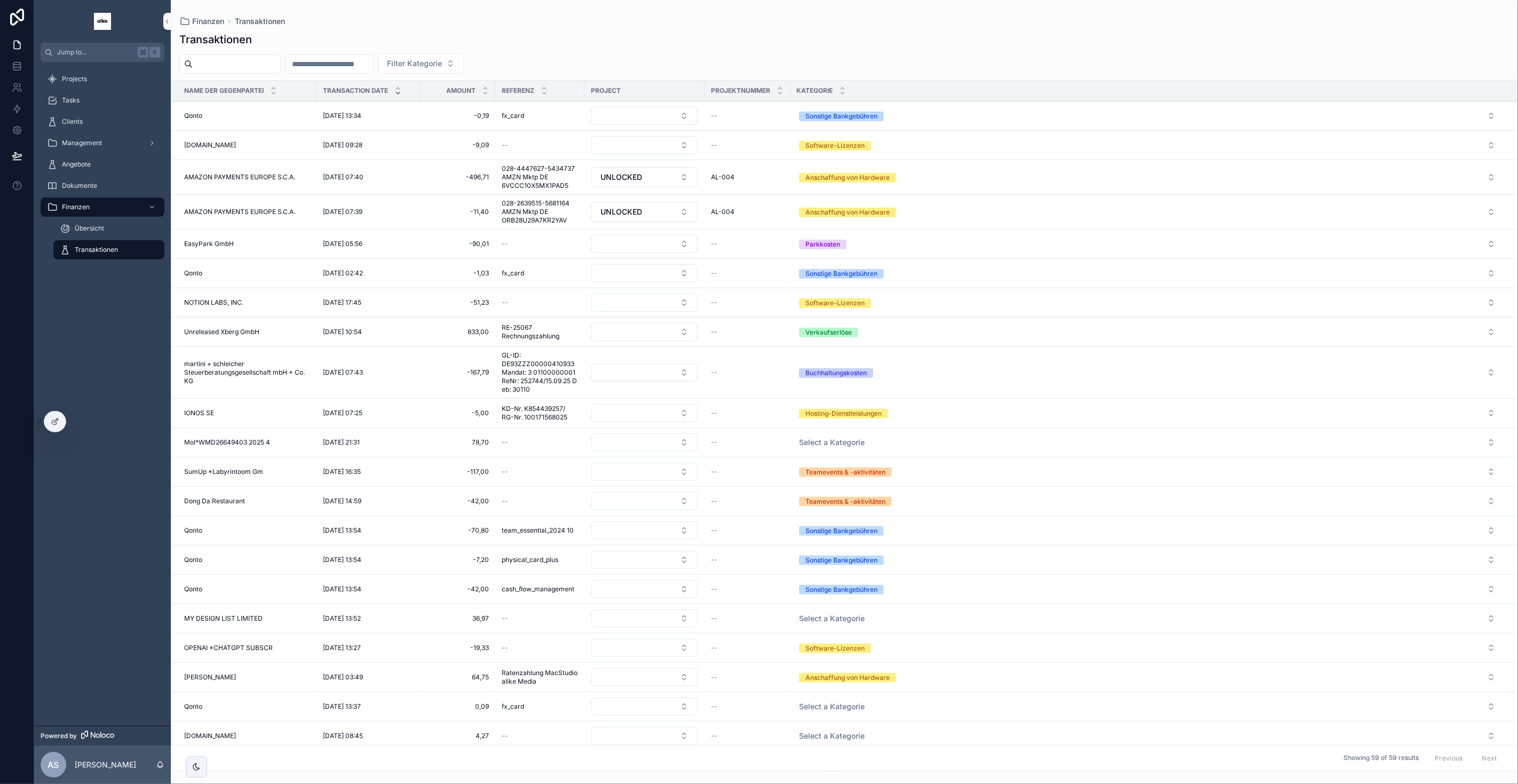
scroll to position [189, 0]
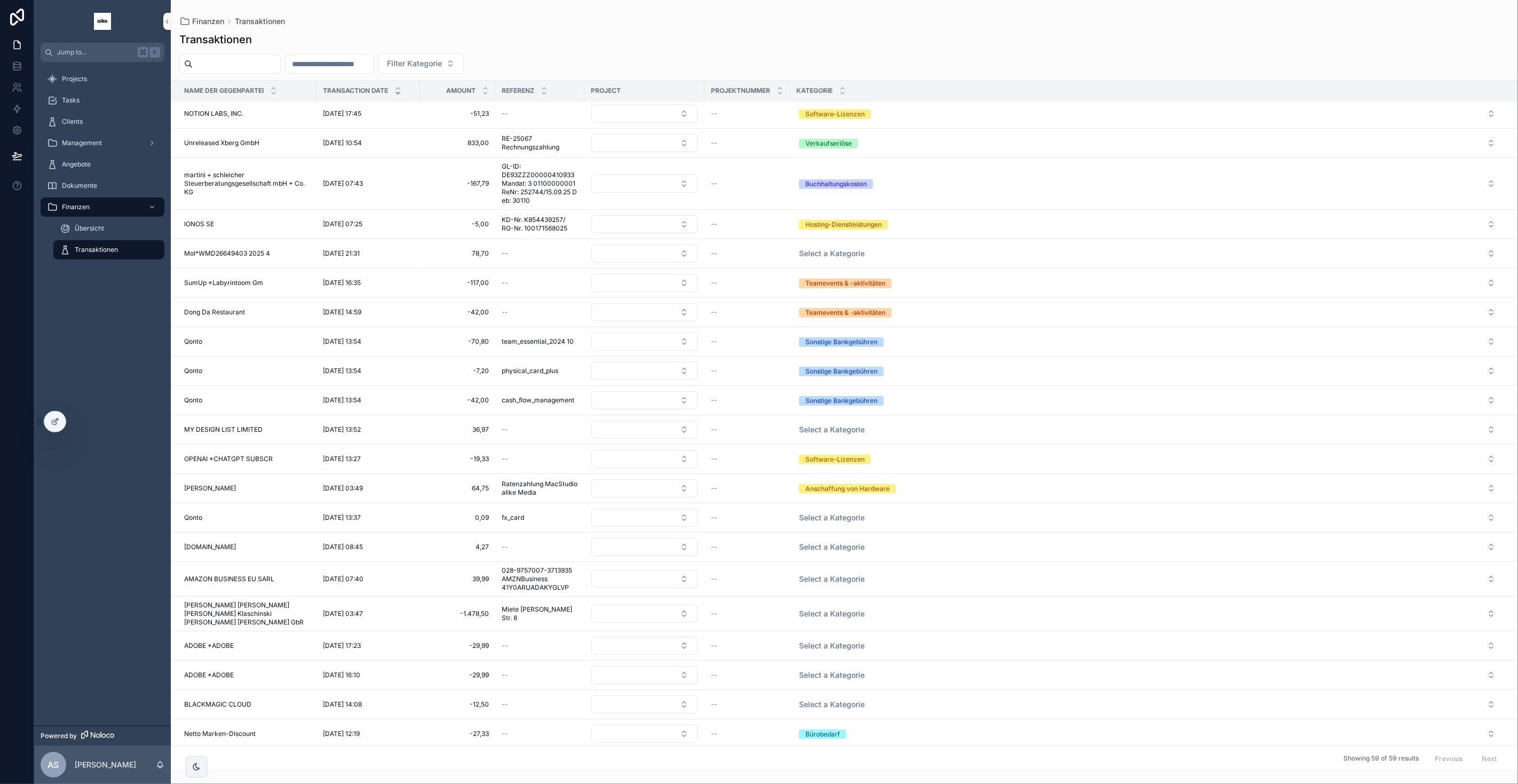
click at [848, 509] on span "Select a Kategorie" at bounding box center [832, 546] width 66 height 10
type input "*******"
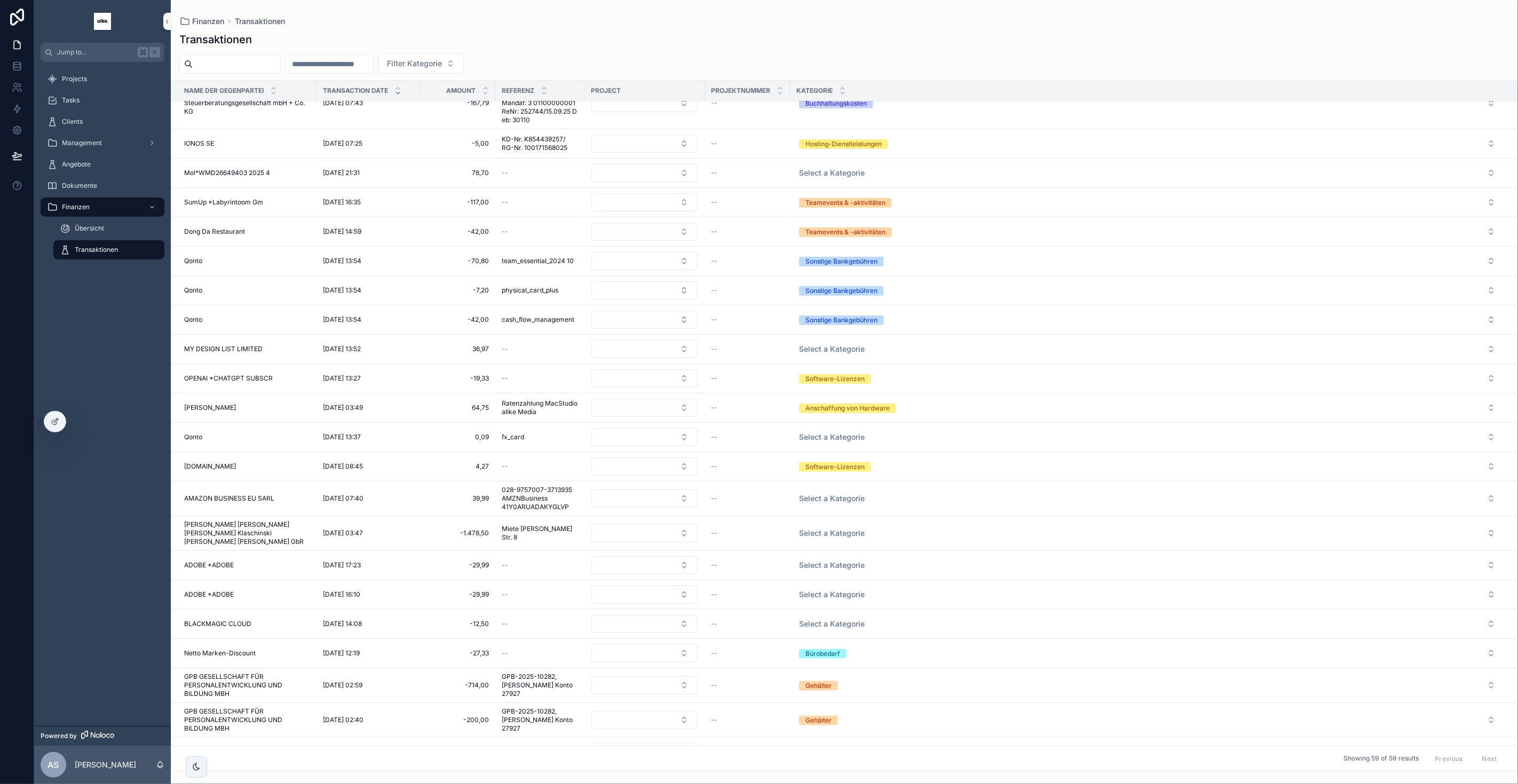
scroll to position [285, 0]
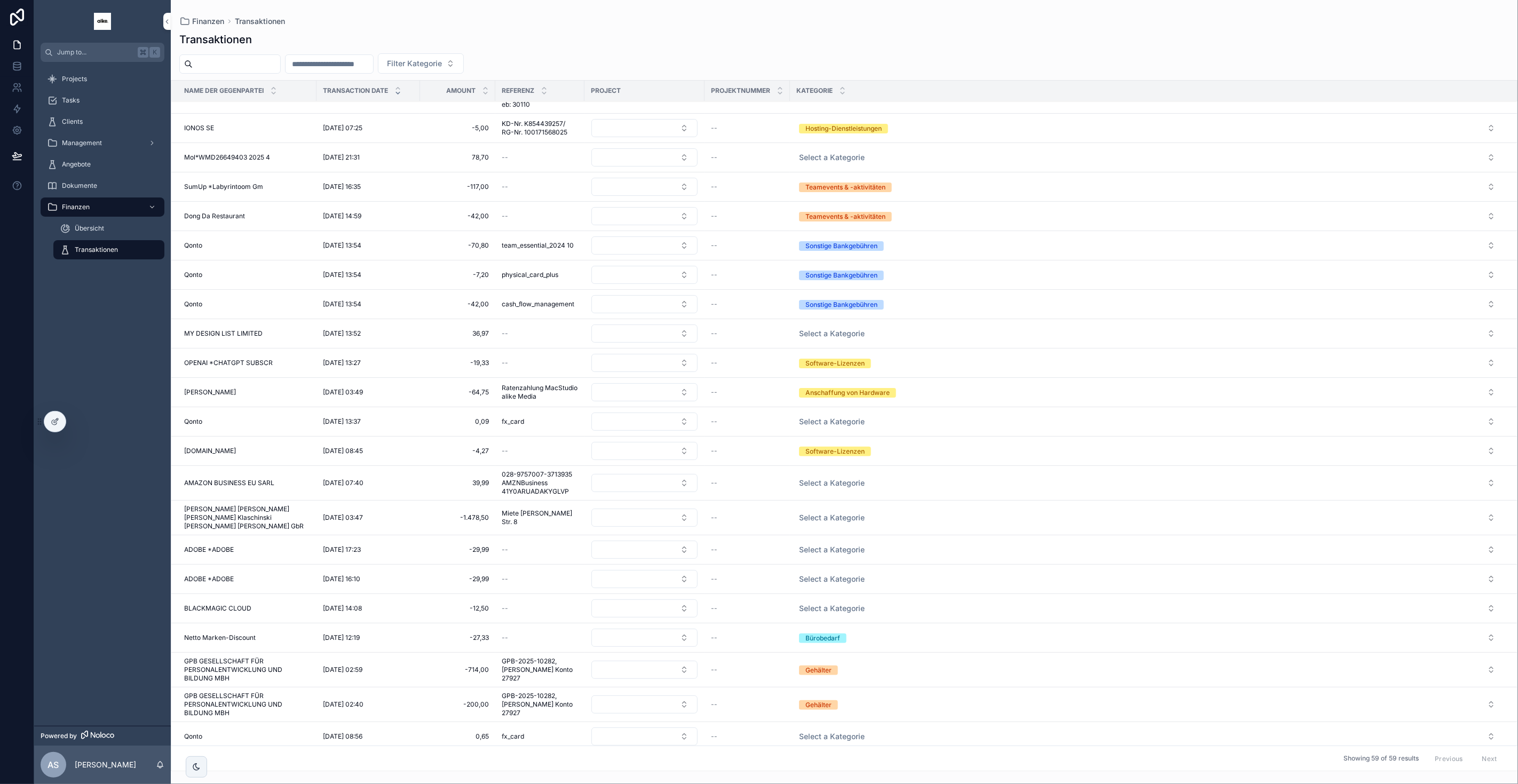
click at [833, 509] on button "Select a Kategorie" at bounding box center [1147, 518] width 713 height 20
type input "*"
type input "*****"
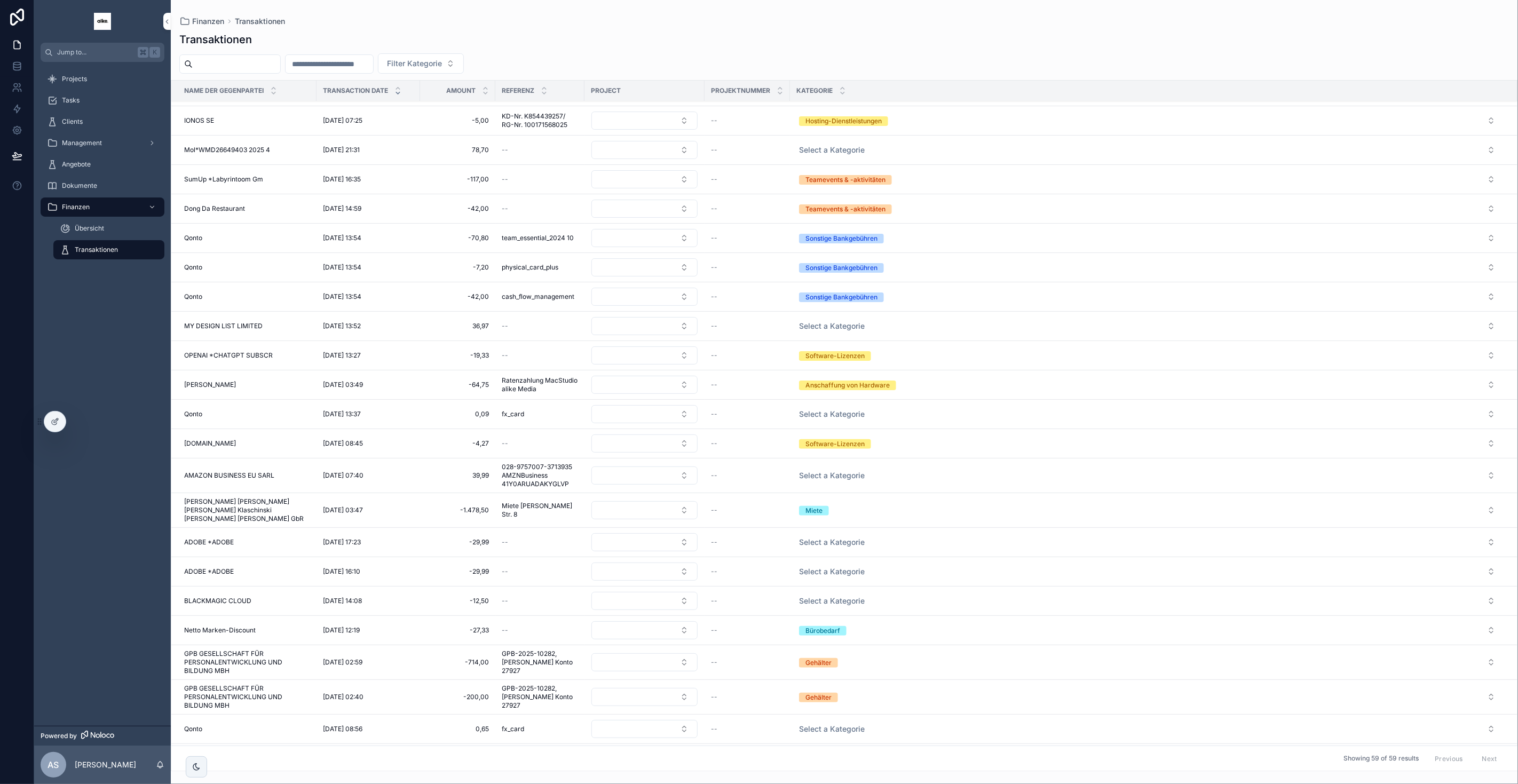
scroll to position [326, 0]
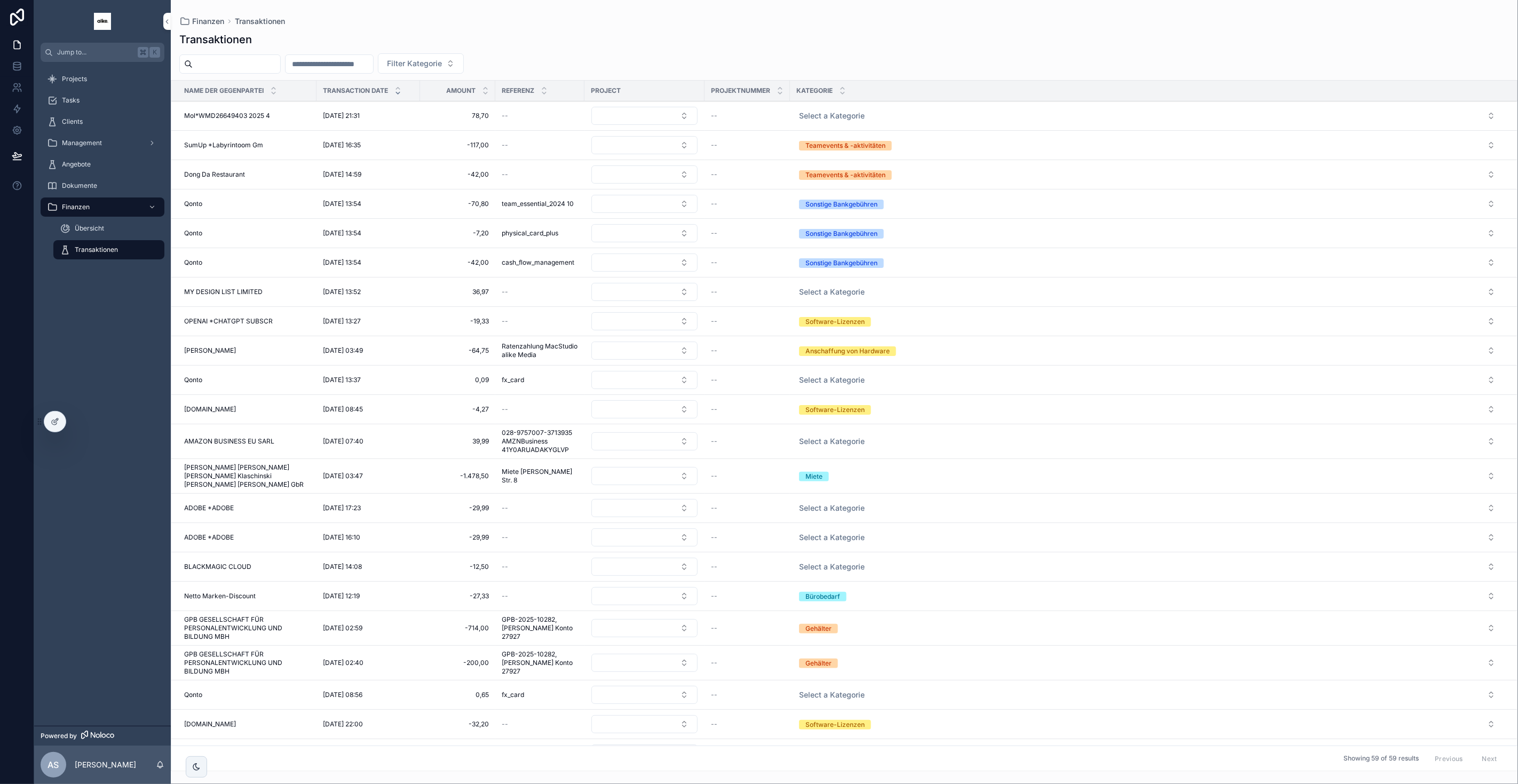
click at [847, 509] on span "Select a Kategorie" at bounding box center [832, 537] width 66 height 10
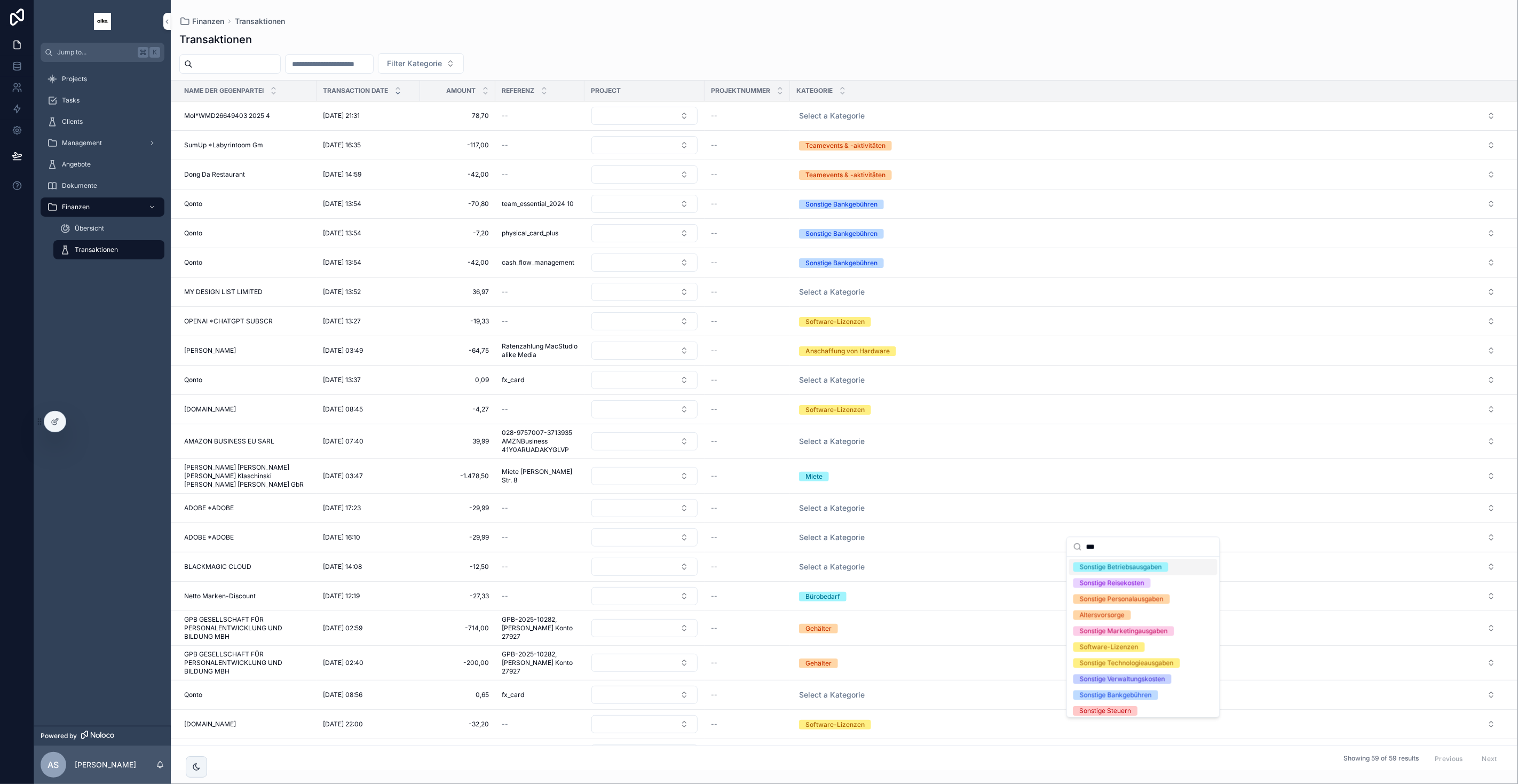
type input "****"
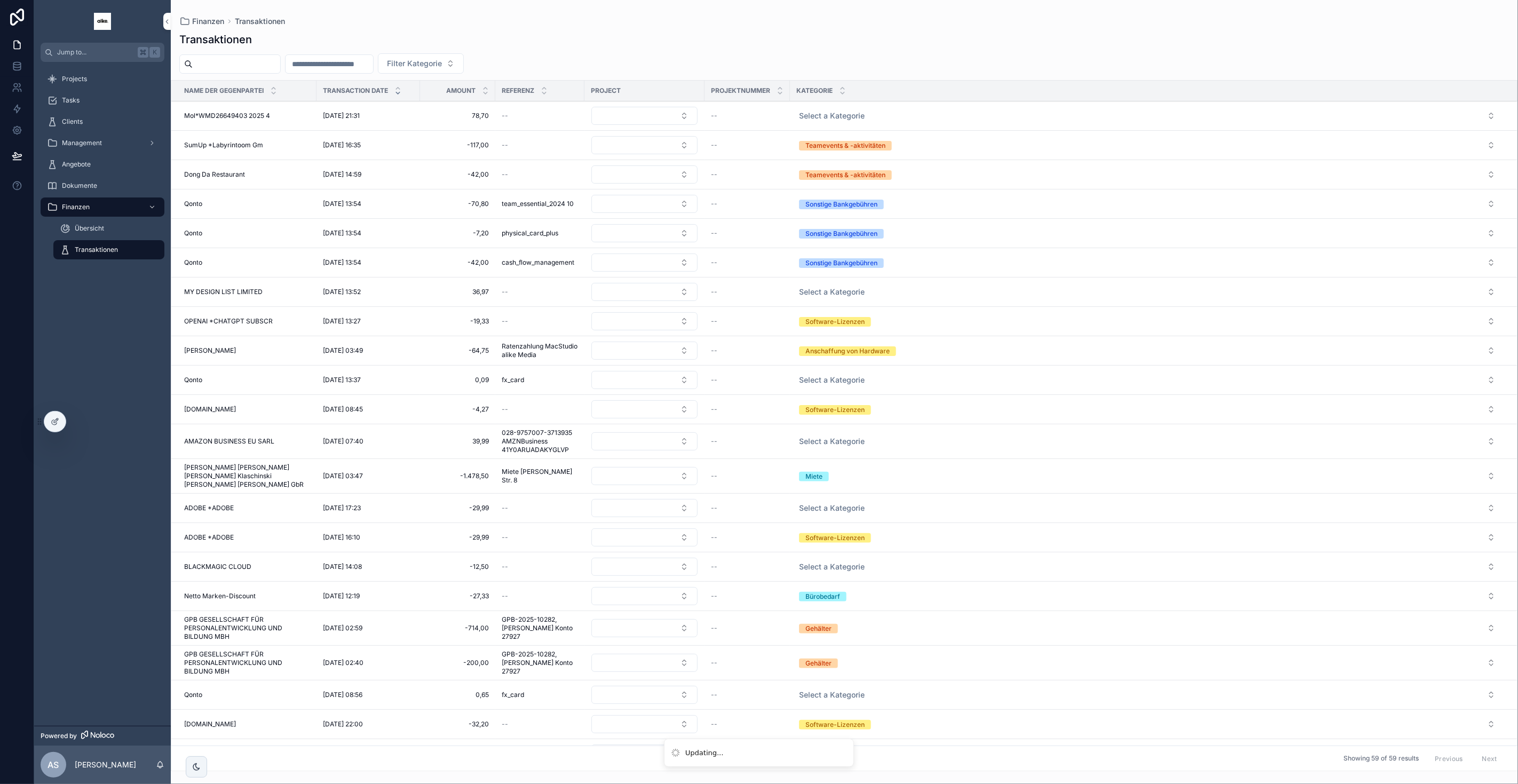
scroll to position [0, 0]
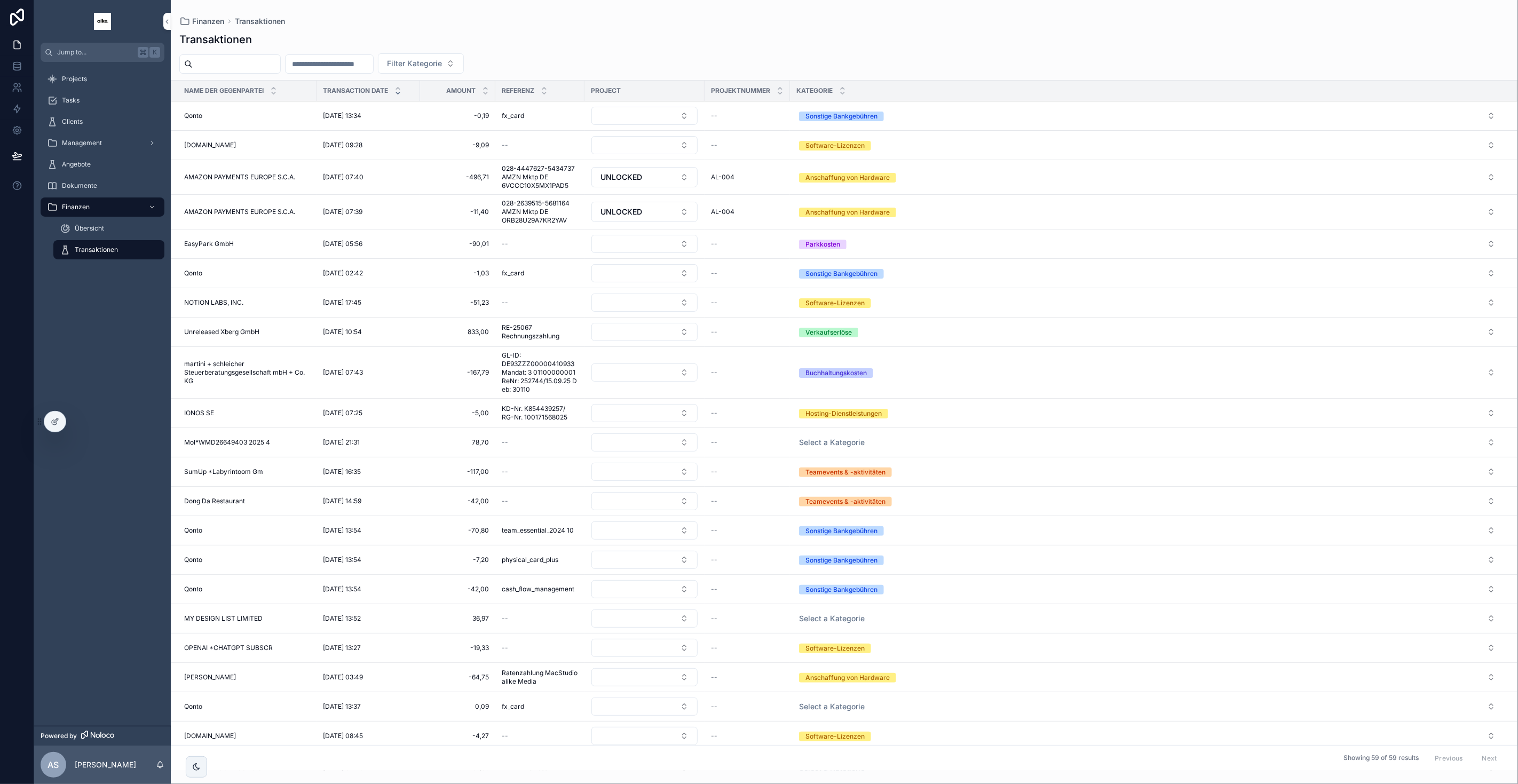
click at [841, 509] on button "Select a Kategorie" at bounding box center [1147, 618] width 713 height 20
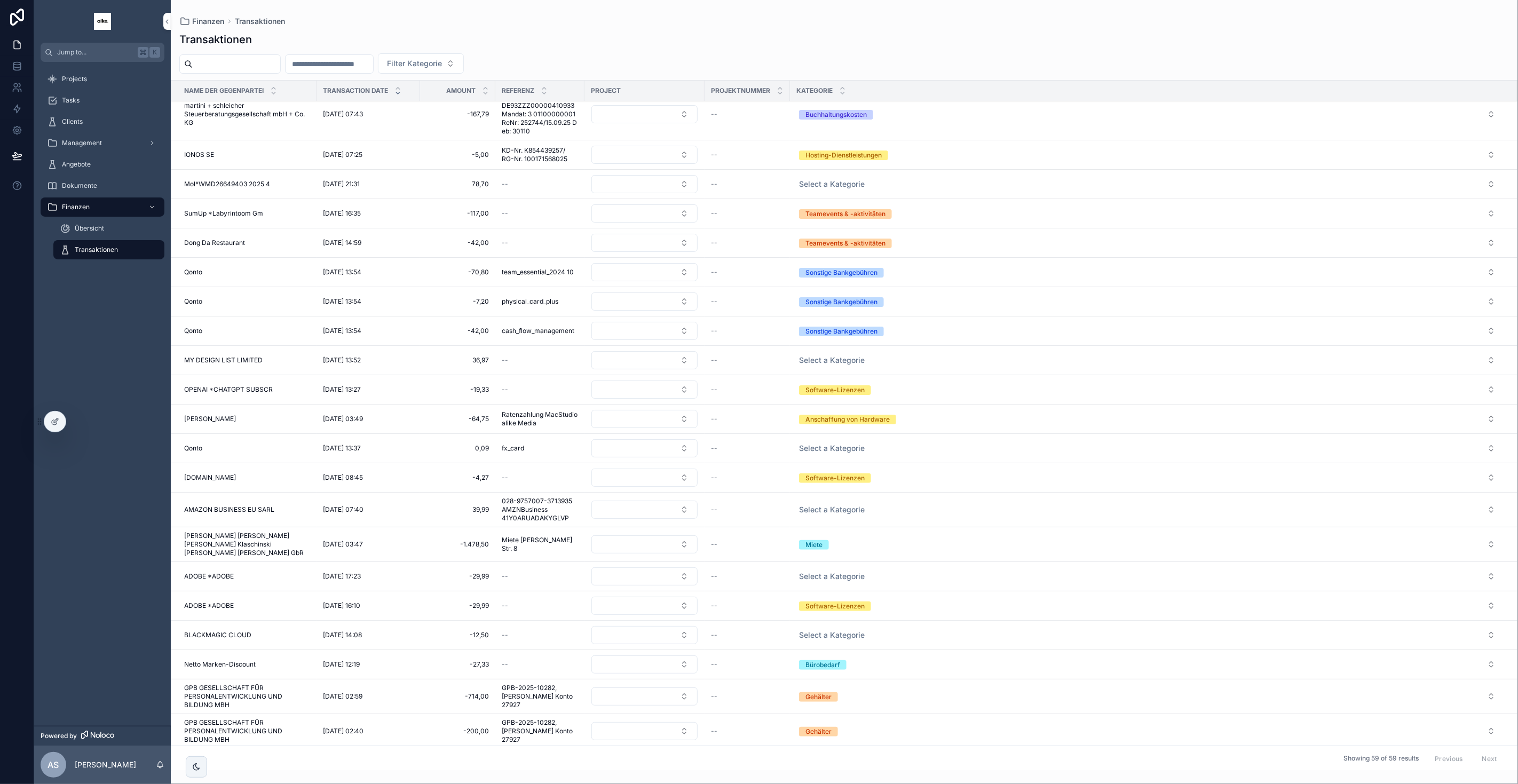
click at [837, 509] on span "Select a Kategorie" at bounding box center [832, 576] width 66 height 10
type input "**"
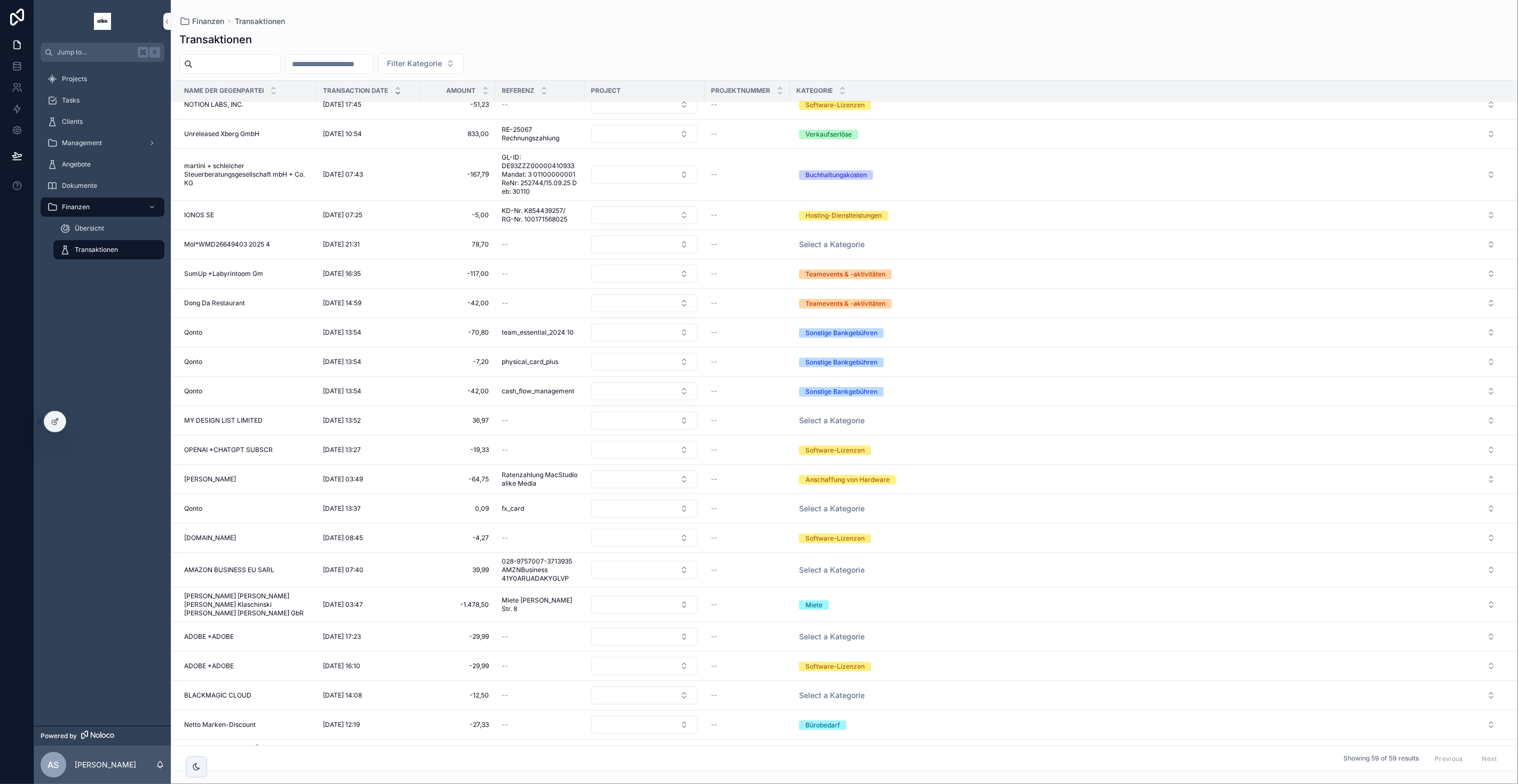
scroll to position [381, 0]
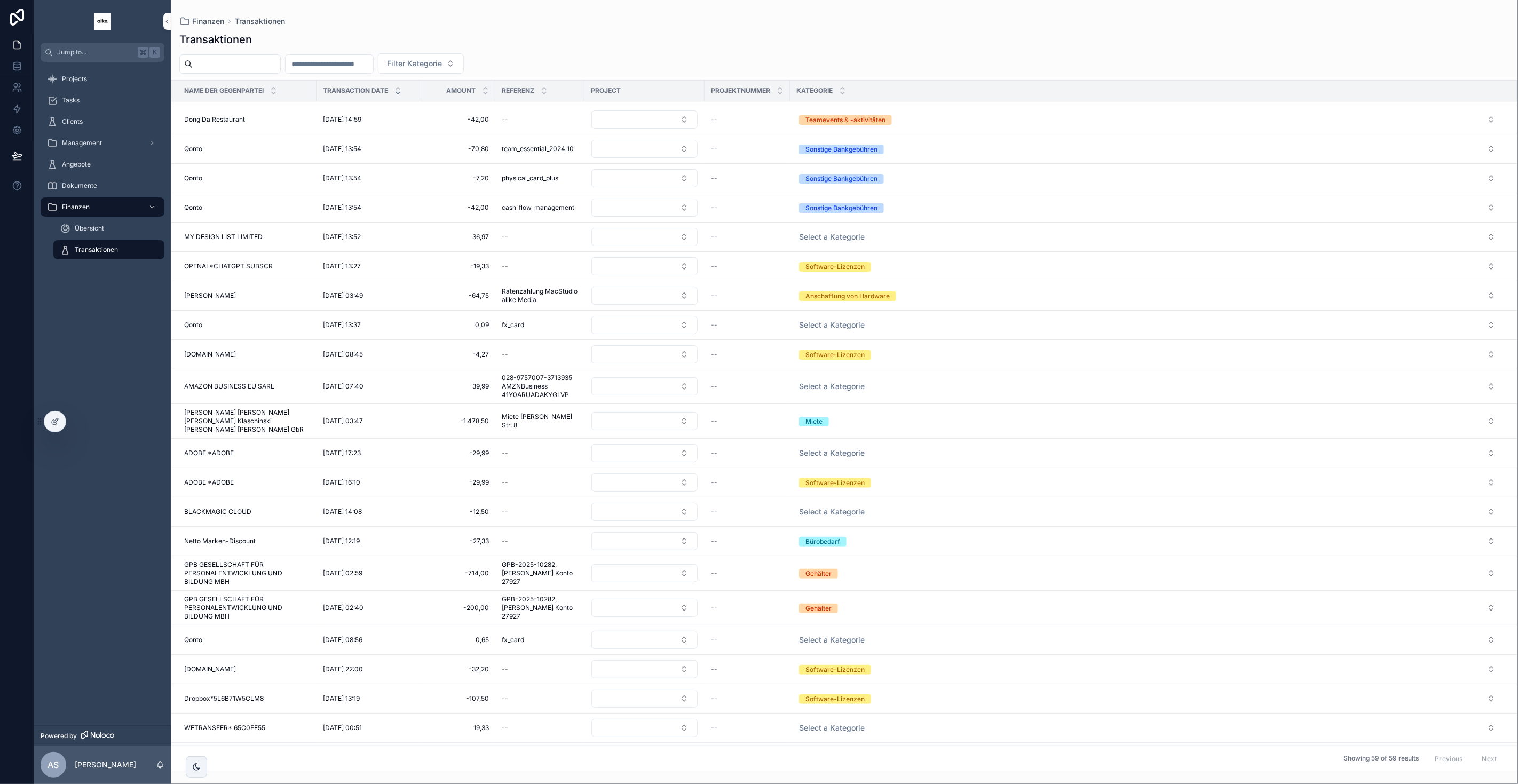
click at [832, 506] on span "Select a Kategorie" at bounding box center [832, 511] width 66 height 10
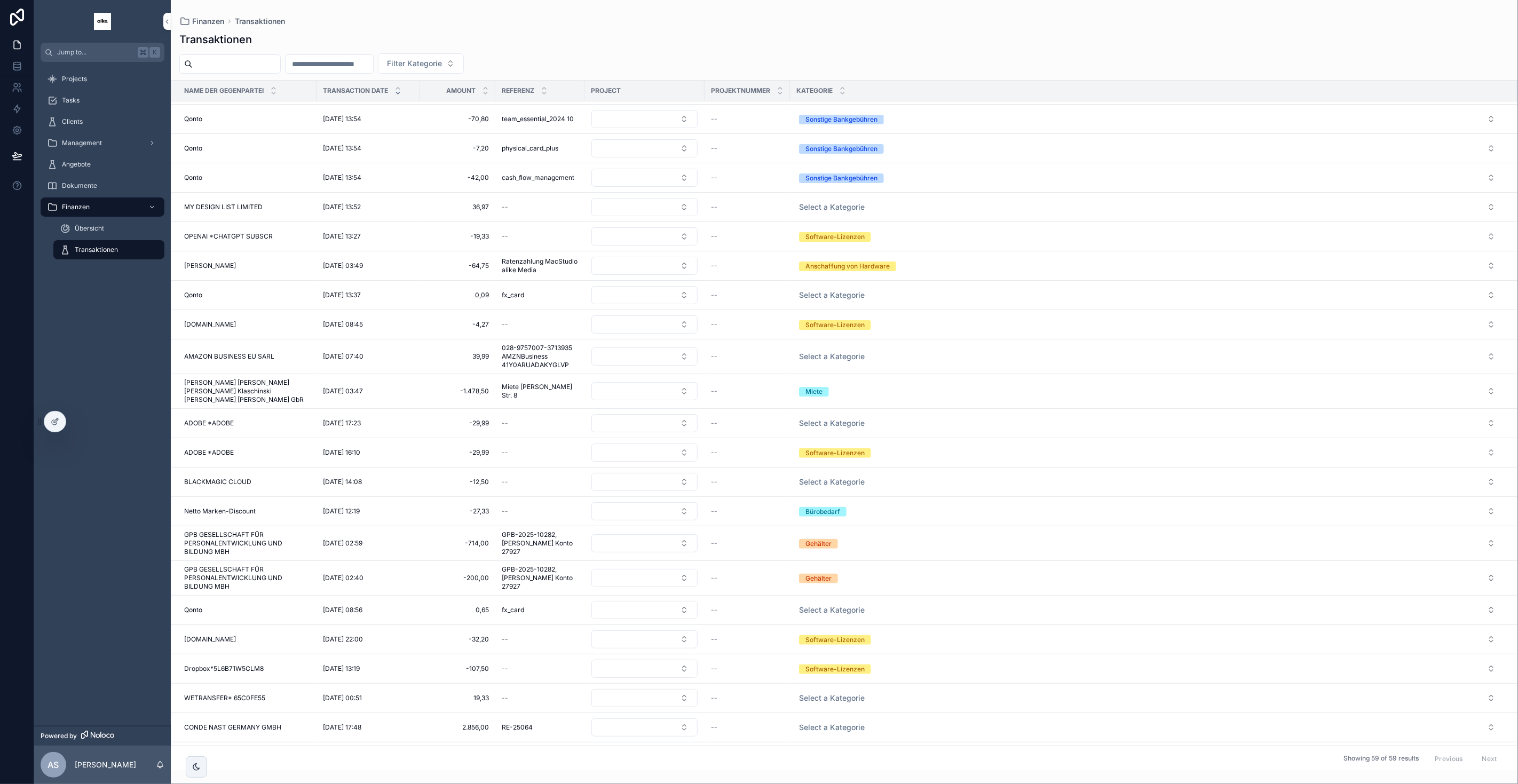
scroll to position [491, 0]
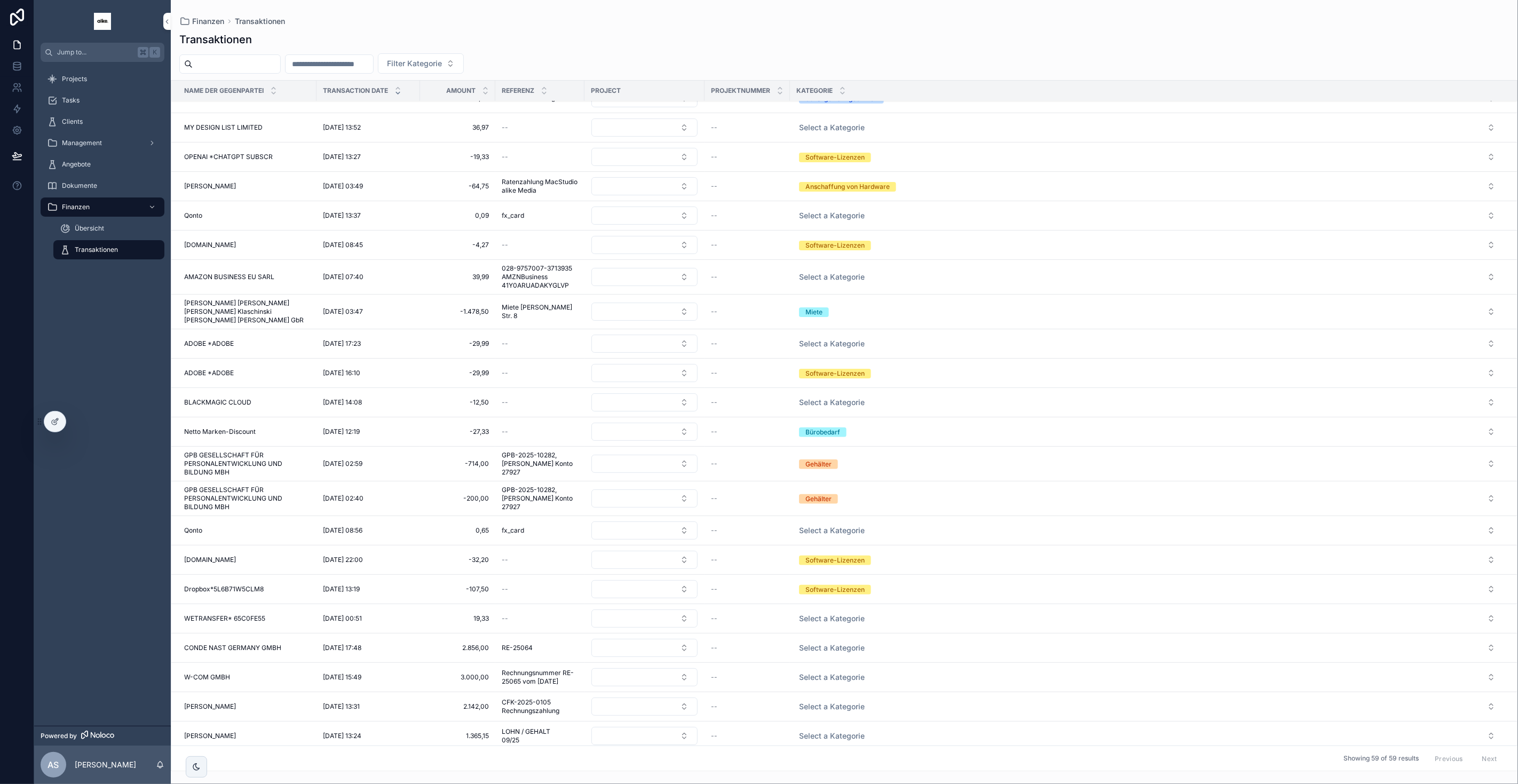
click at [826, 509] on button "Select a Kategorie" at bounding box center [1147, 530] width 713 height 20
type input "****"
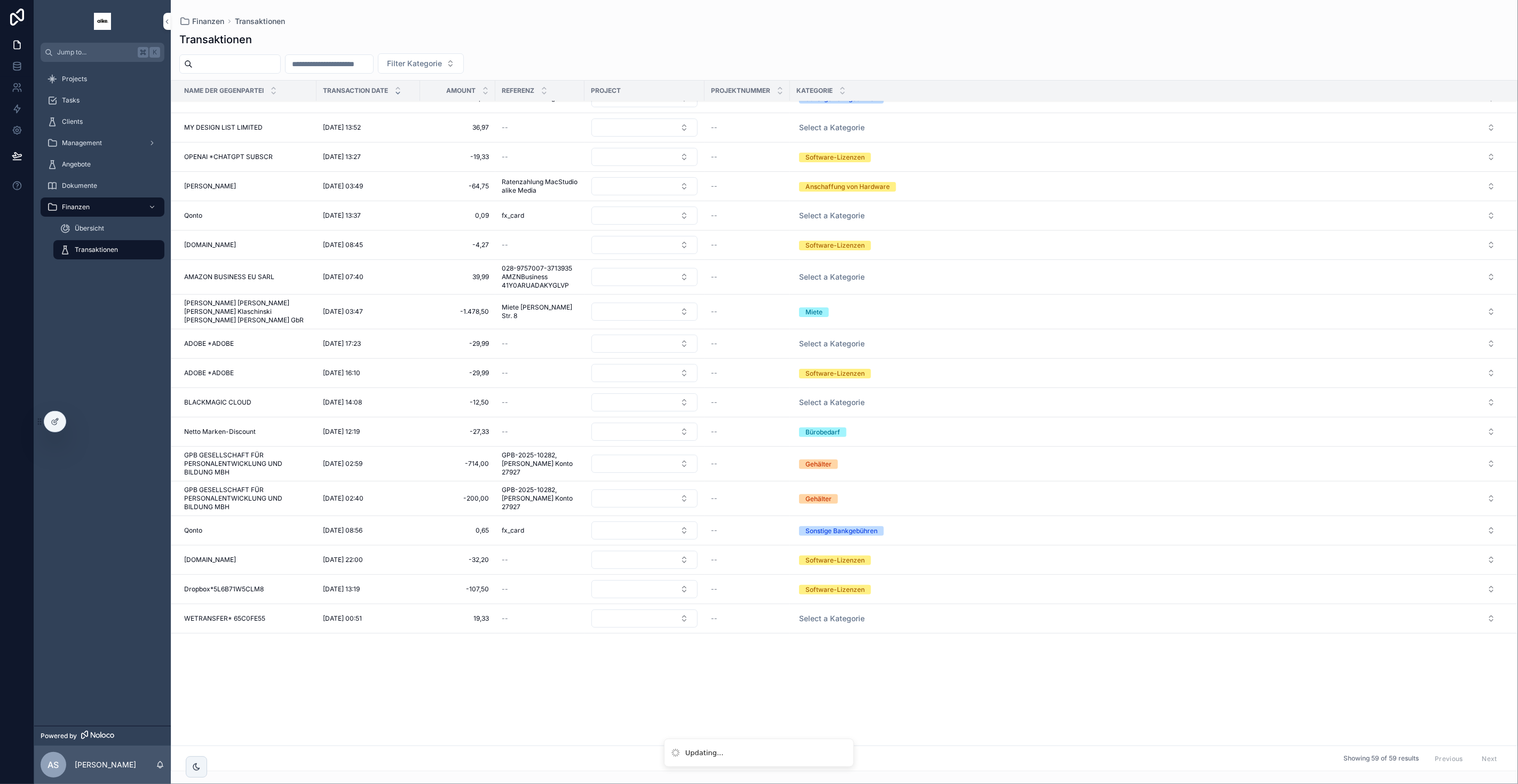
scroll to position [0, 0]
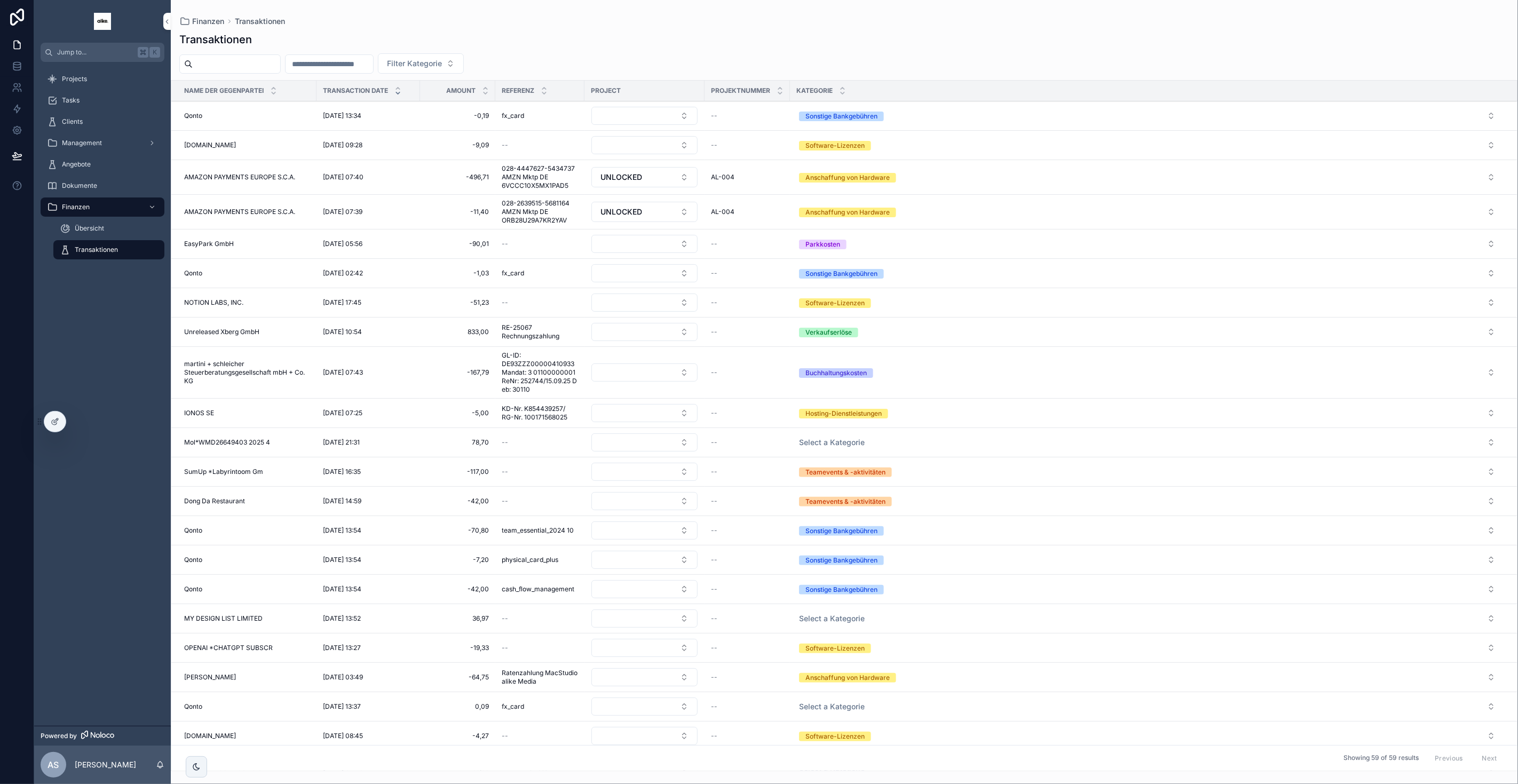
click at [95, 229] on span "Übersicht" at bounding box center [89, 229] width 29 height 8
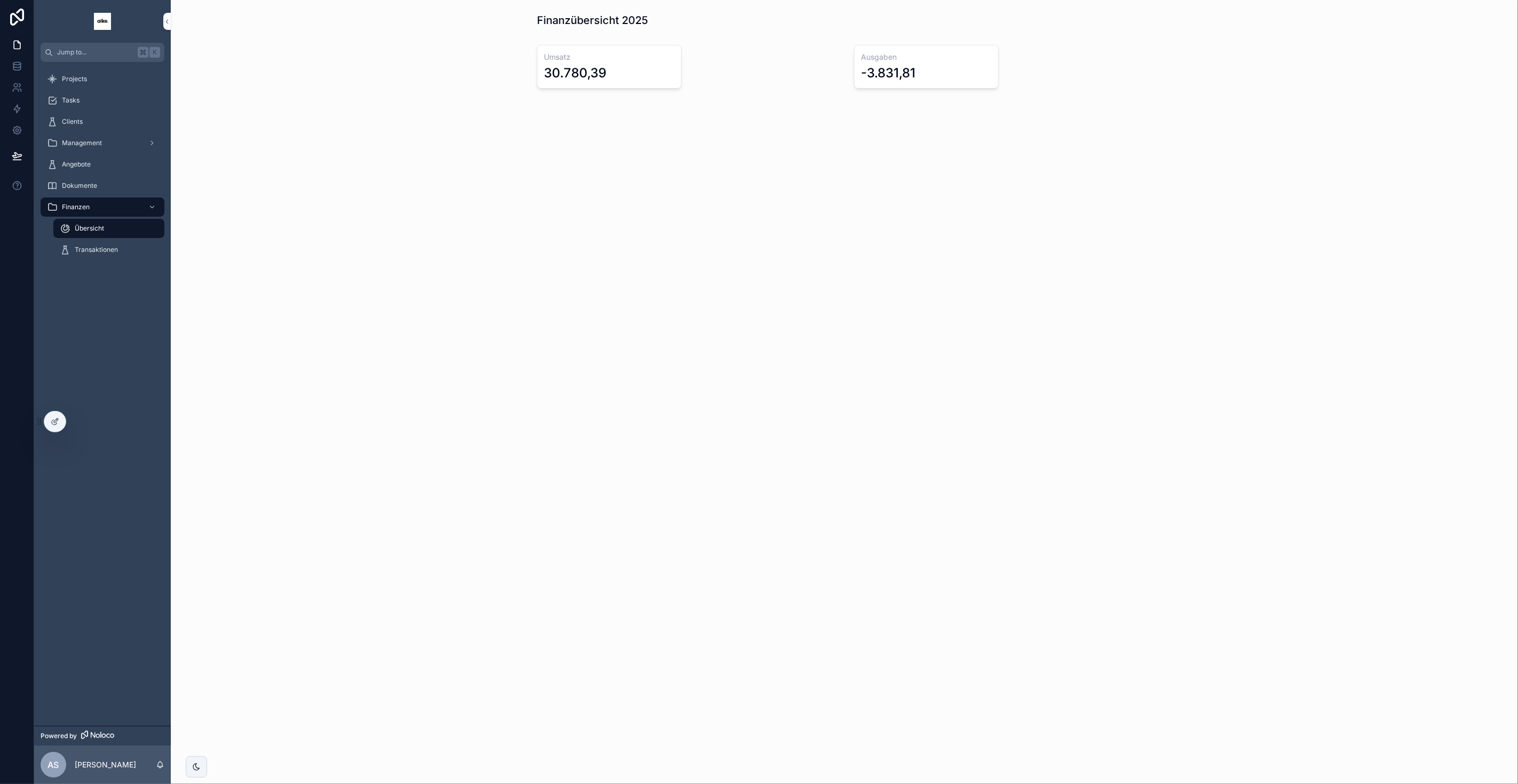
click at [93, 106] on div "Tasks" at bounding box center [102, 100] width 111 height 17
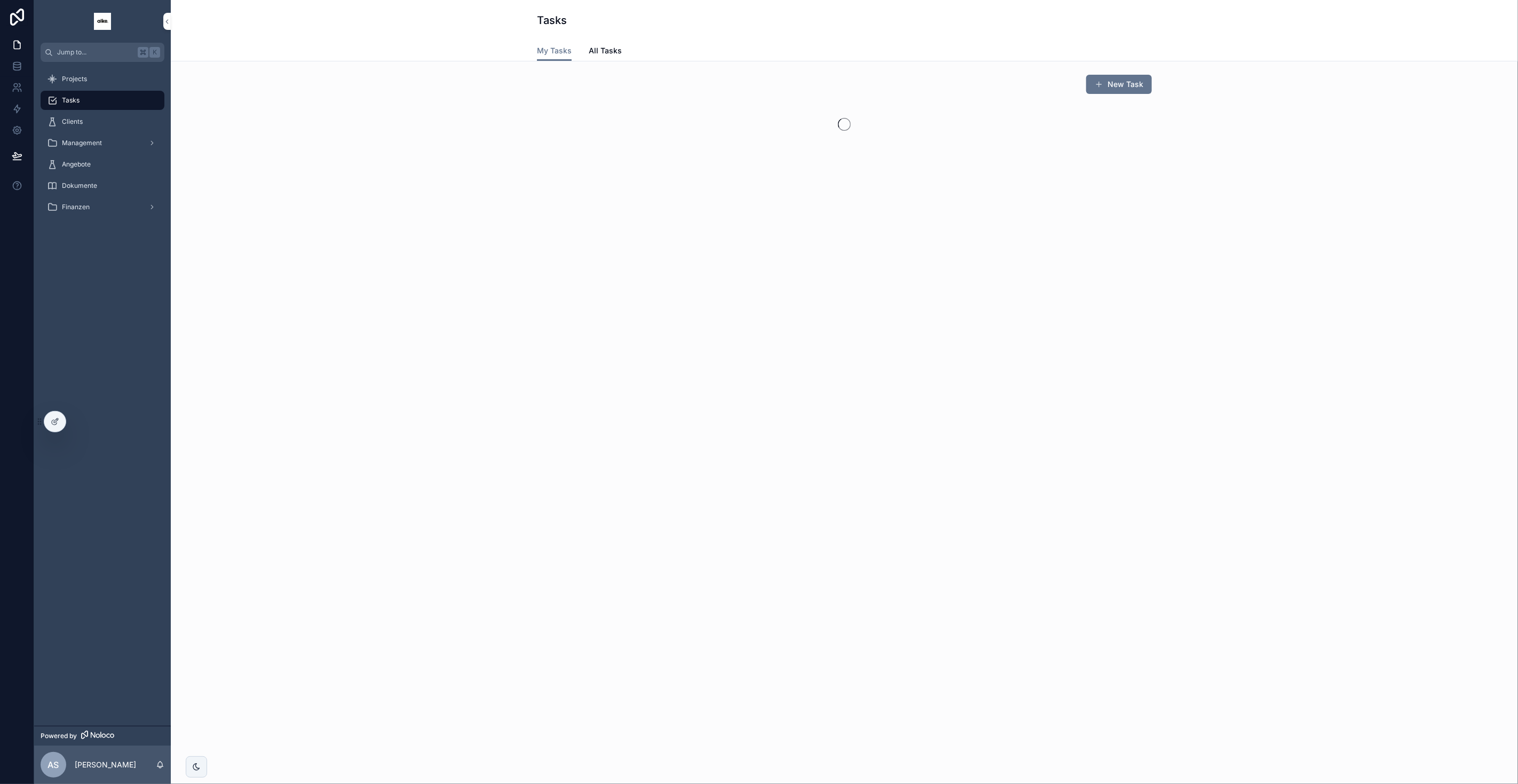
click at [91, 74] on div "Projects" at bounding box center [102, 79] width 111 height 17
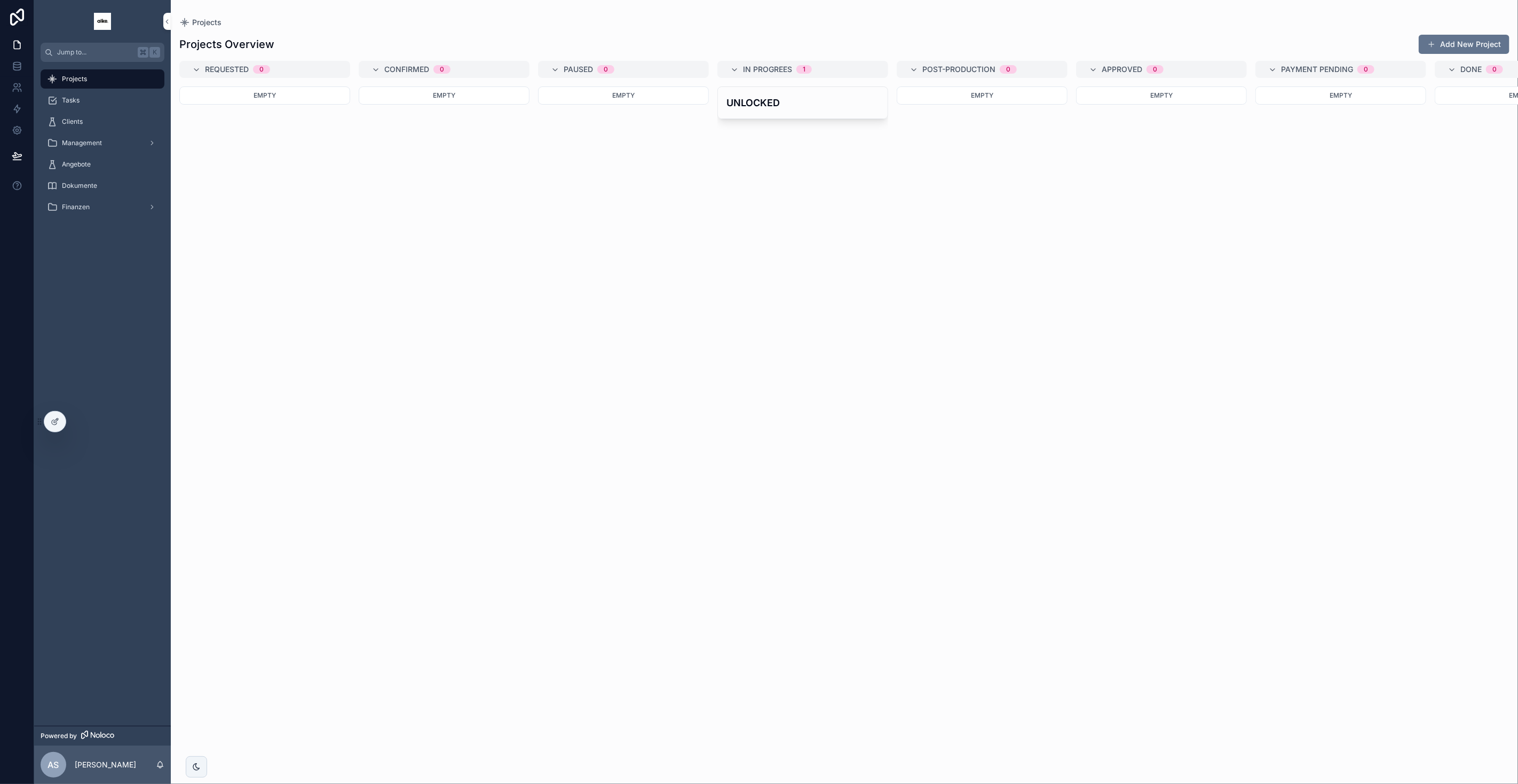
click at [819, 94] on div "UNLOCKED" at bounding box center [803, 102] width 169 height 31
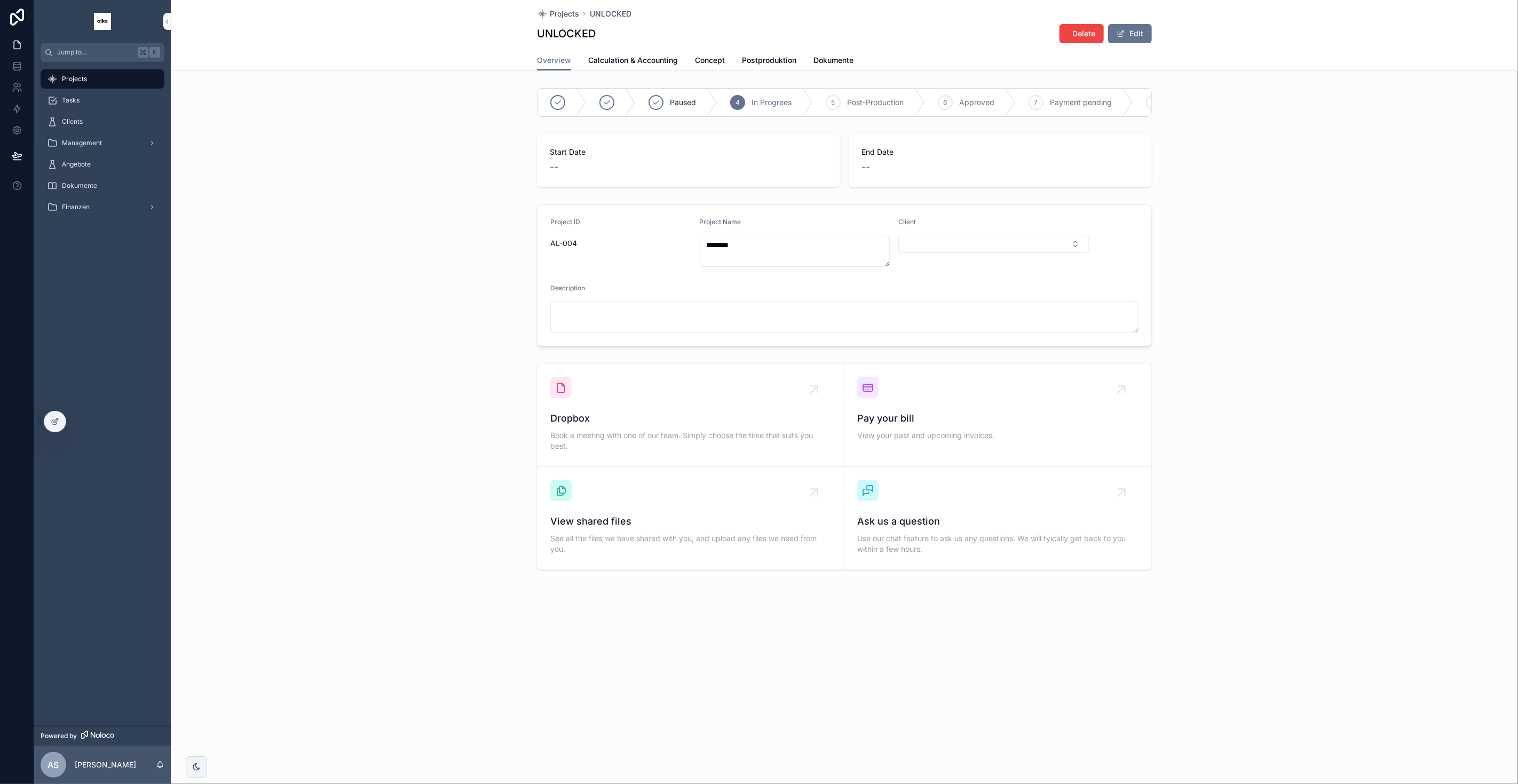
click at [640, 63] on span "Calculation & Accounting" at bounding box center [633, 60] width 90 height 10
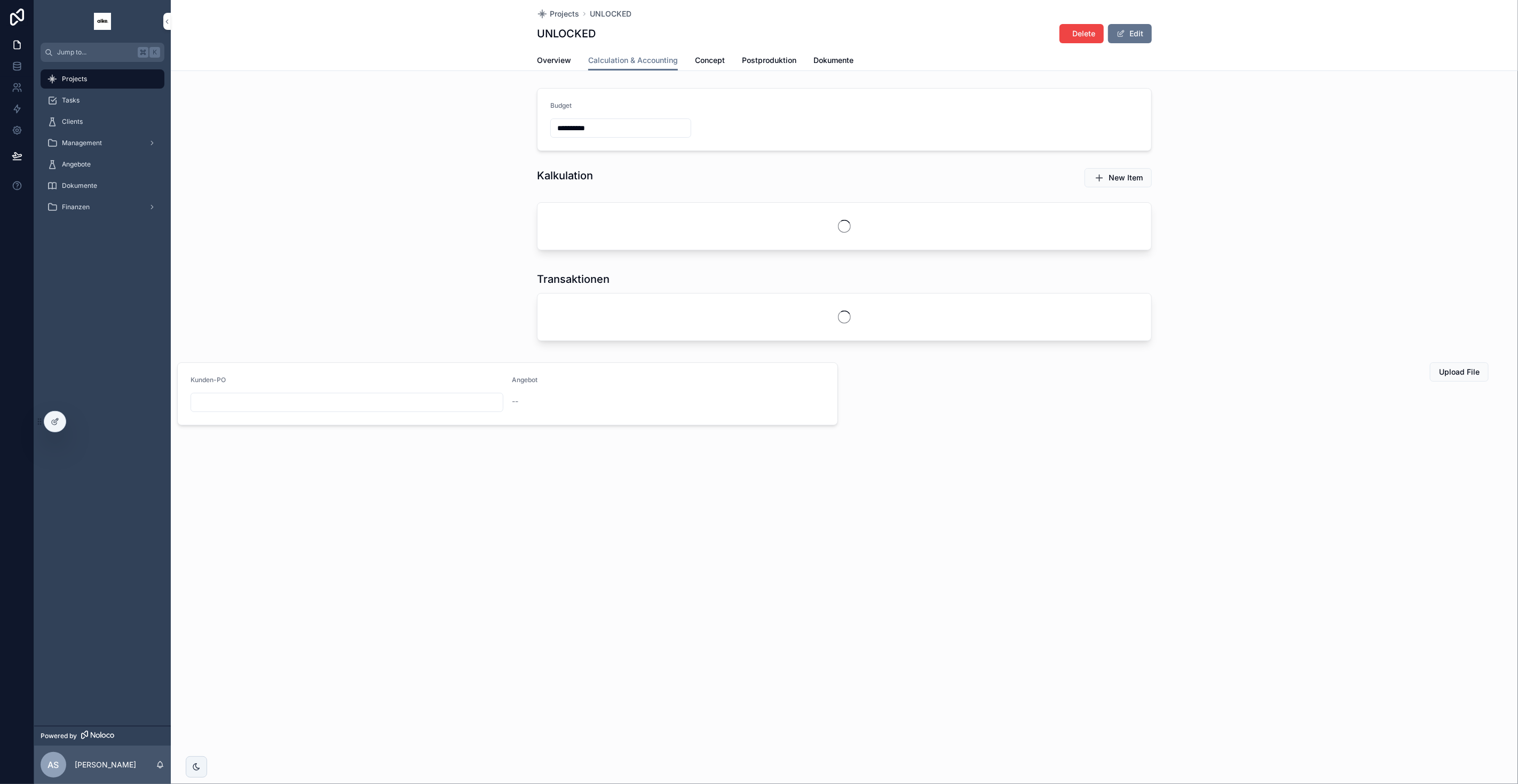
click at [715, 63] on span "Concept" at bounding box center [710, 60] width 30 height 10
click at [621, 57] on span "Calculation & Accounting" at bounding box center [633, 60] width 90 height 10
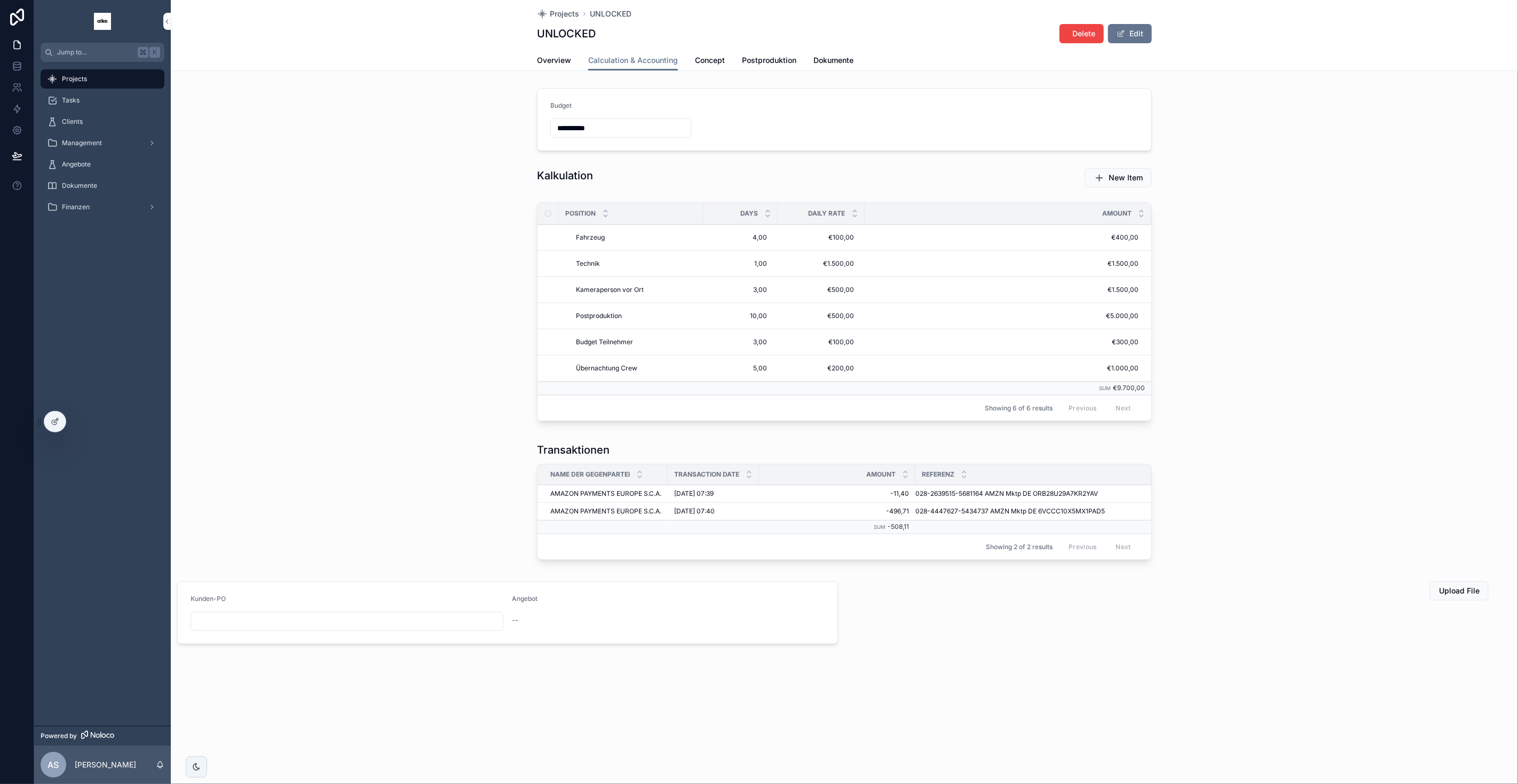
drag, startPoint x: 717, startPoint y: 62, endPoint x: 741, endPoint y: 63, distance: 24.0
click at [717, 62] on span "Concept" at bounding box center [710, 60] width 30 height 10
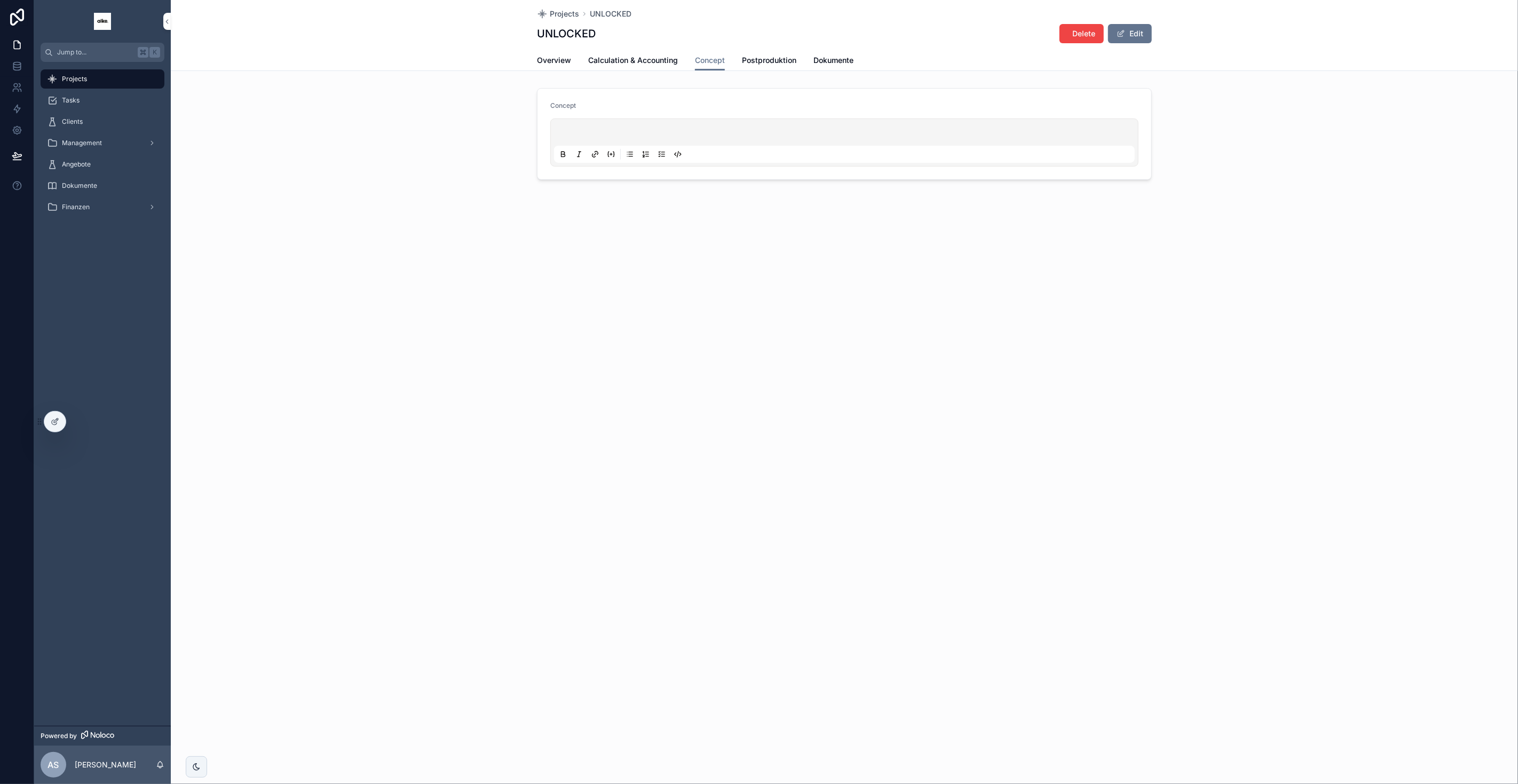
click at [761, 60] on span "Postproduktion" at bounding box center [769, 60] width 54 height 10
click at [841, 61] on span "Dokumente" at bounding box center [833, 62] width 40 height 10
click at [848, 160] on div "[PERSON_NAME]" at bounding box center [918, 158] width 441 height 8
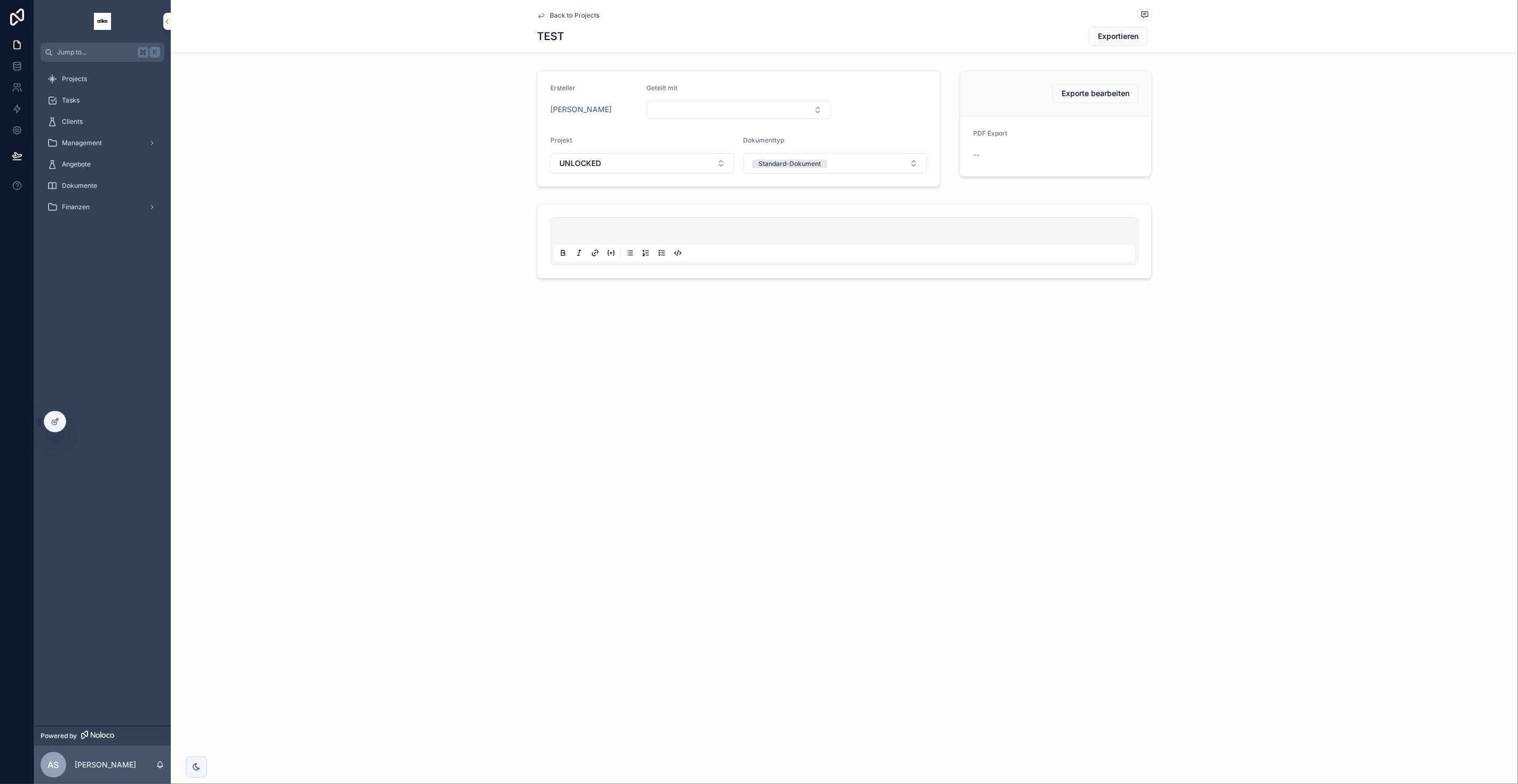
click at [577, 17] on span "Back to Projects" at bounding box center [574, 15] width 50 height 8
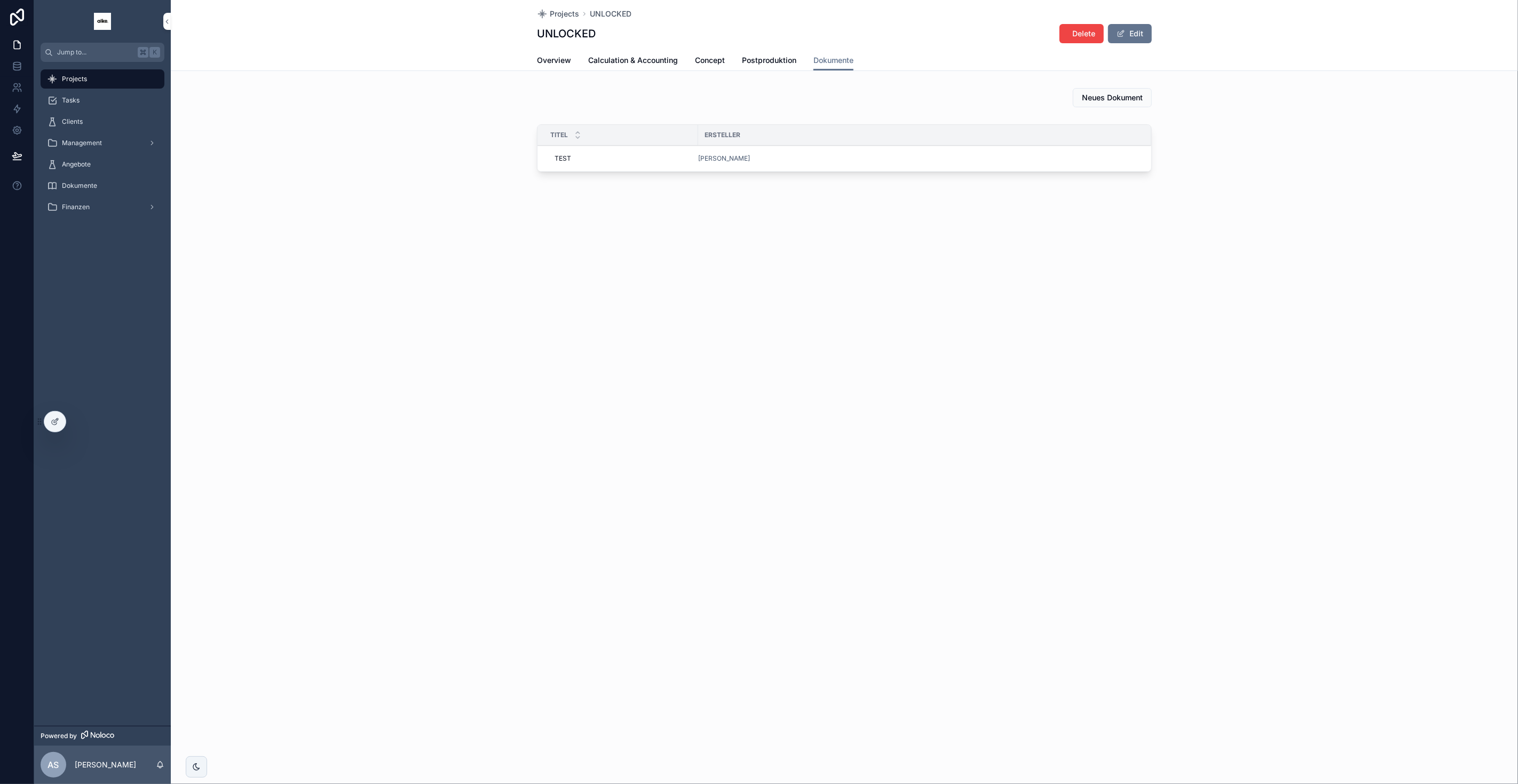
click at [879, 162] on td "[PERSON_NAME]" at bounding box center [925, 159] width 453 height 26
click at [864, 154] on div "[PERSON_NAME]" at bounding box center [918, 158] width 441 height 8
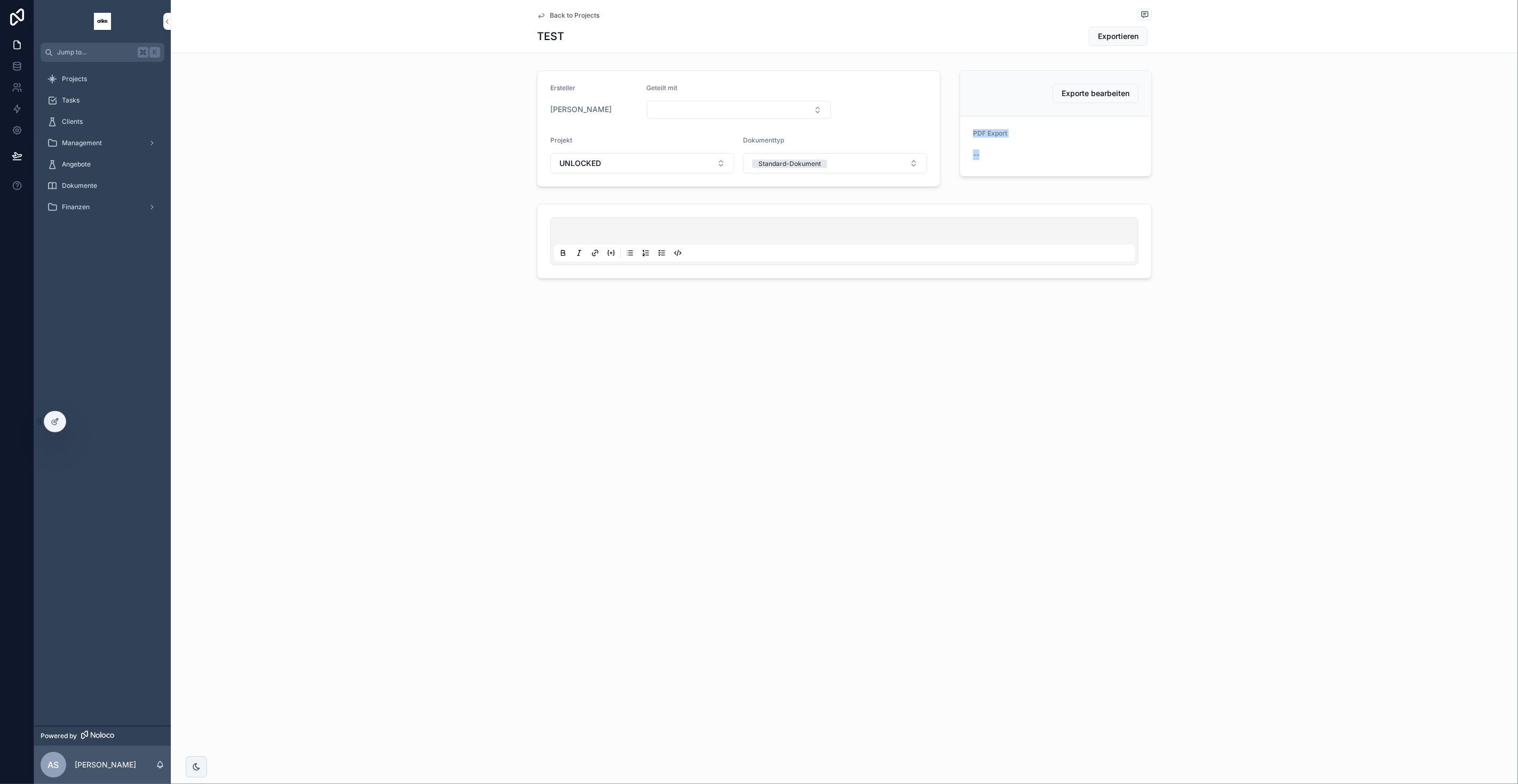
drag, startPoint x: 971, startPoint y: 126, endPoint x: 1026, endPoint y: 160, distance: 64.7
click at [896, 160] on form "PDF Export --" at bounding box center [1056, 146] width 191 height 60
click at [795, 153] on button "Standard-Dokument" at bounding box center [835, 163] width 184 height 20
click at [731, 200] on div "scrollable content" at bounding box center [844, 240] width 1347 height 83
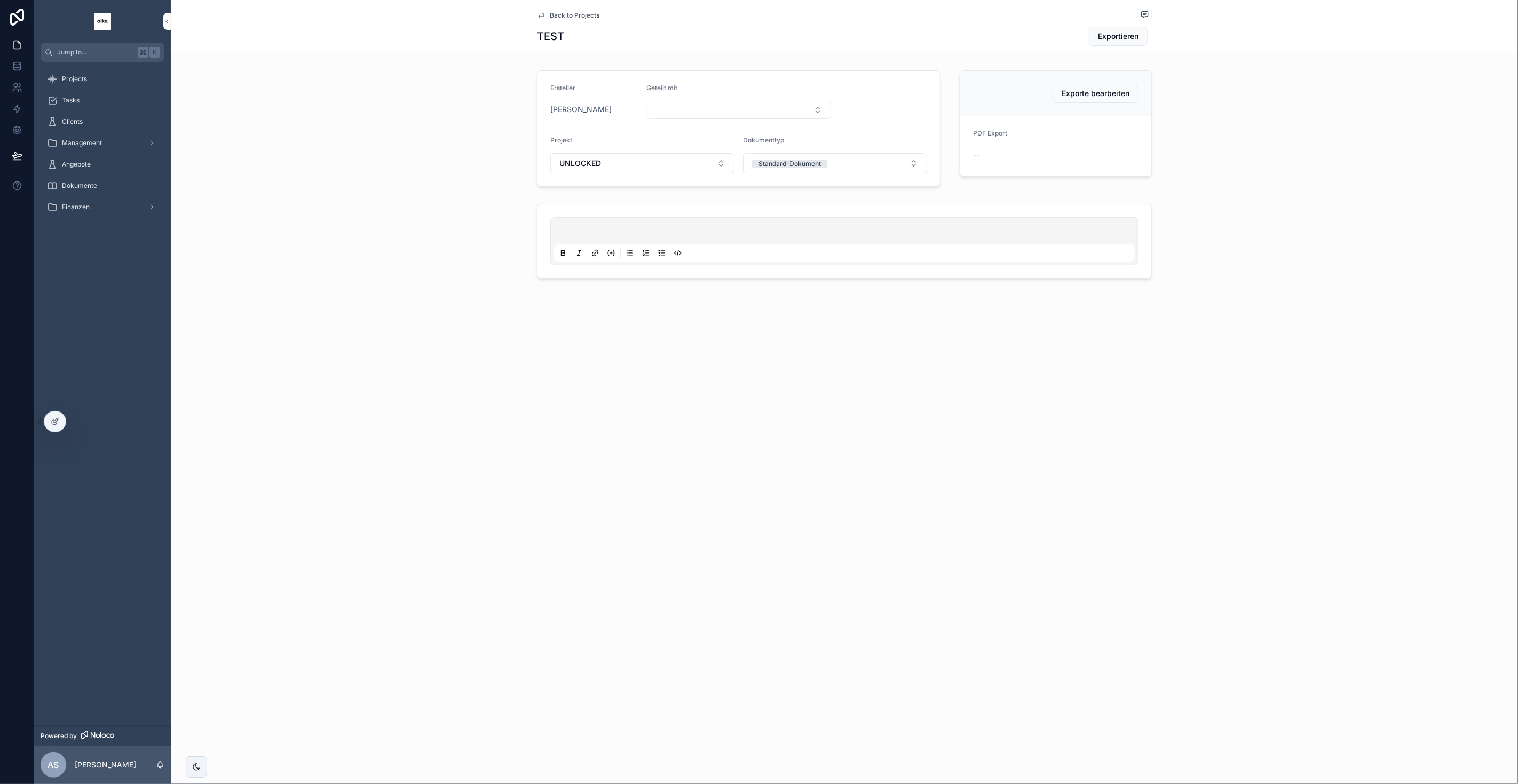
click at [63, 424] on div at bounding box center [55, 421] width 22 height 20
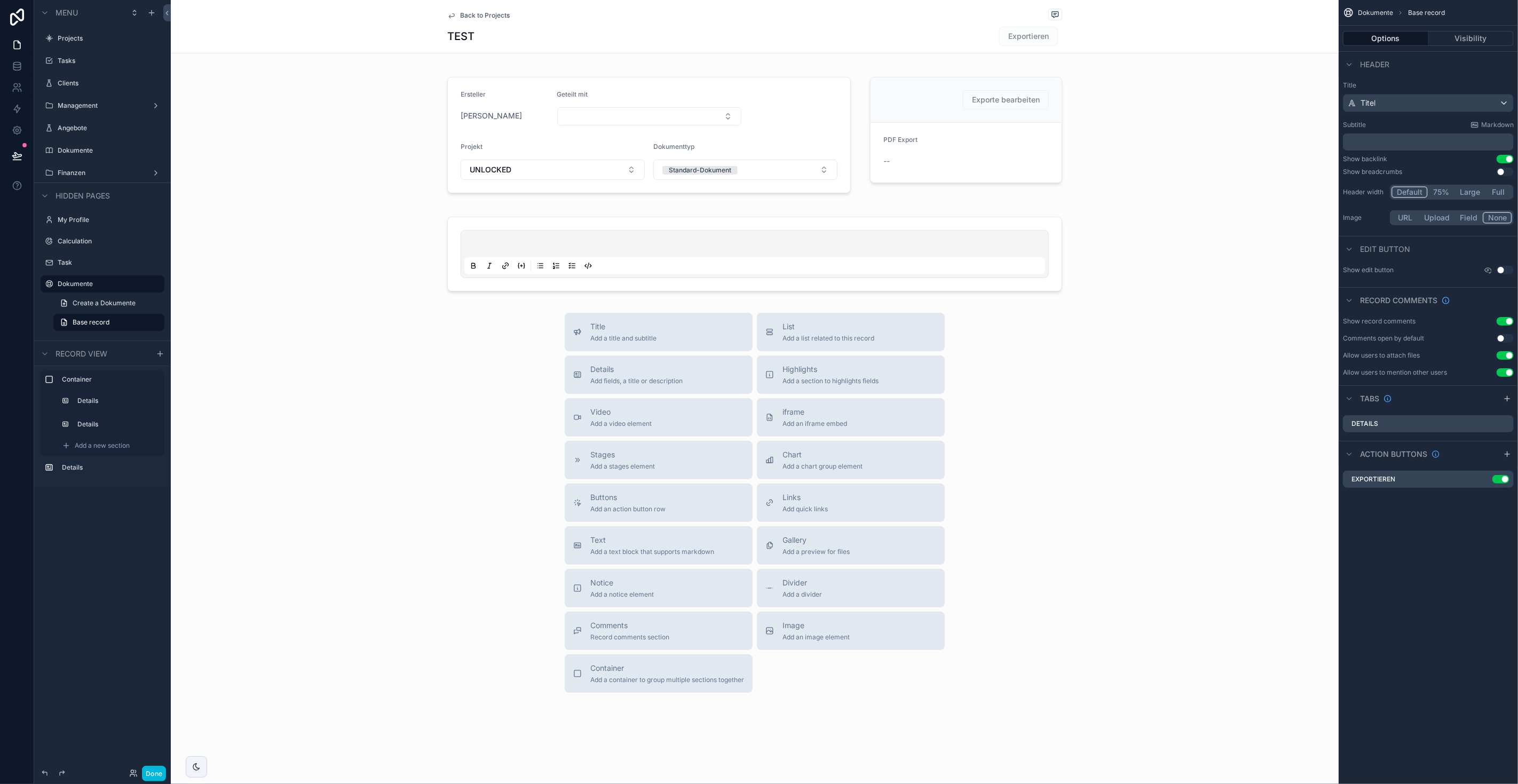
click at [803, 145] on div "scrollable content" at bounding box center [754, 134] width 1168 height 137
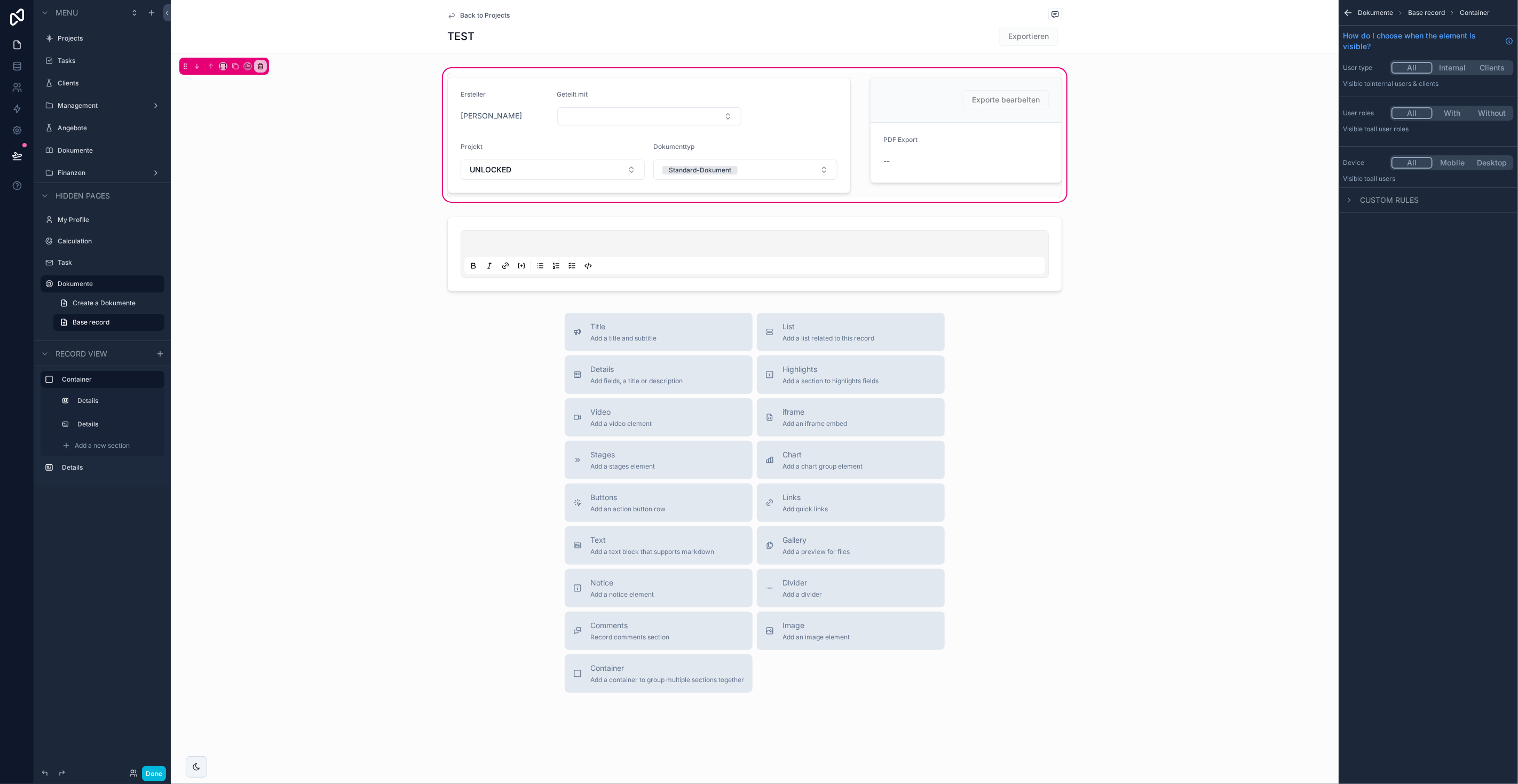
click at [715, 152] on div "scrollable content" at bounding box center [648, 134] width 416 height 125
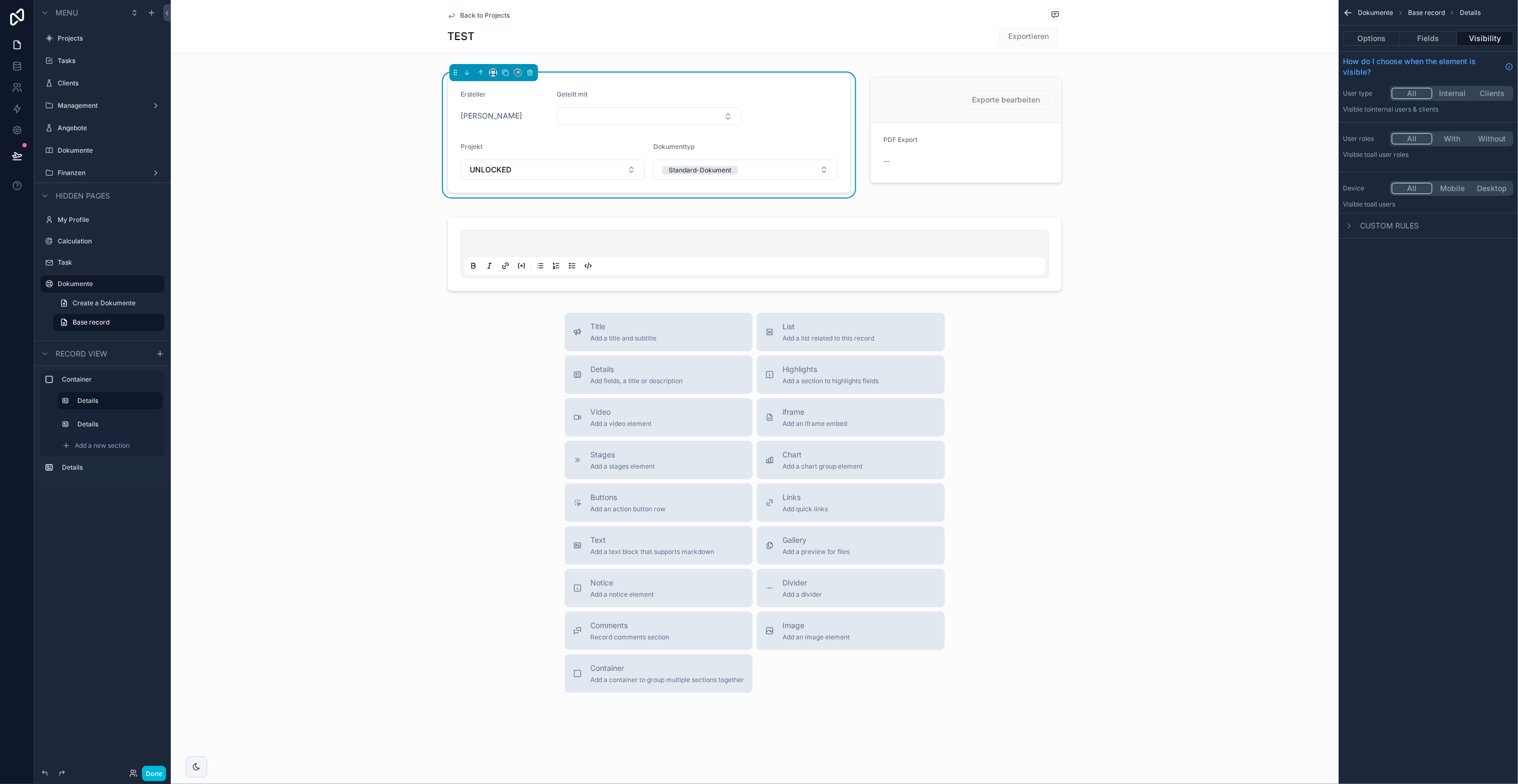
click at [896, 35] on button "Fields" at bounding box center [1428, 38] width 56 height 15
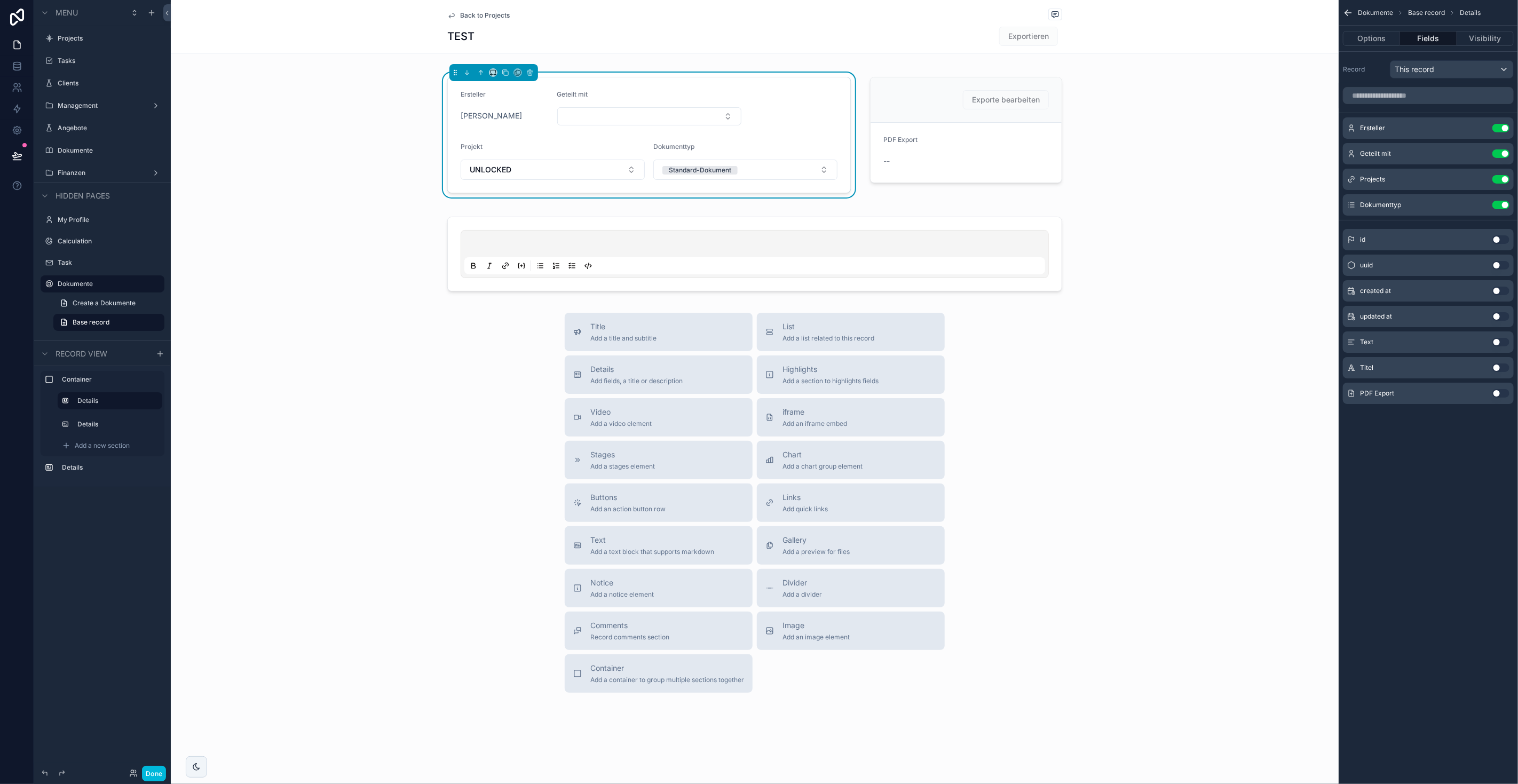
click at [0, 0] on icon "scrollable content" at bounding box center [0, 0] width 0 height 0
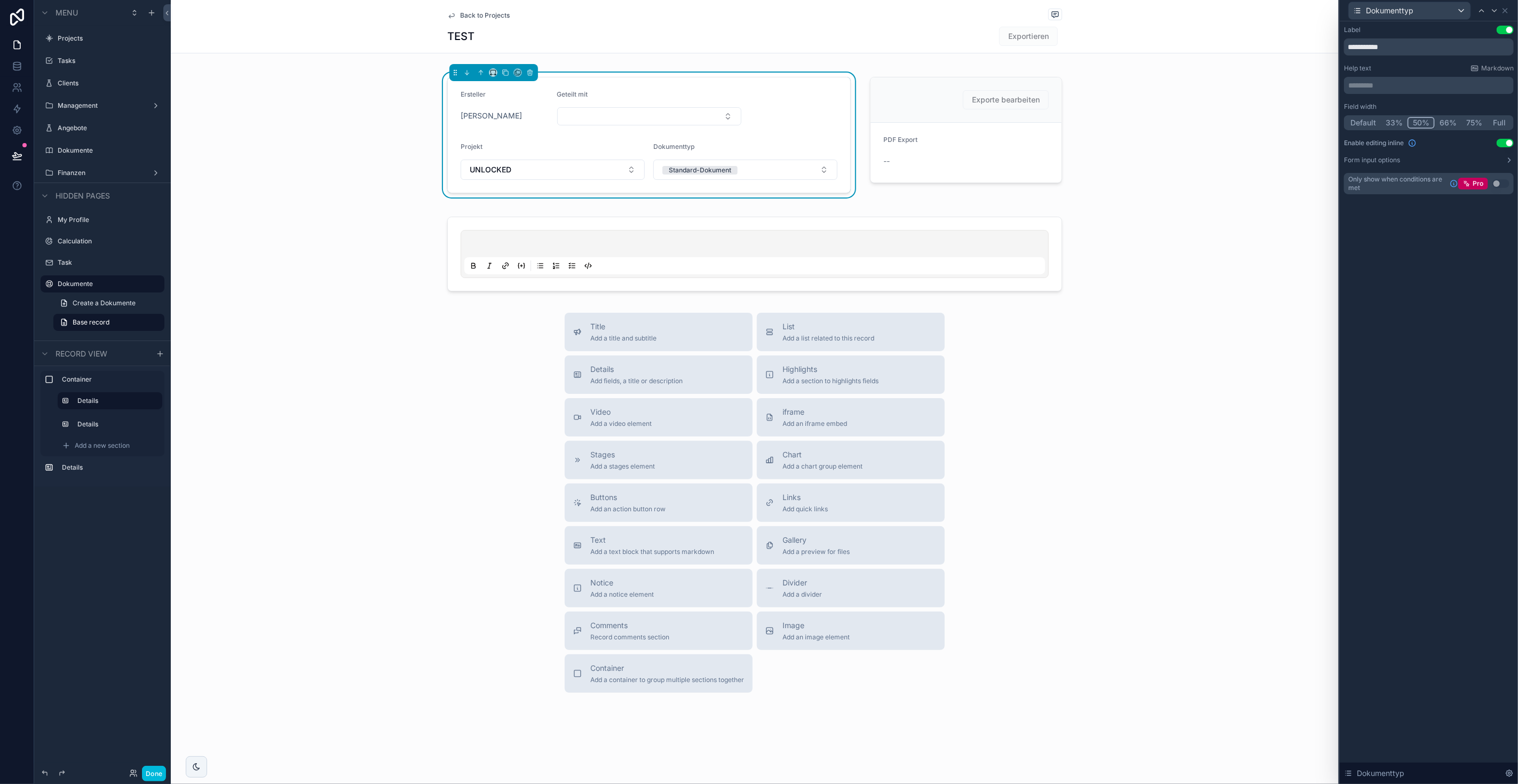
click at [896, 158] on label "Form input options" at bounding box center [1372, 160] width 56 height 8
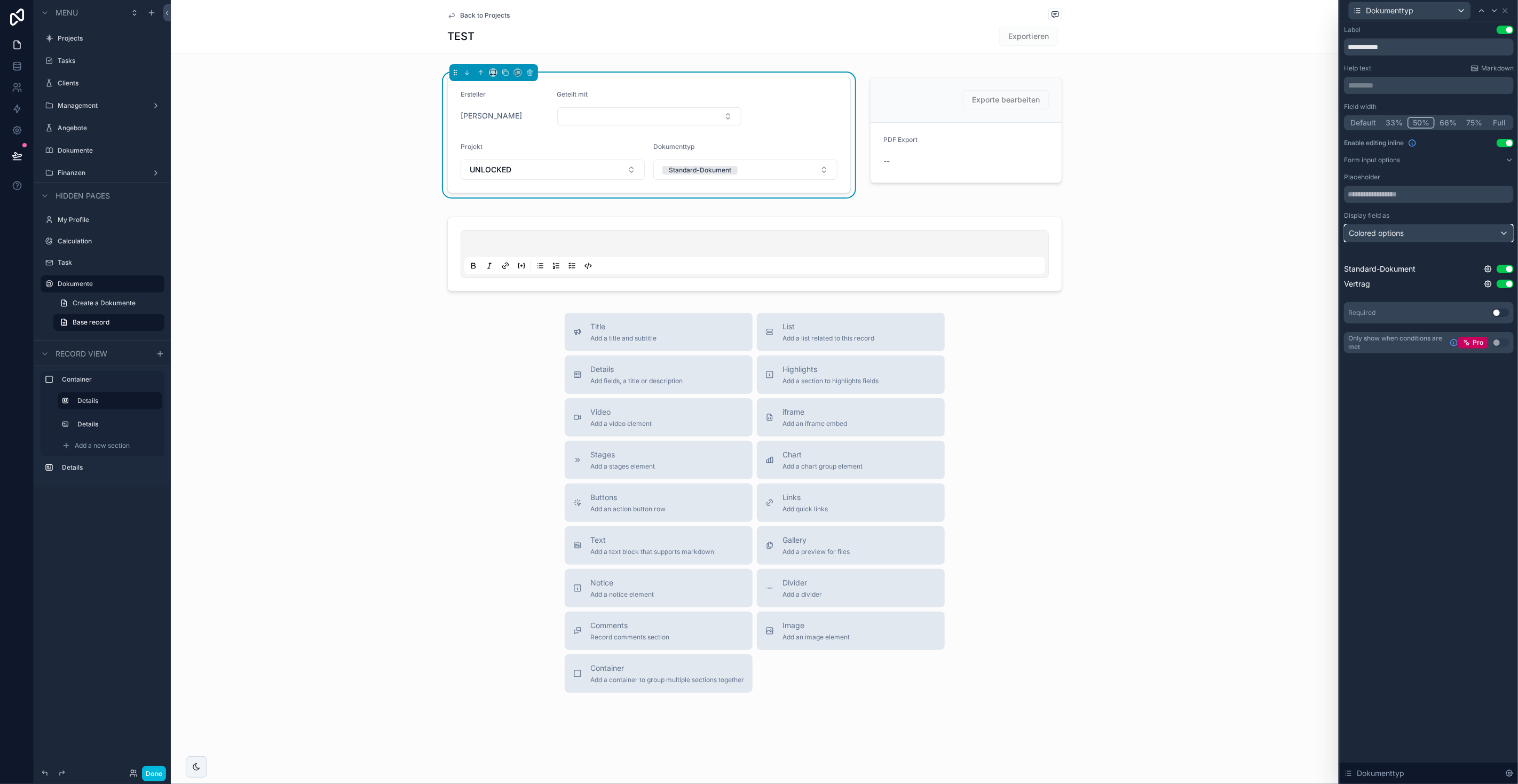
click at [896, 231] on div "Colored options" at bounding box center [1429, 233] width 169 height 17
click at [896, 231] on div at bounding box center [1429, 392] width 179 height 784
click at [149, 509] on button "Done" at bounding box center [154, 773] width 24 height 15
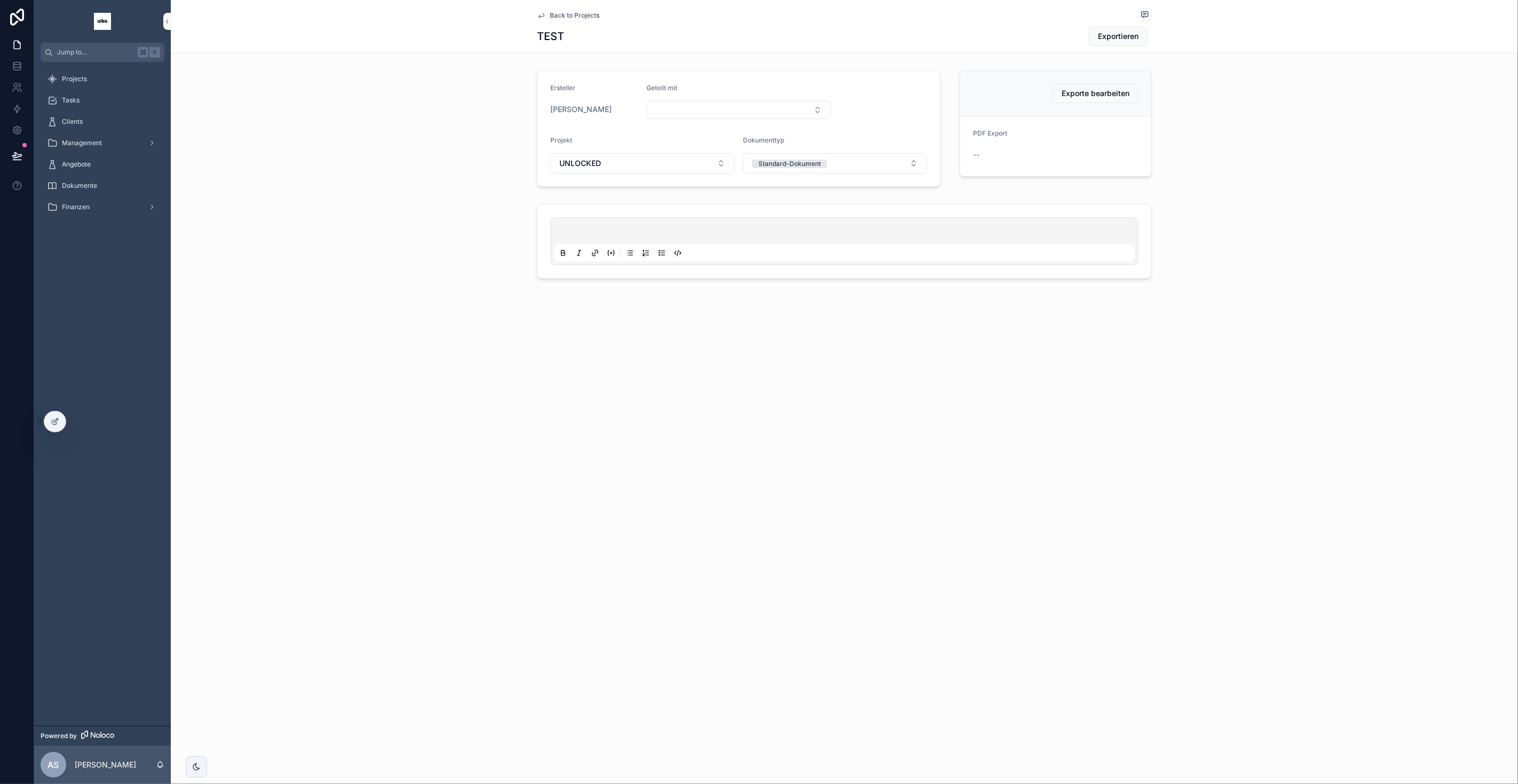
click at [832, 164] on button "Standard-Dokument" at bounding box center [835, 163] width 184 height 20
click at [797, 279] on div "scrollable content" at bounding box center [844, 240] width 1347 height 83
click at [676, 113] on button "Select Button" at bounding box center [739, 110] width 184 height 18
click at [596, 129] on form "Ersteller [PERSON_NAME] Geteilt mit Projekt UNLOCKED Dokumenttyp Standard-Dokum…" at bounding box center [738, 128] width 402 height 115
click at [92, 85] on div "Projects" at bounding box center [102, 79] width 111 height 17
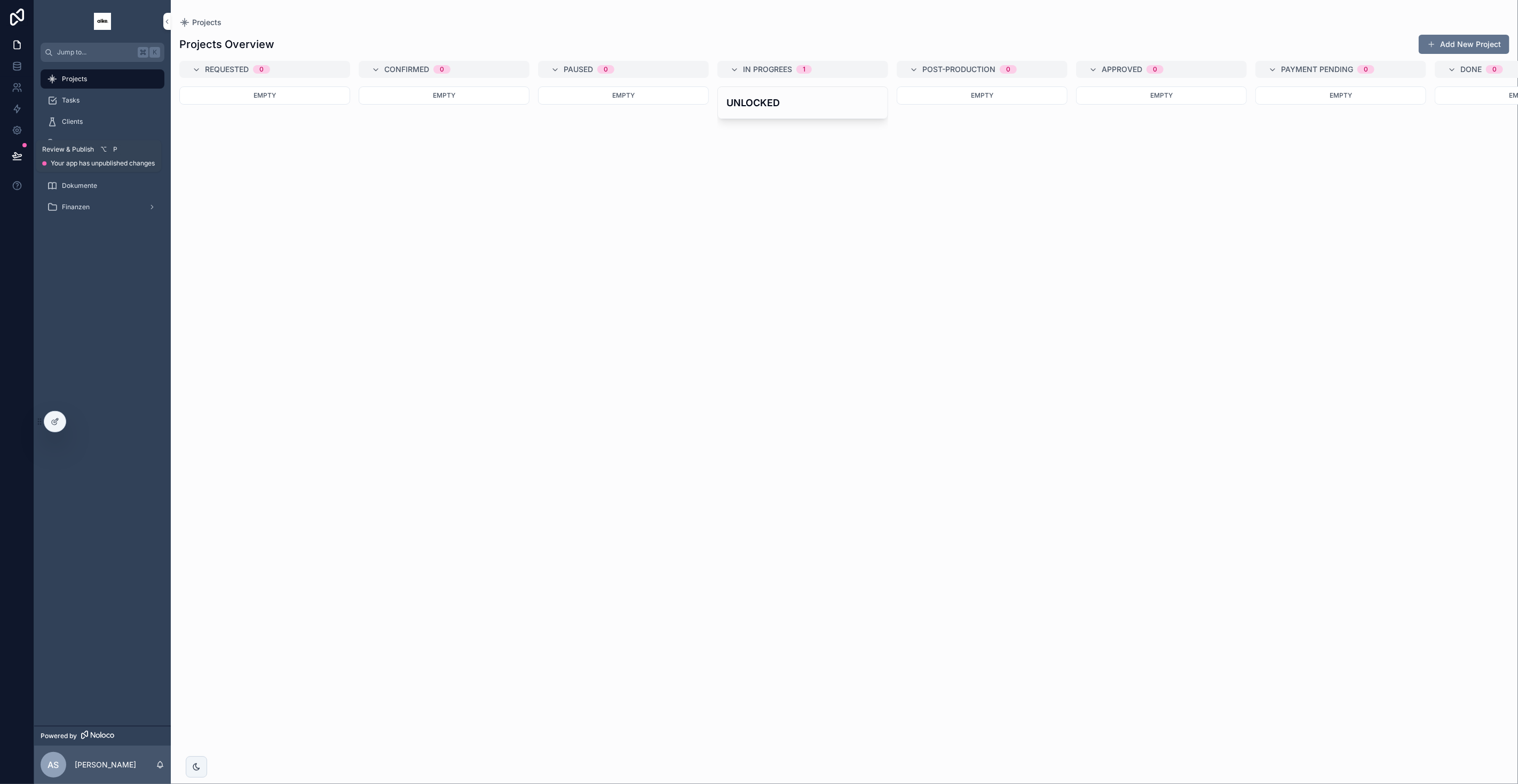
click at [22, 149] on button at bounding box center [17, 155] width 24 height 30
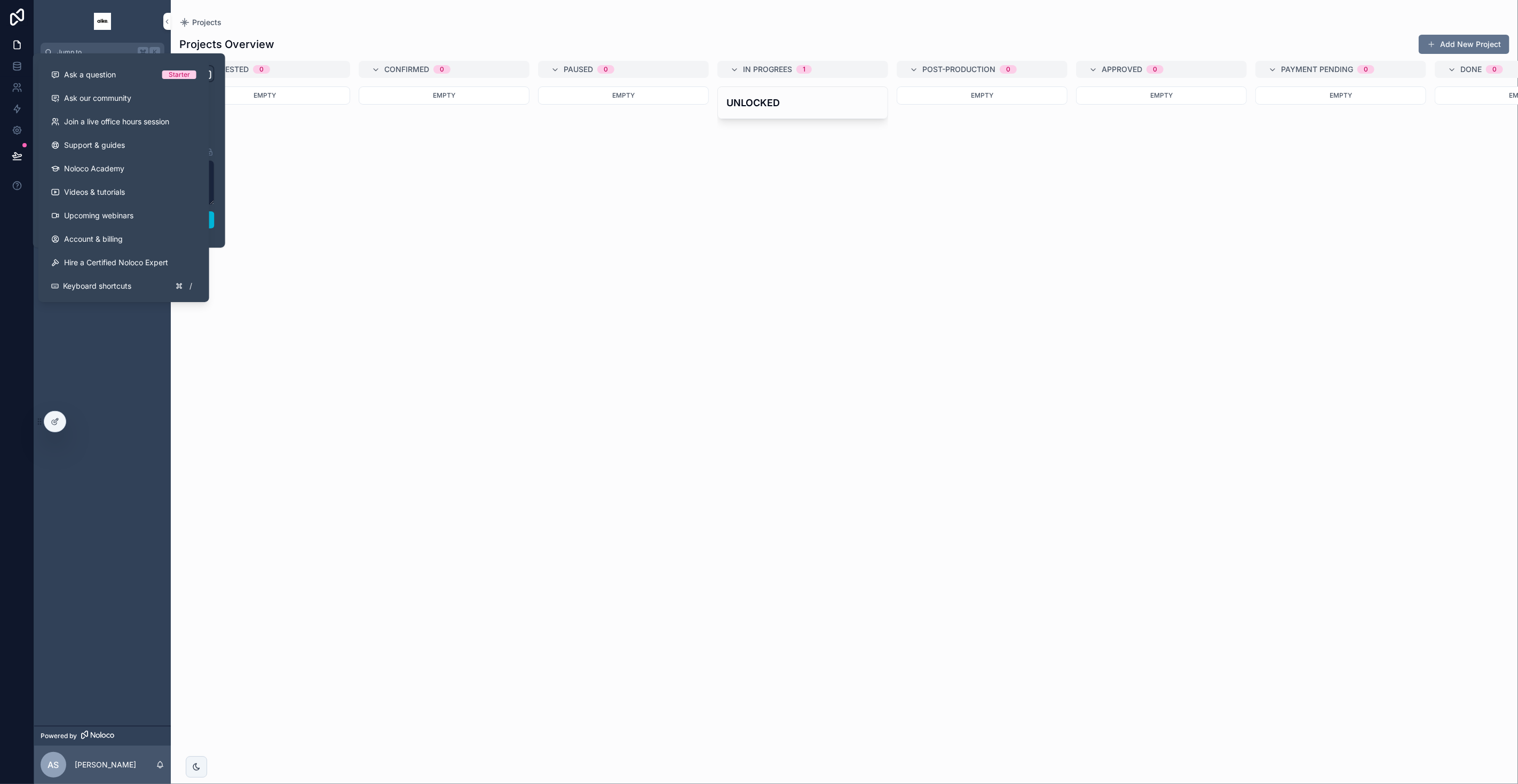
click at [349, 259] on div "Empty" at bounding box center [264, 429] width 171 height 684
click at [10, 151] on button at bounding box center [17, 155] width 24 height 30
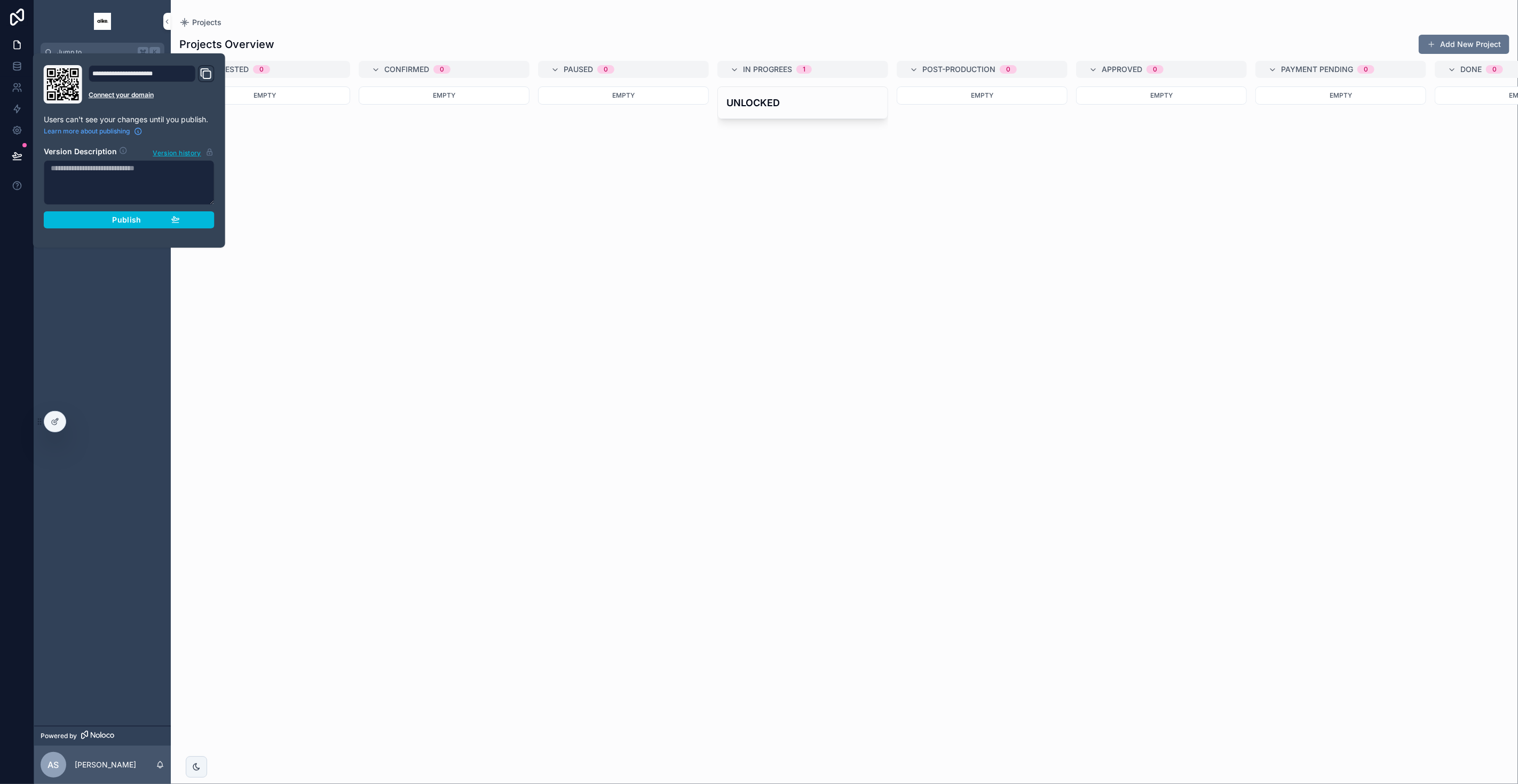
click at [133, 220] on span "Publish" at bounding box center [126, 220] width 29 height 10
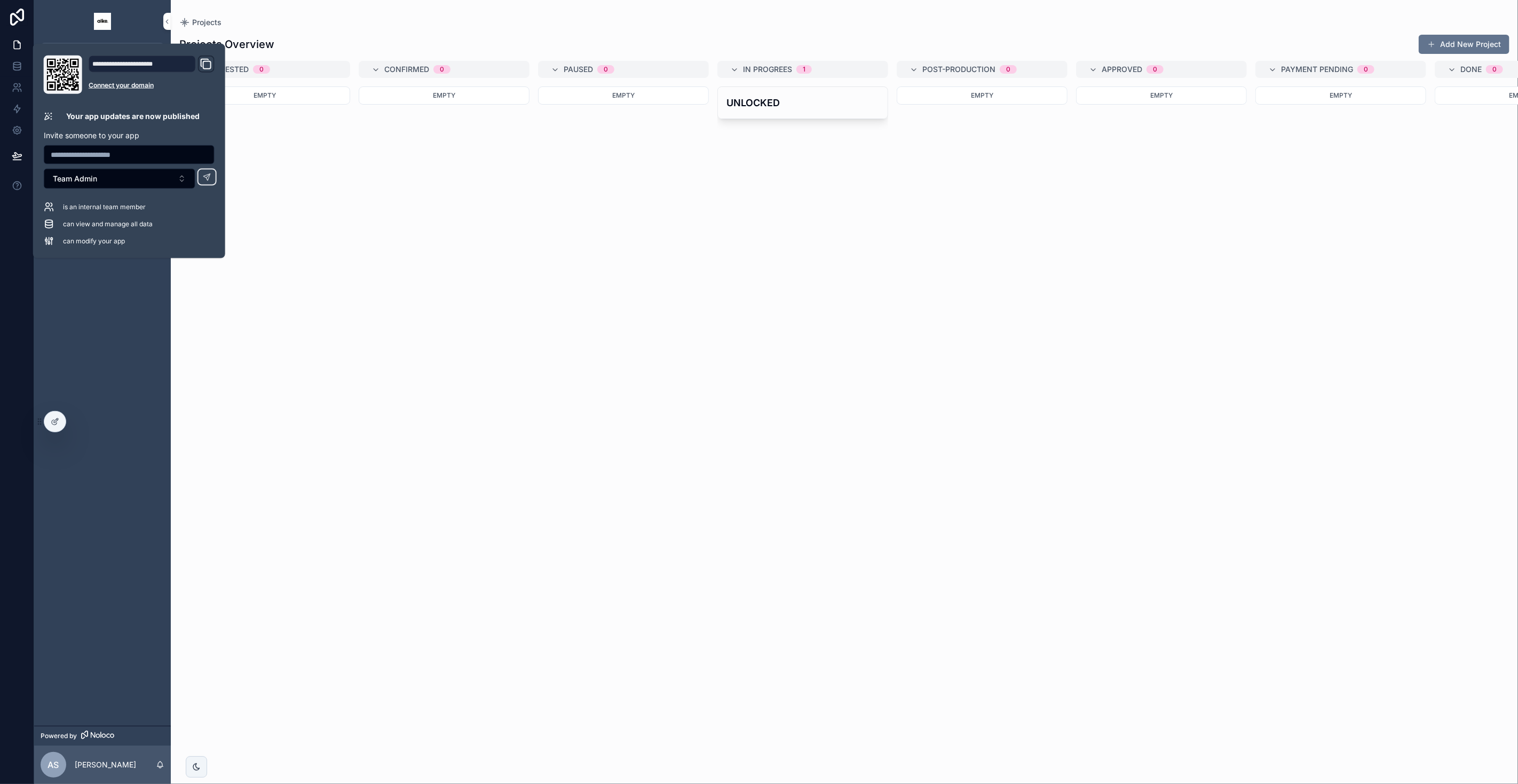
click at [556, 257] on div "Empty" at bounding box center [623, 429] width 171 height 684
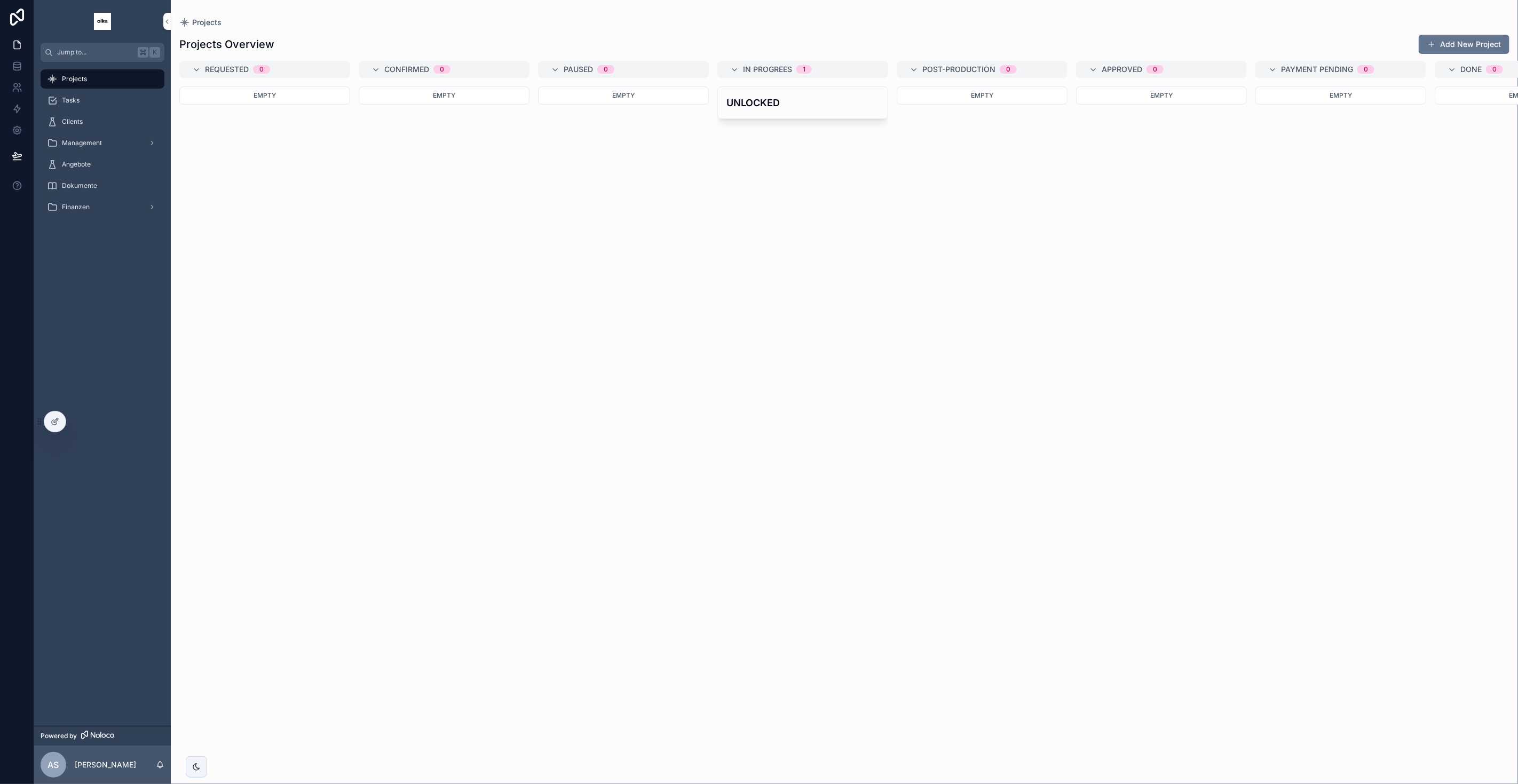
click at [117, 123] on div "Clients" at bounding box center [102, 121] width 111 height 17
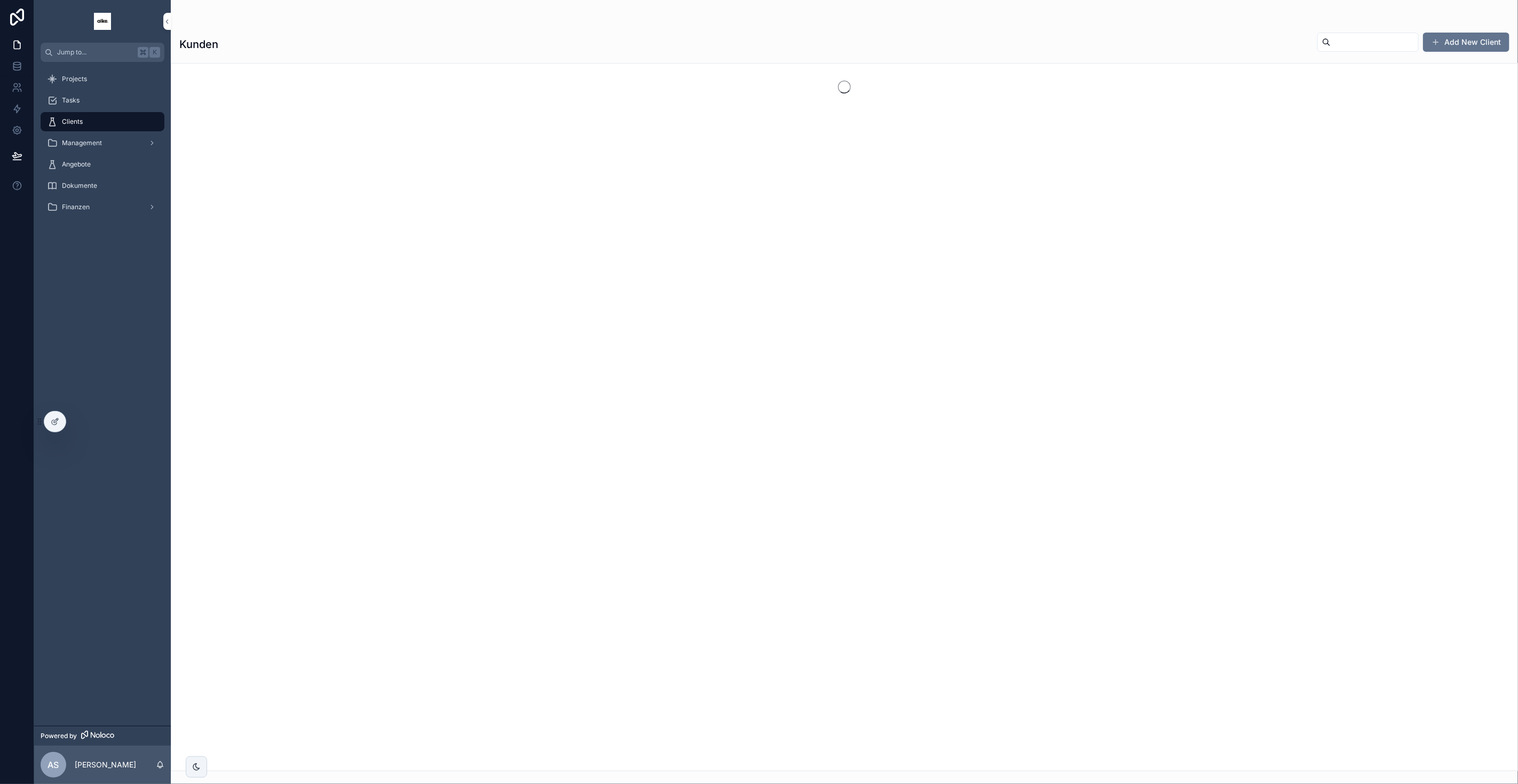
click at [115, 167] on div "Angebote" at bounding box center [102, 164] width 111 height 17
click at [112, 186] on div "Dokumente" at bounding box center [102, 185] width 111 height 17
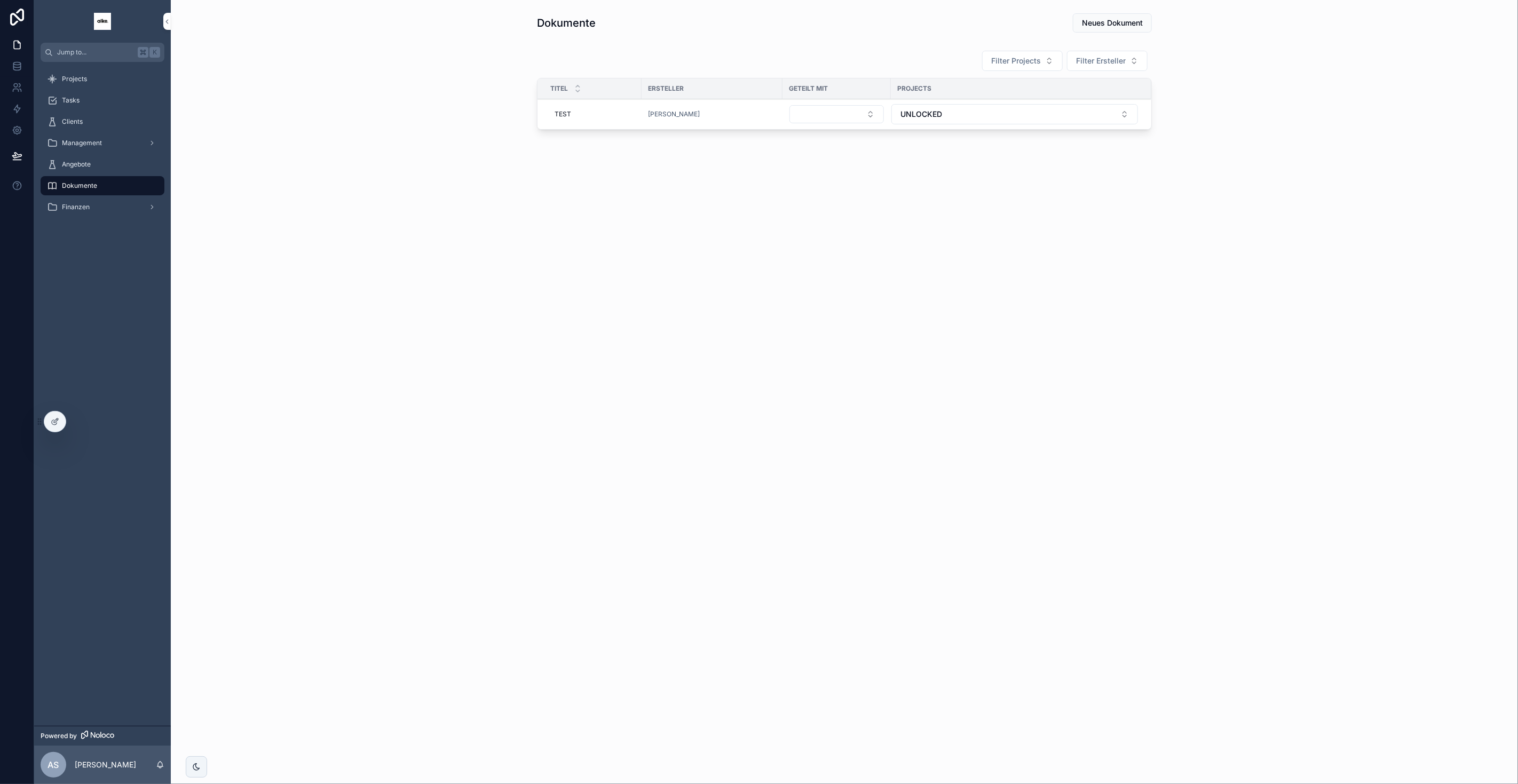
click at [124, 85] on div "Projects" at bounding box center [102, 79] width 111 height 17
